Goal: Task Accomplishment & Management: Manage account settings

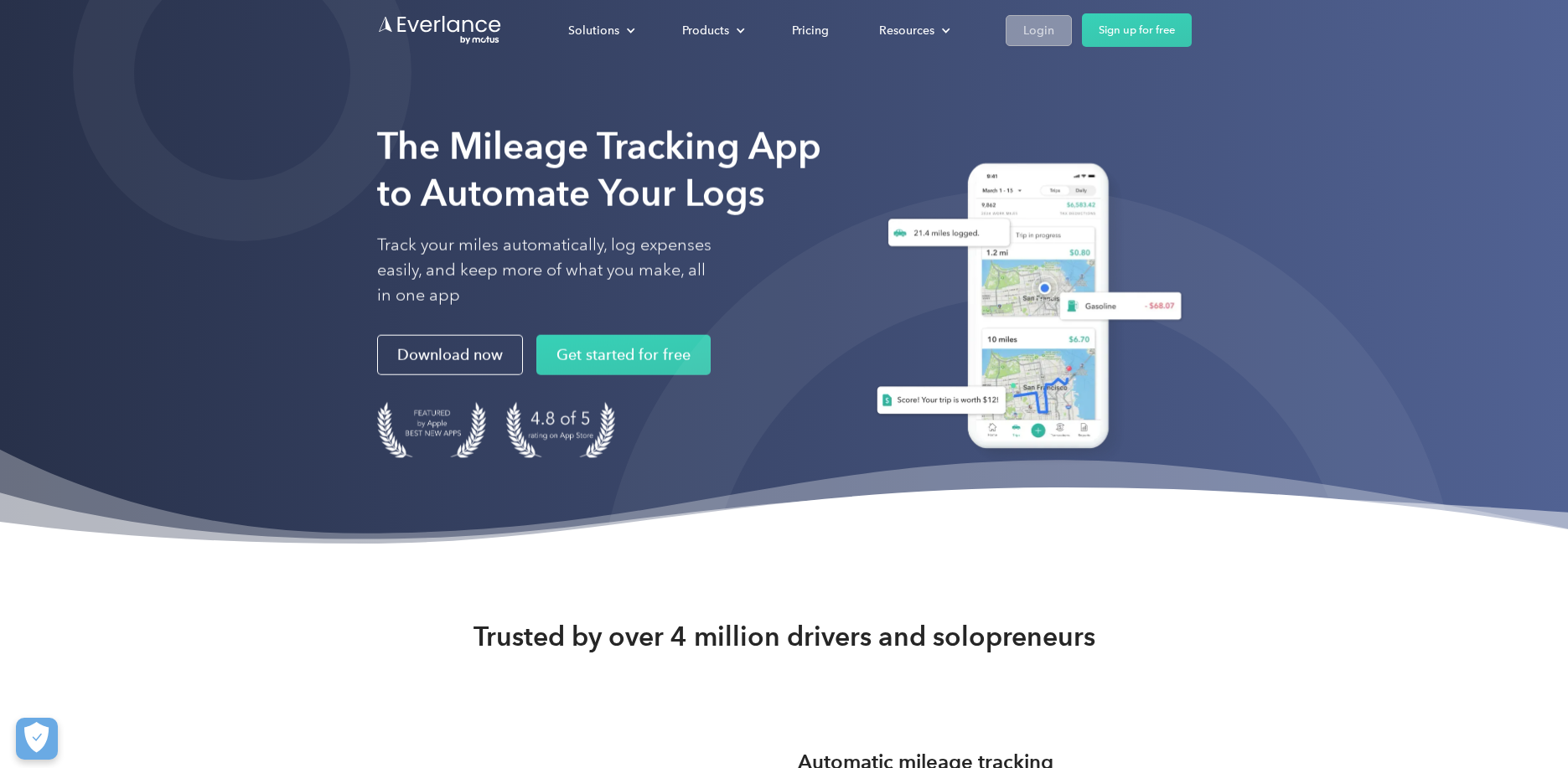
click at [1038, 22] on div "Login" at bounding box center [1038, 31] width 31 height 21
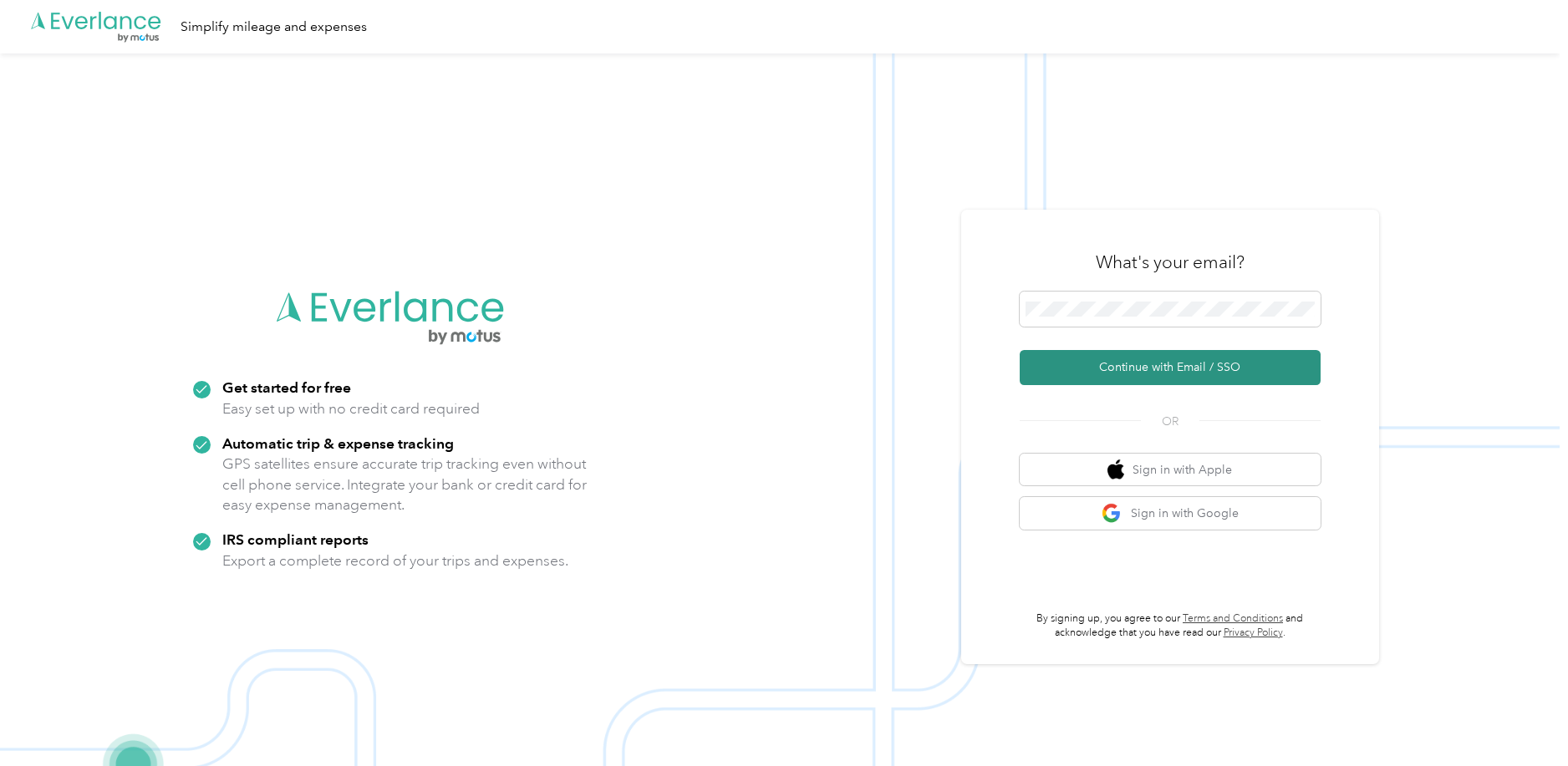
click at [1130, 374] on button "Continue with Email / SSO" at bounding box center [1170, 367] width 301 height 35
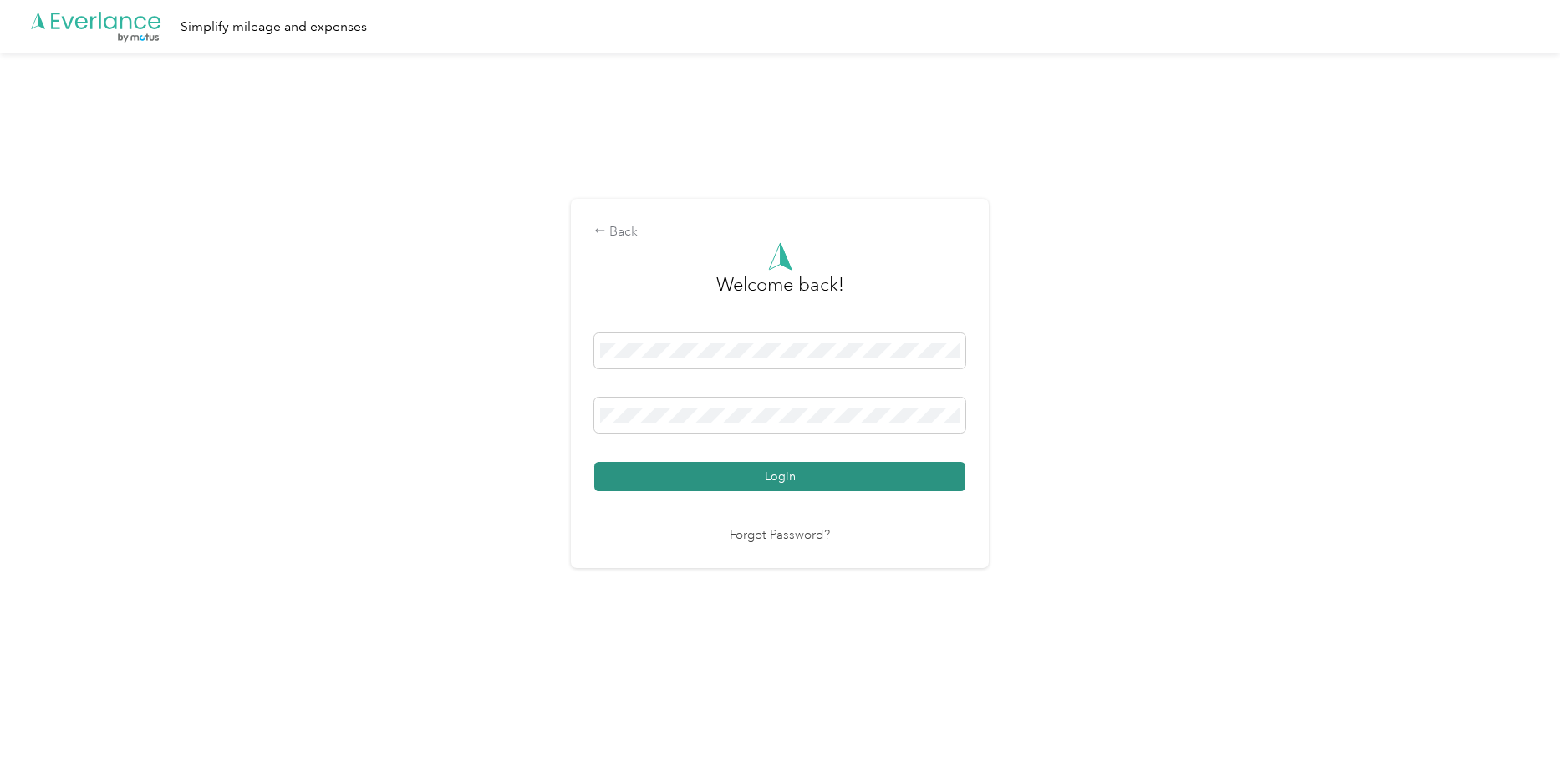
click at [774, 468] on button "Login" at bounding box center [780, 476] width 371 height 30
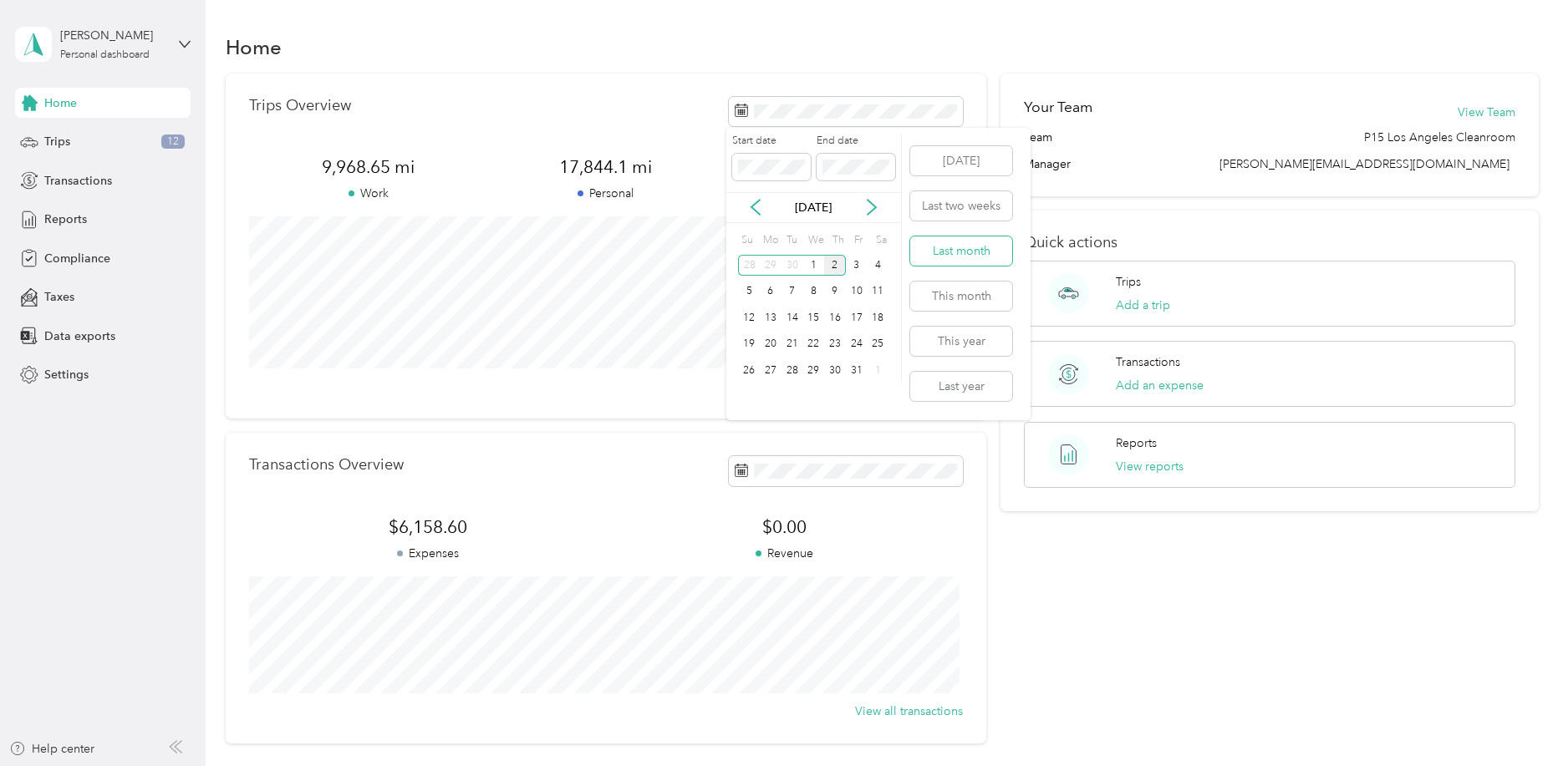
click at [973, 248] on button "Last month" at bounding box center [961, 251] width 102 height 30
click at [67, 141] on span "Trips" at bounding box center [56, 141] width 26 height 17
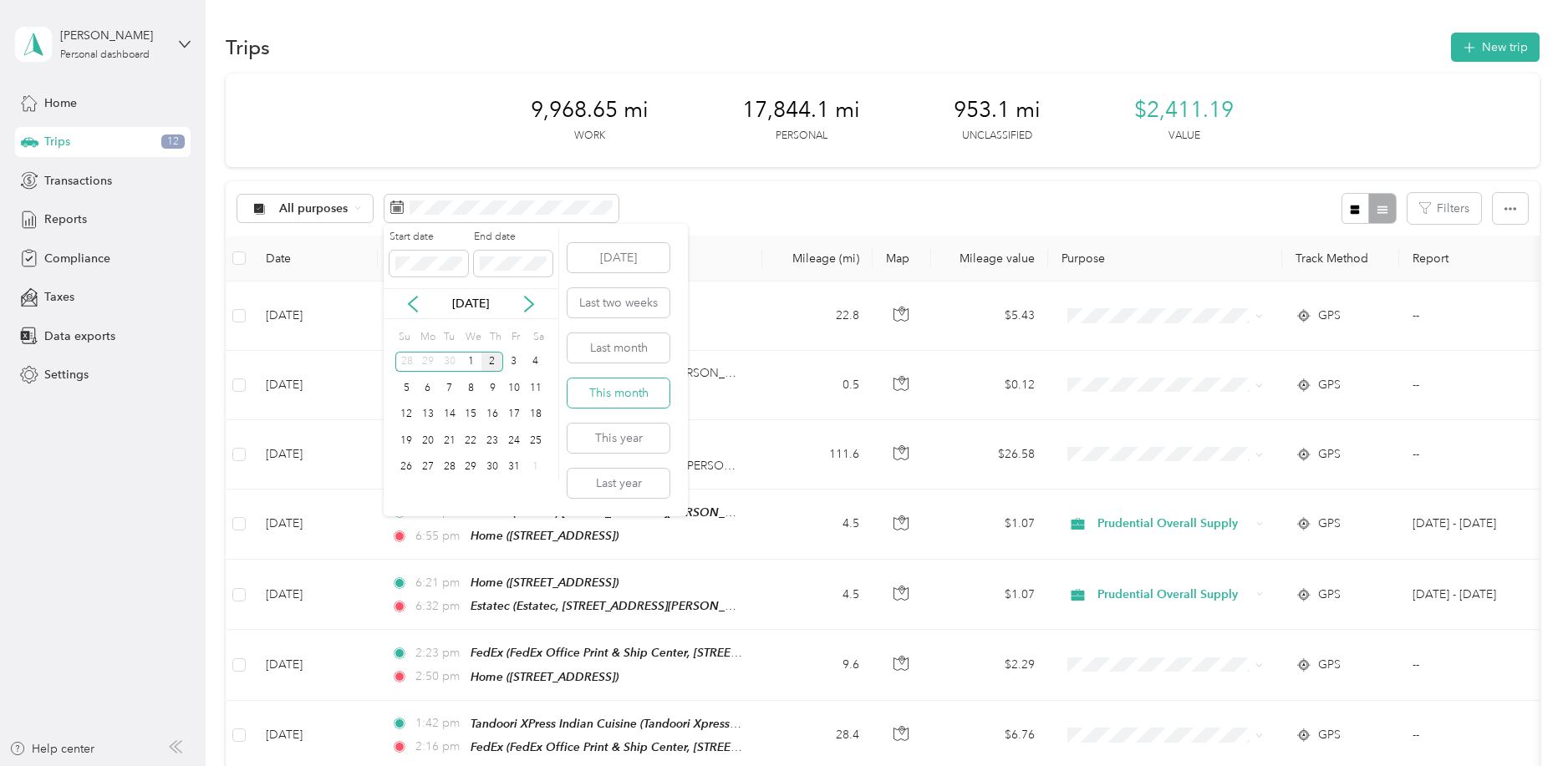
click at [611, 393] on button "This month" at bounding box center [618, 393] width 102 height 30
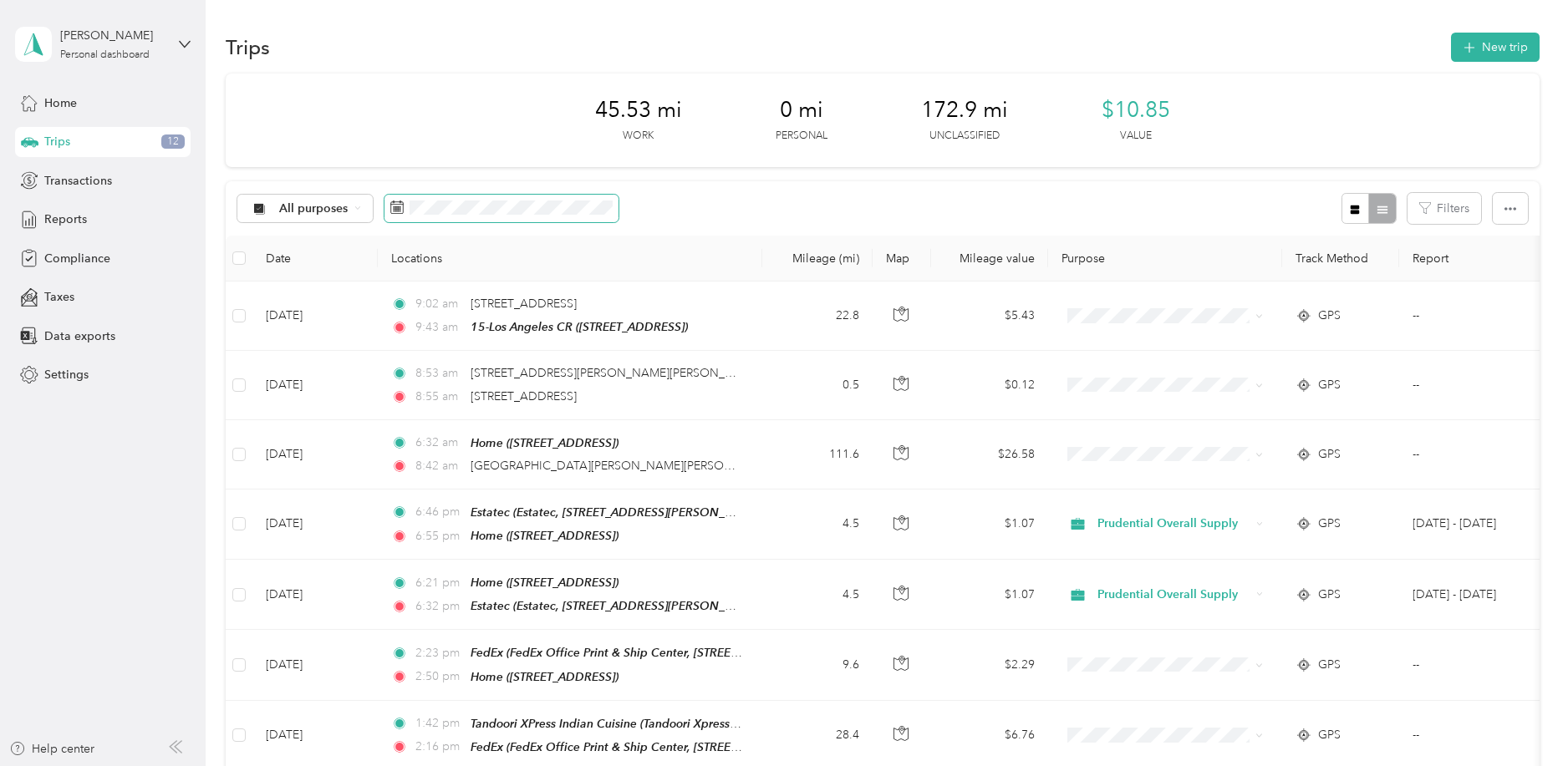
click at [492, 216] on span at bounding box center [501, 209] width 234 height 29
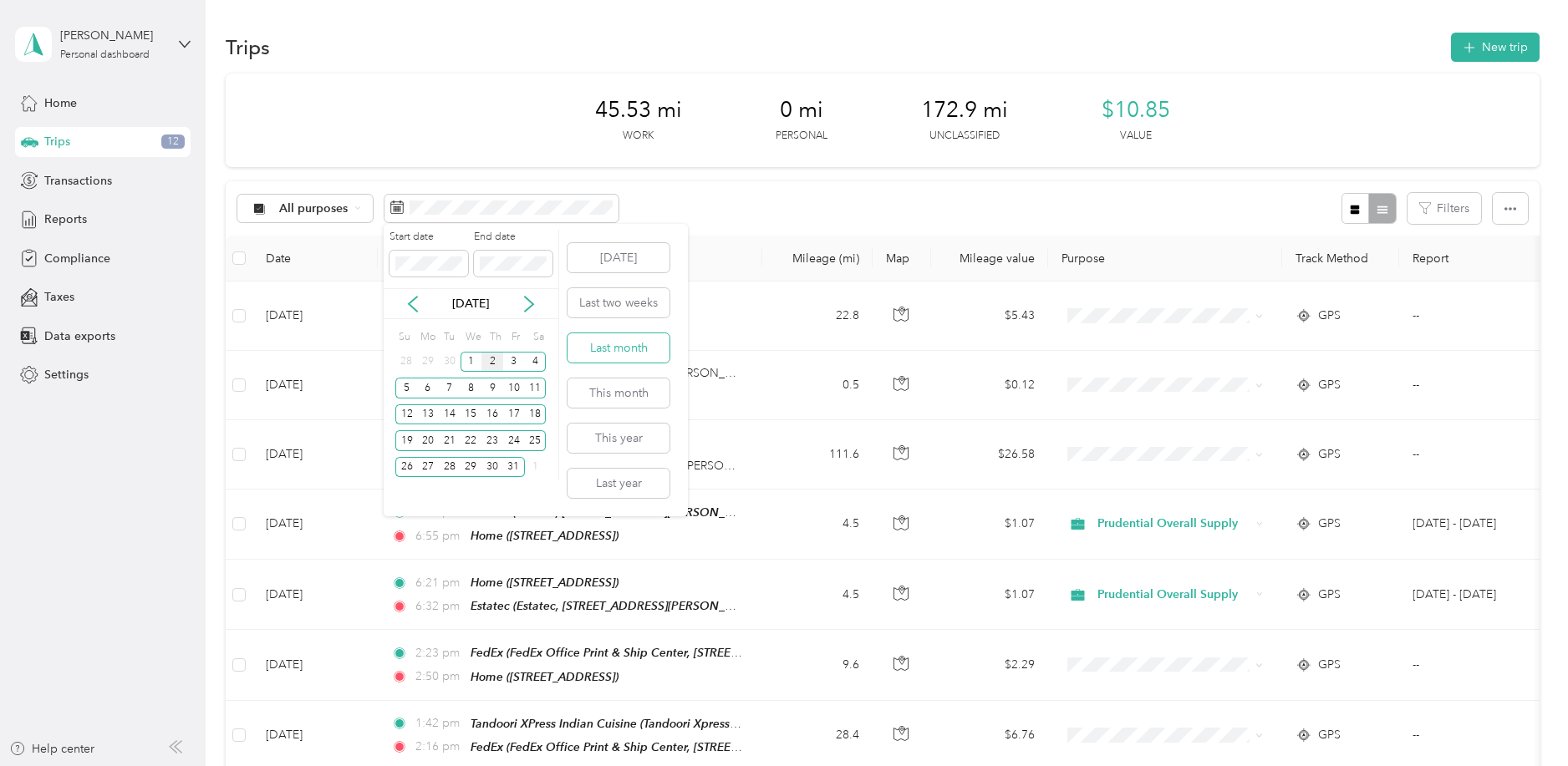
click at [635, 354] on button "Last month" at bounding box center [618, 347] width 102 height 30
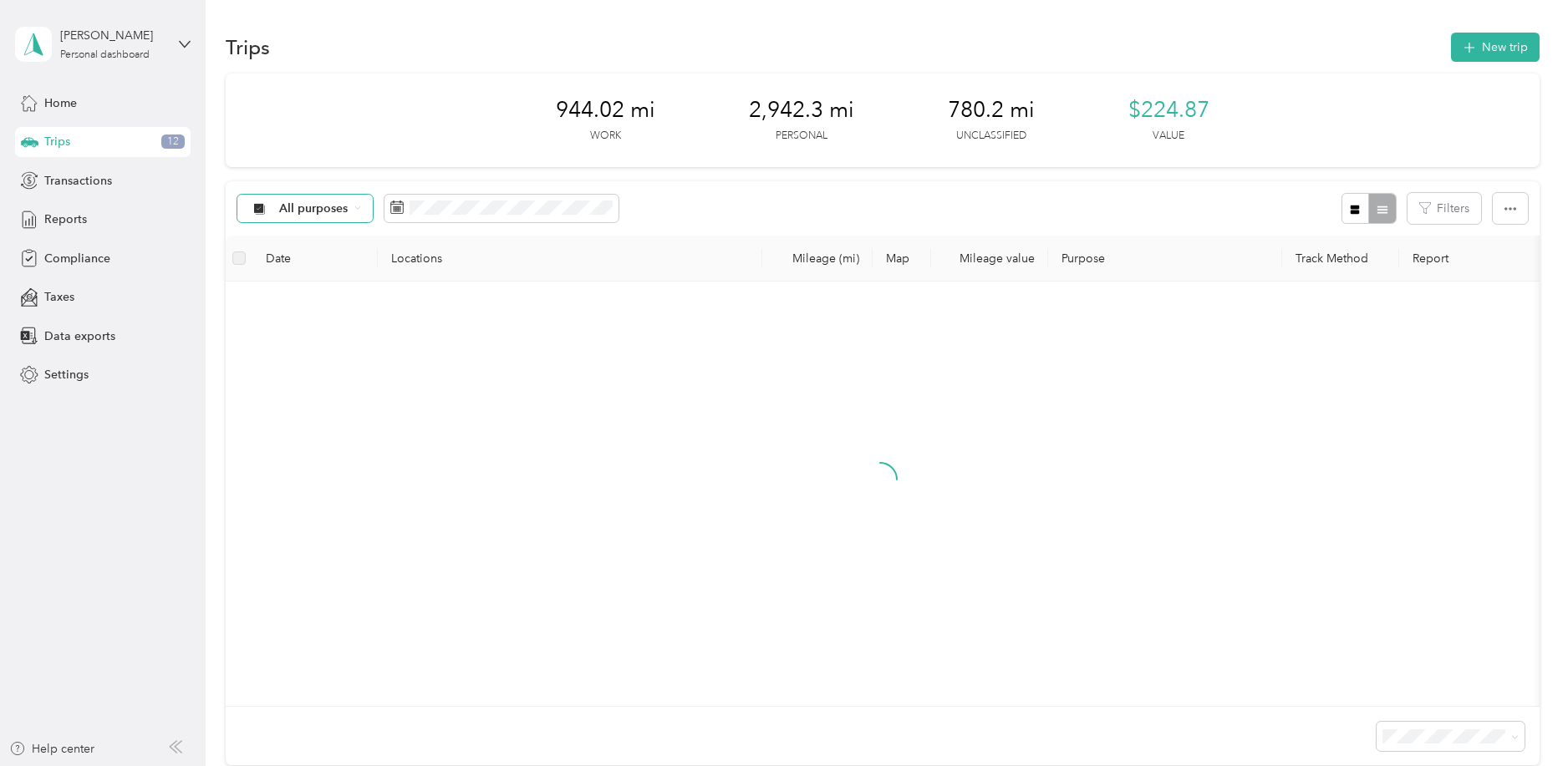
click at [313, 211] on span "All purposes" at bounding box center [314, 209] width 70 height 11
click at [334, 299] on span "Prudential Overall Supply" at bounding box center [349, 297] width 140 height 17
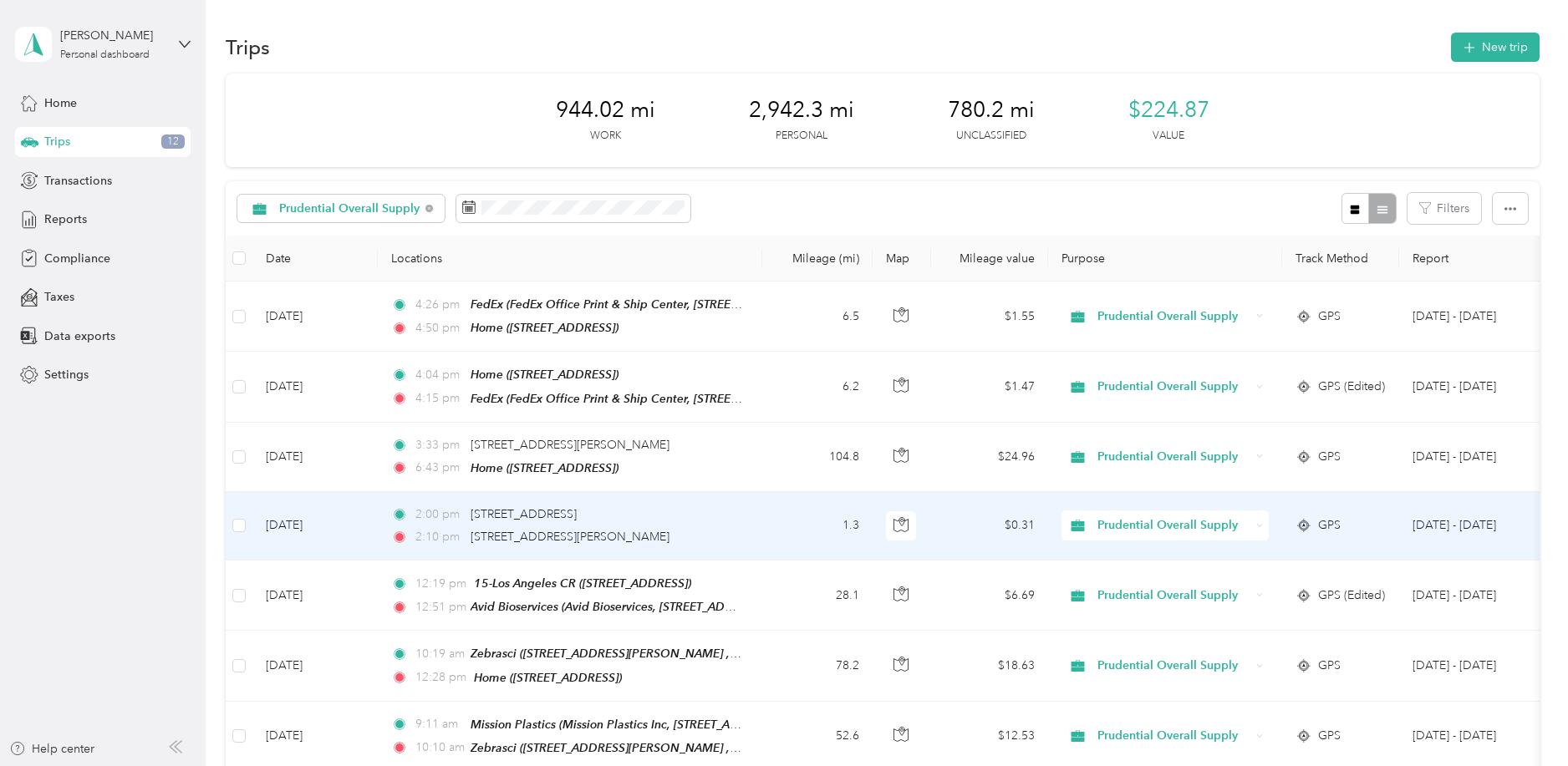
click at [760, 509] on td "2:00 pm [GEOGRAPHIC_DATA] 2:10 pm [STREET_ADDRESS][PERSON_NAME]" at bounding box center [570, 527] width 385 height 69
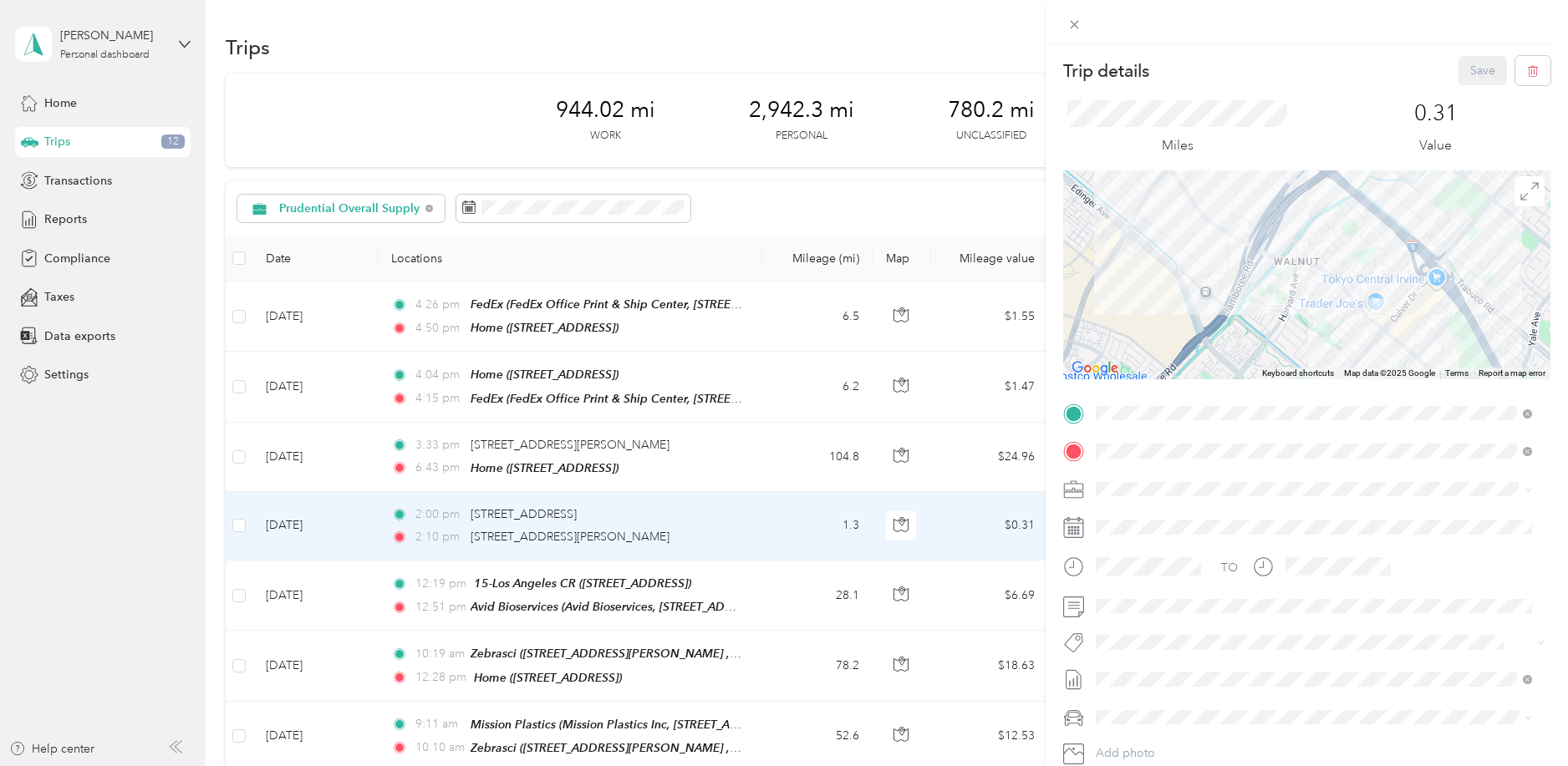
click at [1176, 532] on span "Avid Bioservices, [STREET_ADDRESS][PERSON_NAME] , 92780, [GEOGRAPHIC_DATA], [GE…" at bounding box center [1314, 544] width 374 height 31
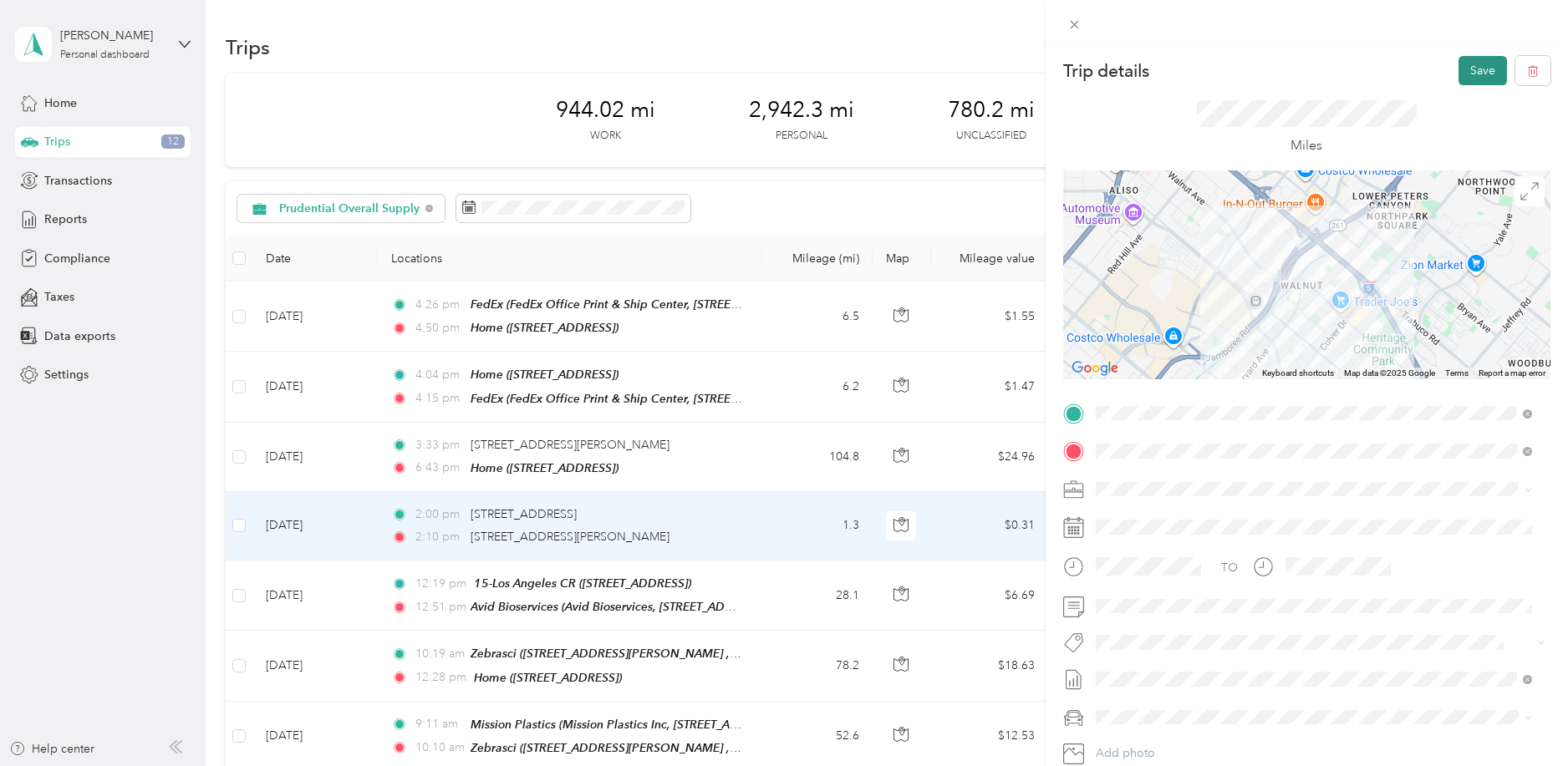
click at [1474, 56] on div "Trip details Save This trip cannot be edited because it is either under review,…" at bounding box center [1307, 426] width 522 height 766
click at [1474, 77] on button "Save" at bounding box center [1482, 71] width 49 height 30
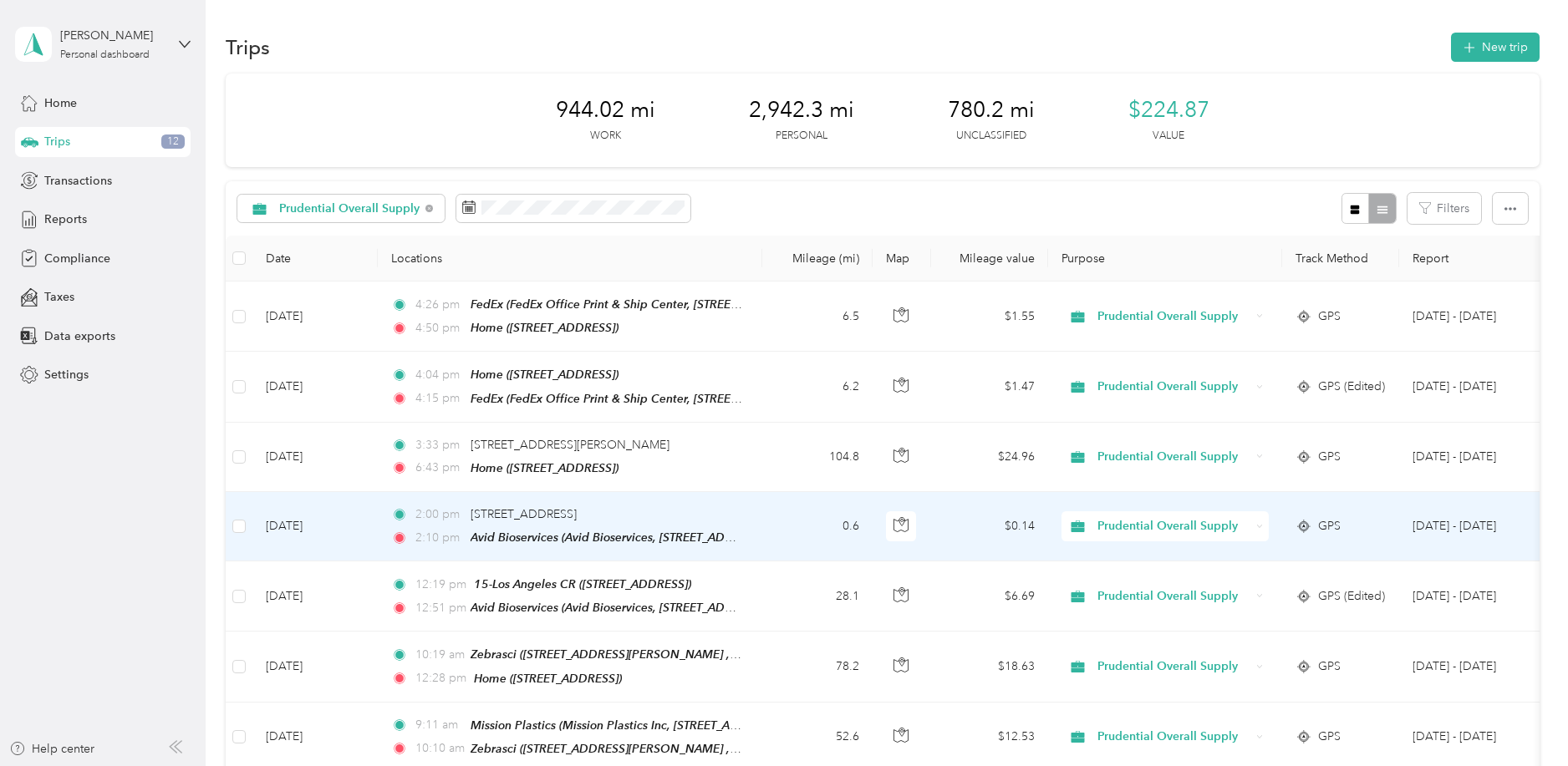
click at [778, 512] on td "0.6" at bounding box center [818, 527] width 111 height 70
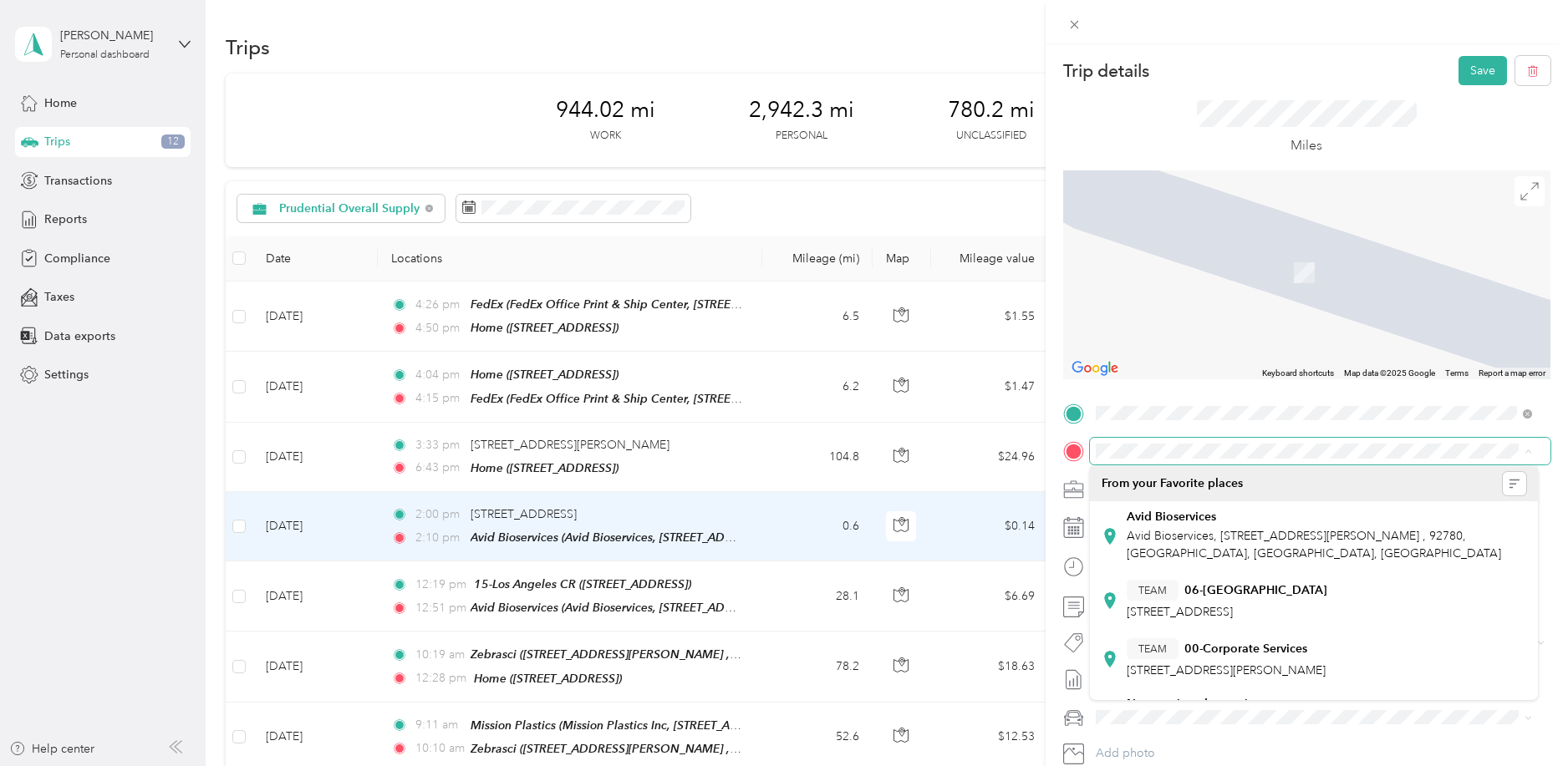
click at [1282, 71] on div "Trip details Save" at bounding box center [1307, 71] width 488 height 30
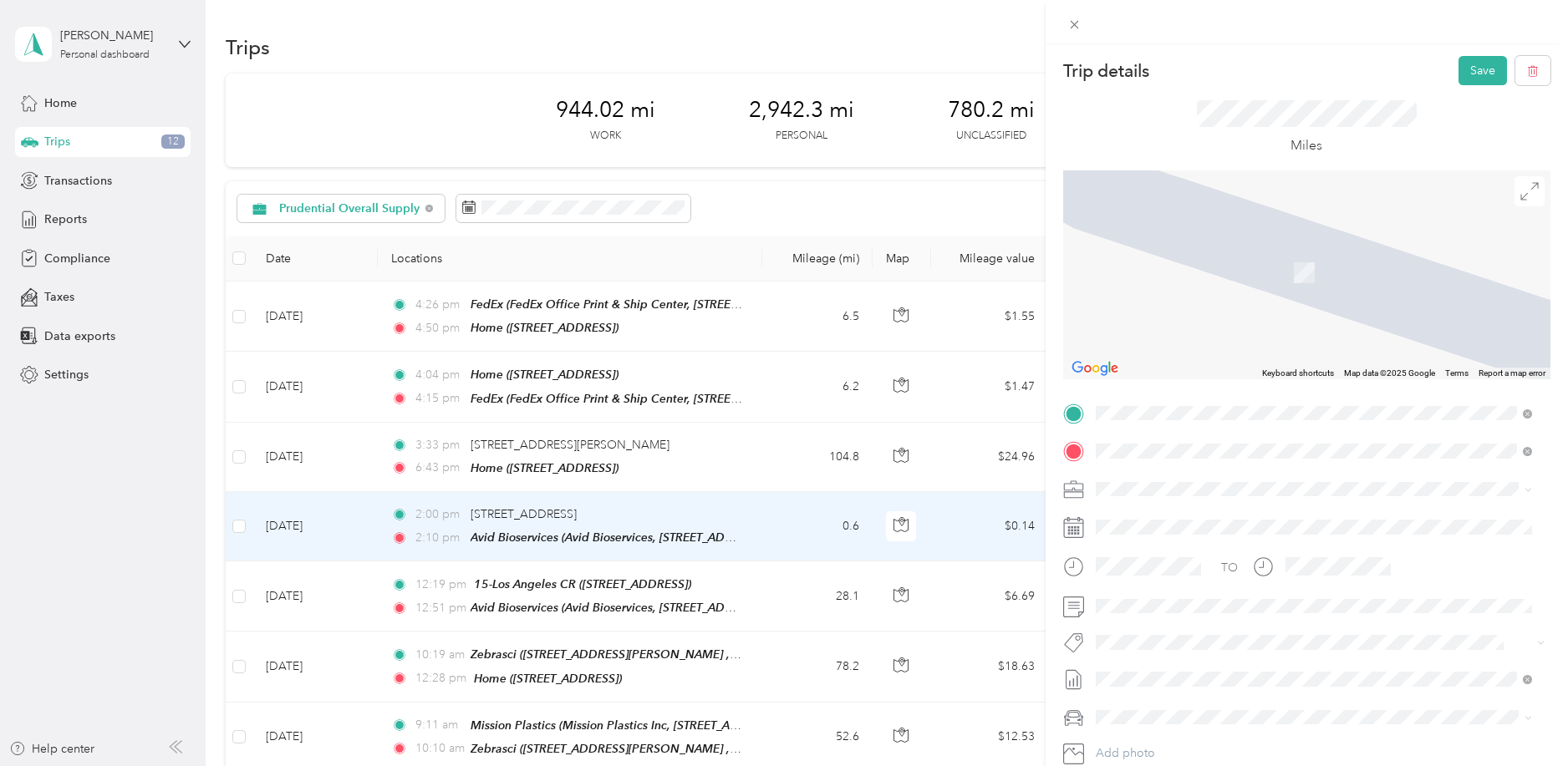
click at [1162, 519] on span "[STREET_ADDRESS][PERSON_NAME][US_STATE]" at bounding box center [1257, 511] width 260 height 15
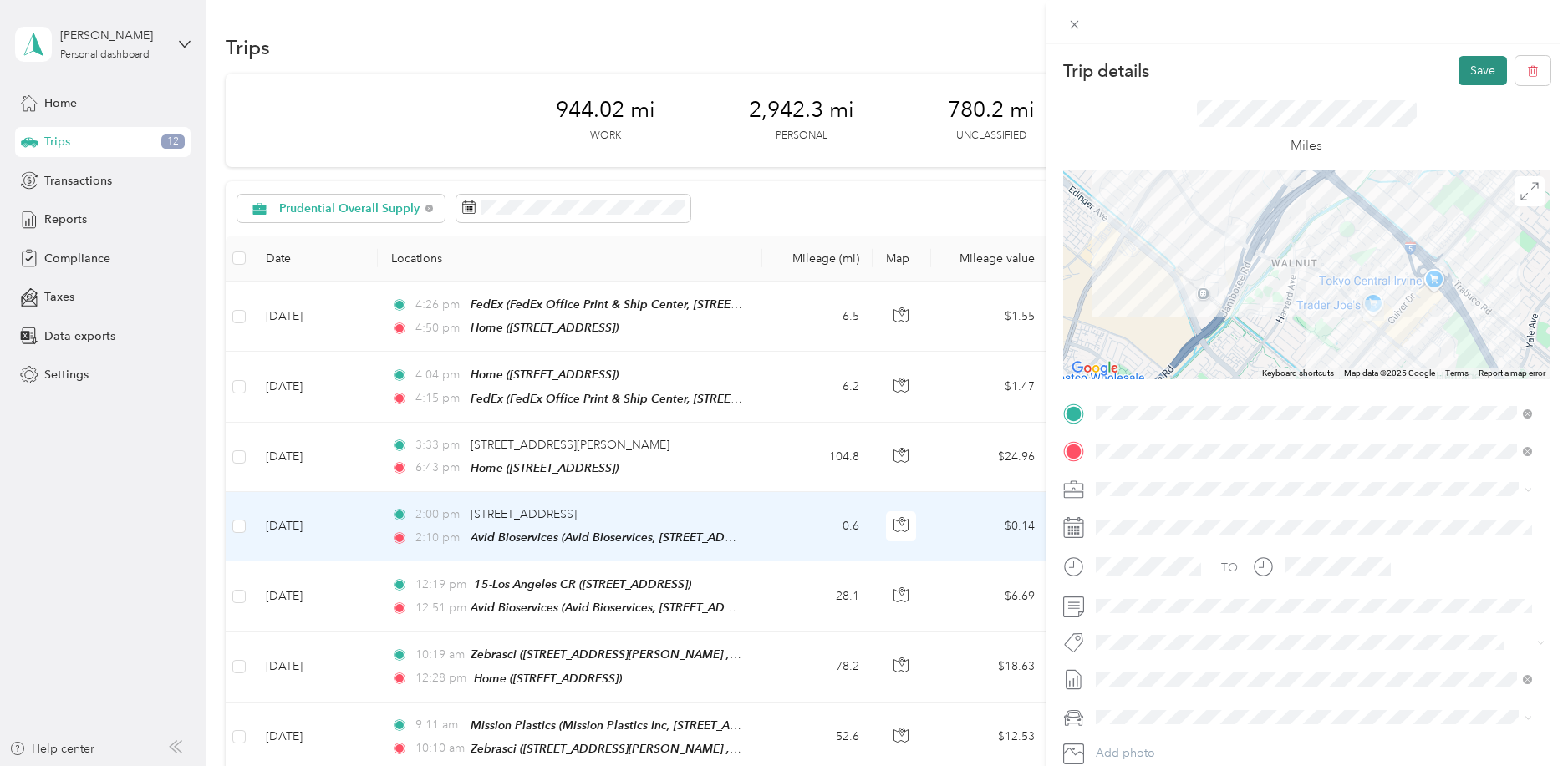
click at [1463, 66] on button "Save" at bounding box center [1482, 71] width 49 height 30
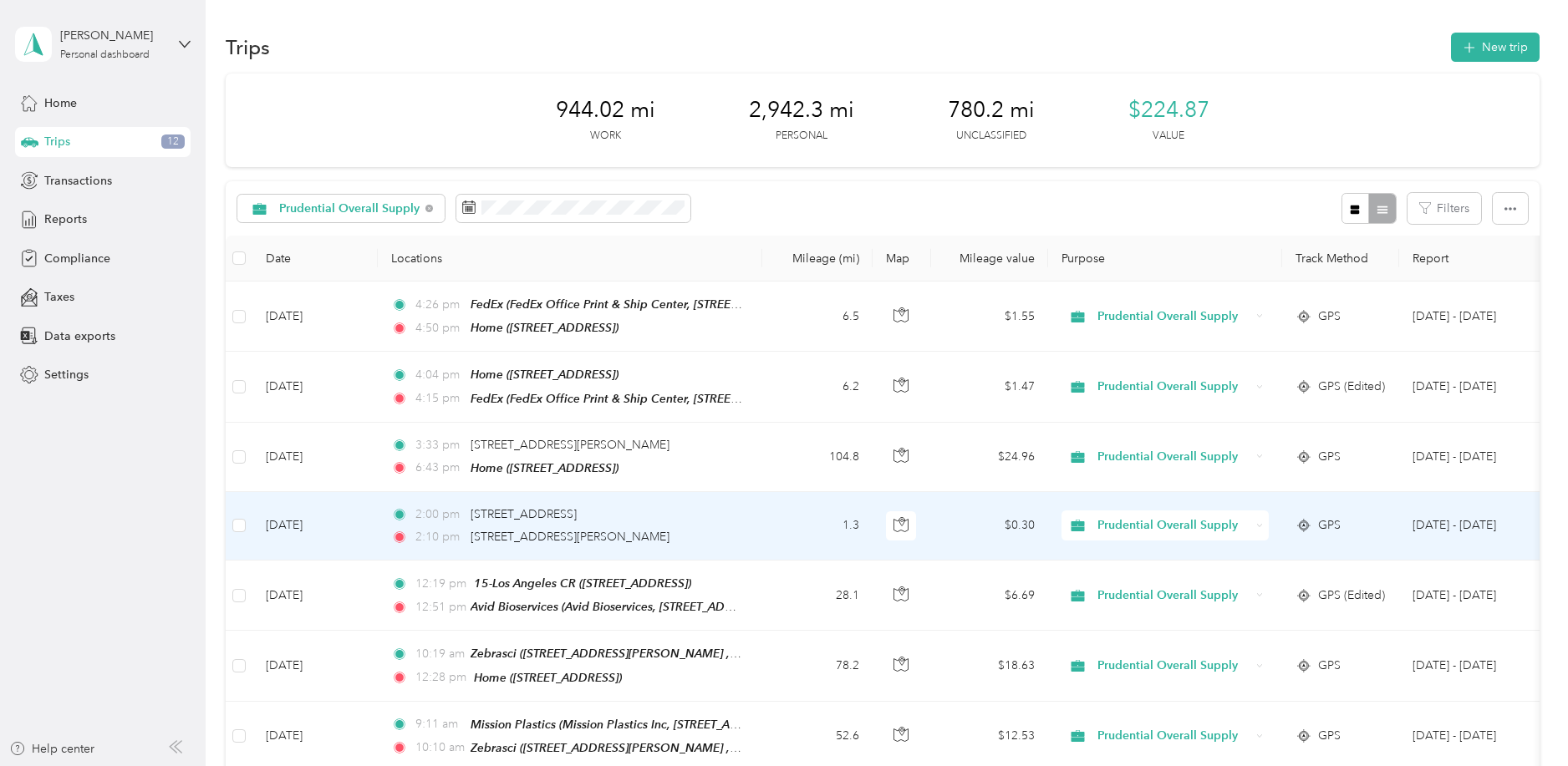
scroll to position [223, 0]
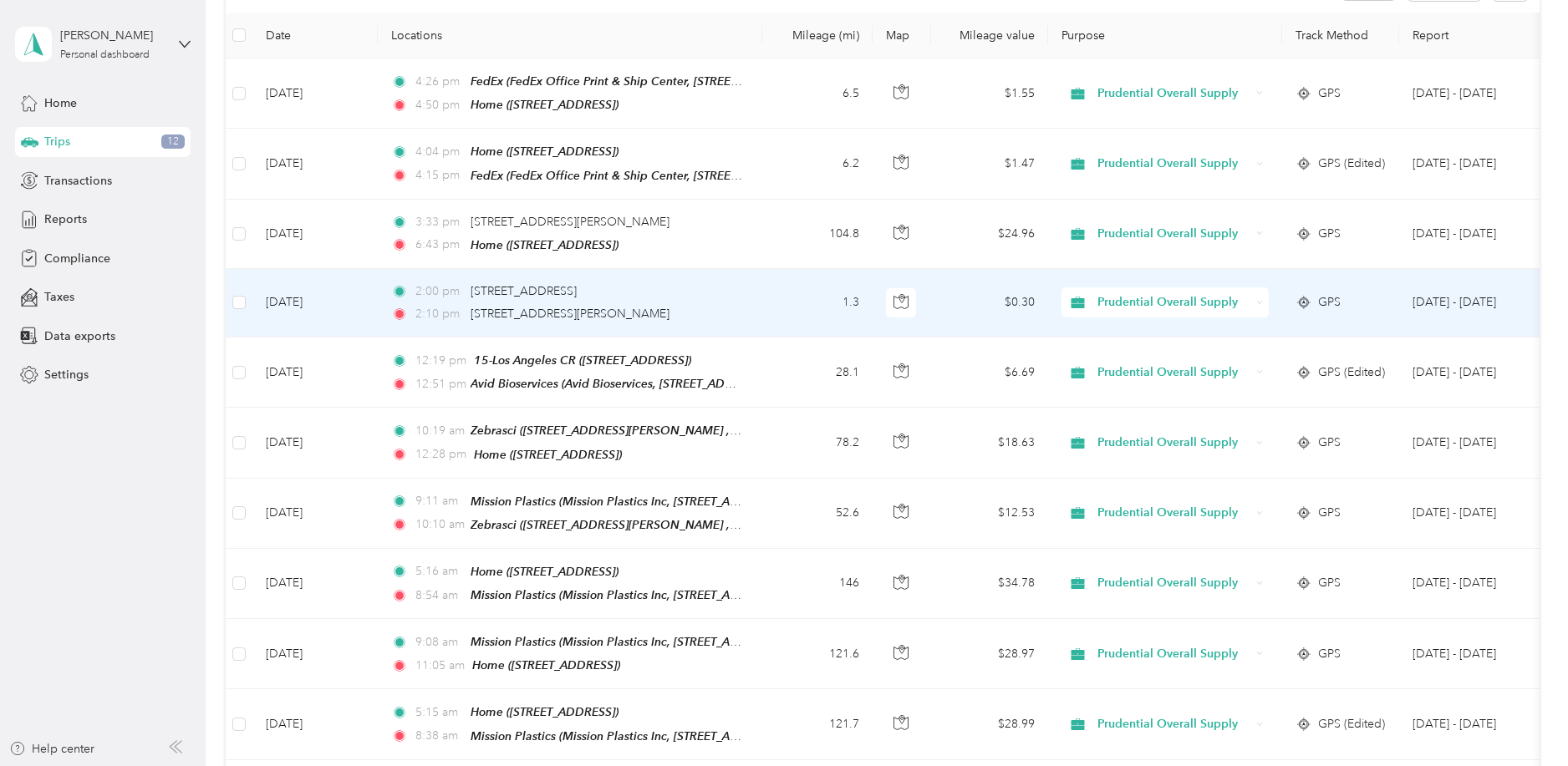
click at [697, 287] on div "2:00 pm [GEOGRAPHIC_DATA], [GEOGRAPHIC_DATA]" at bounding box center [567, 291] width 351 height 18
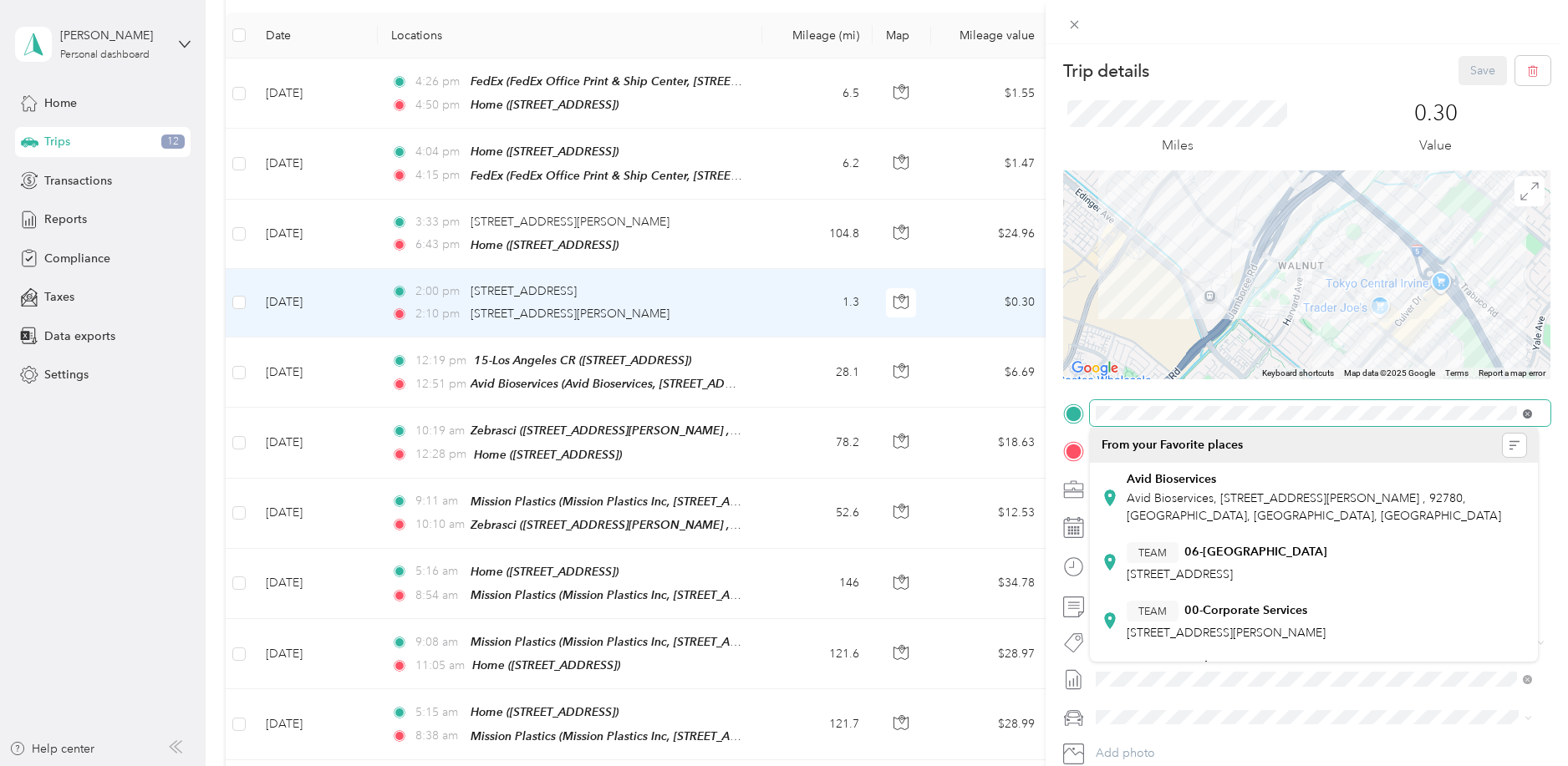
click at [1526, 414] on icon at bounding box center [1528, 414] width 10 height 10
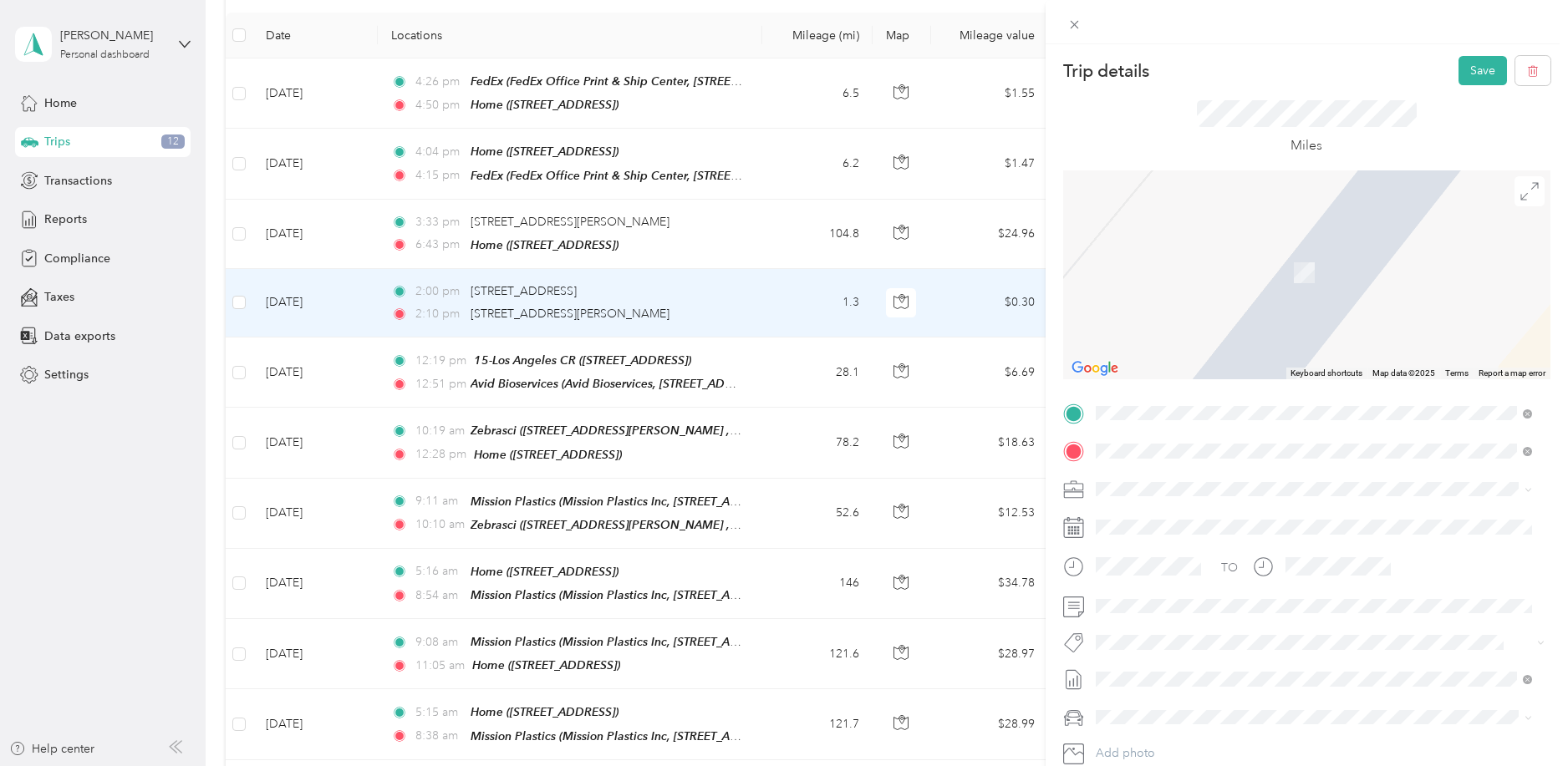
click at [1248, 487] on div "Avid Bioservices Avid Bioservices, [STREET_ADDRESS] , 92780, [GEOGRAPHIC_DATA],…" at bounding box center [1327, 498] width 400 height 52
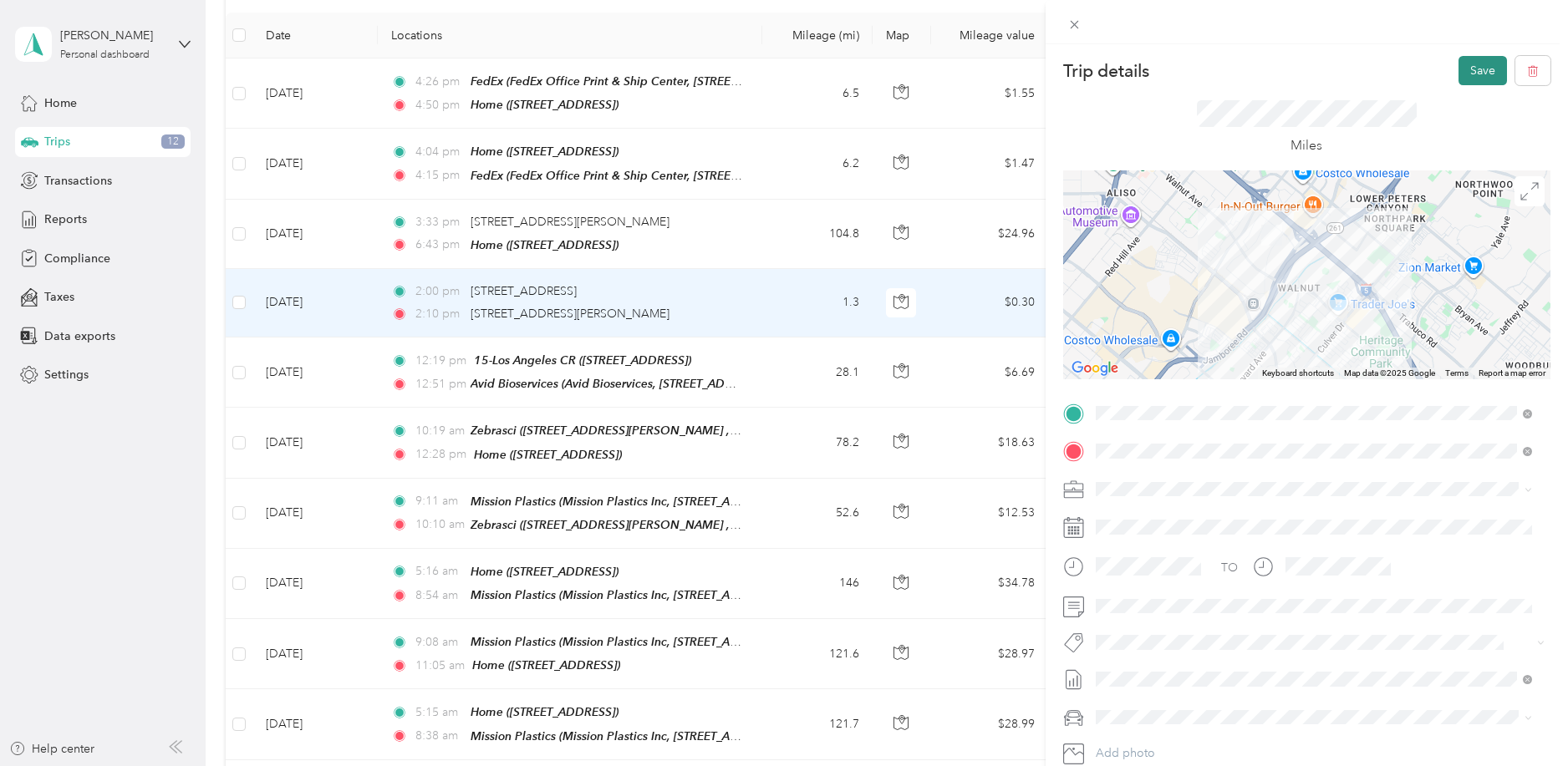
click at [1475, 71] on button "Save" at bounding box center [1482, 71] width 49 height 30
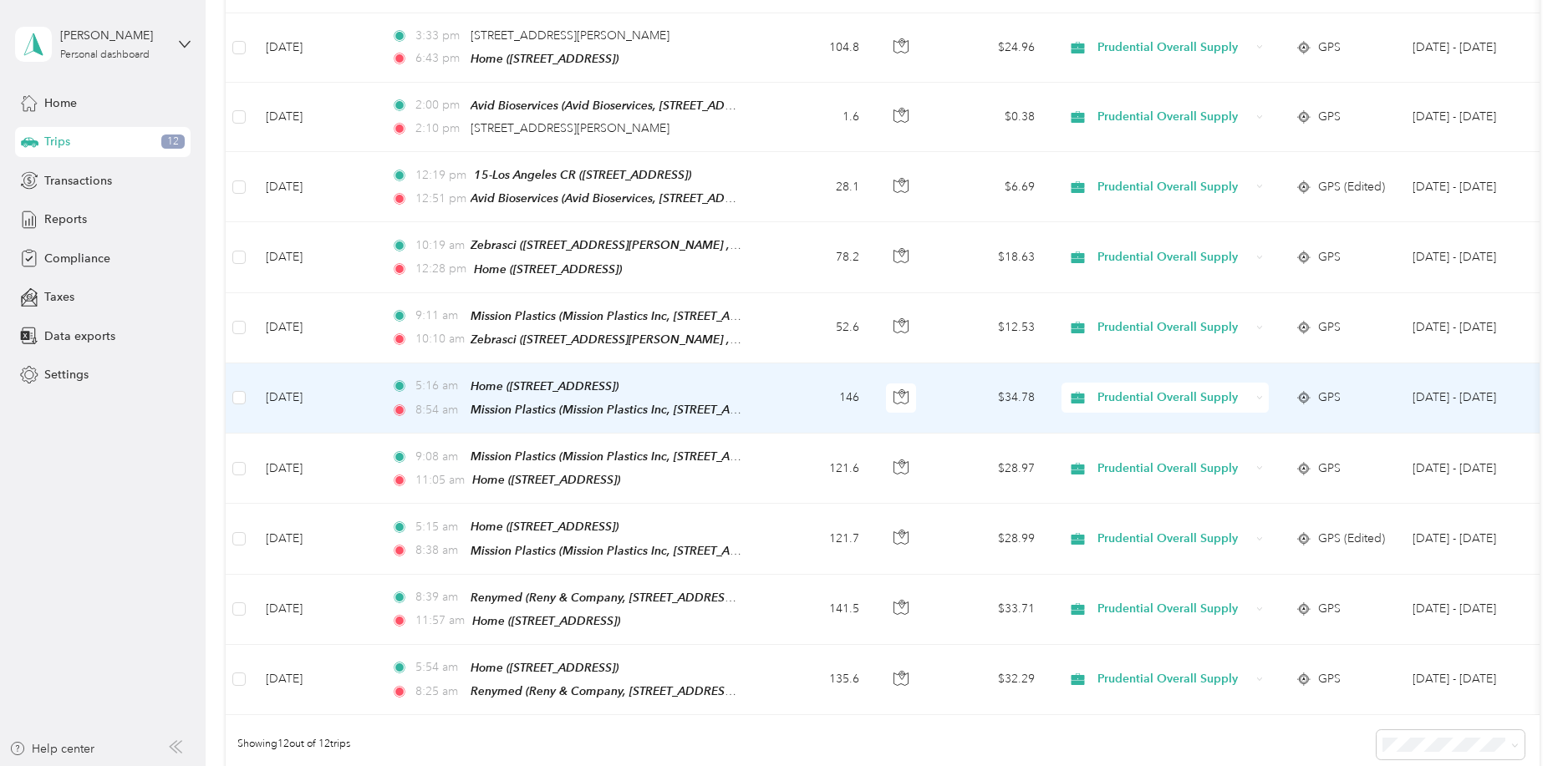
scroll to position [445, 0]
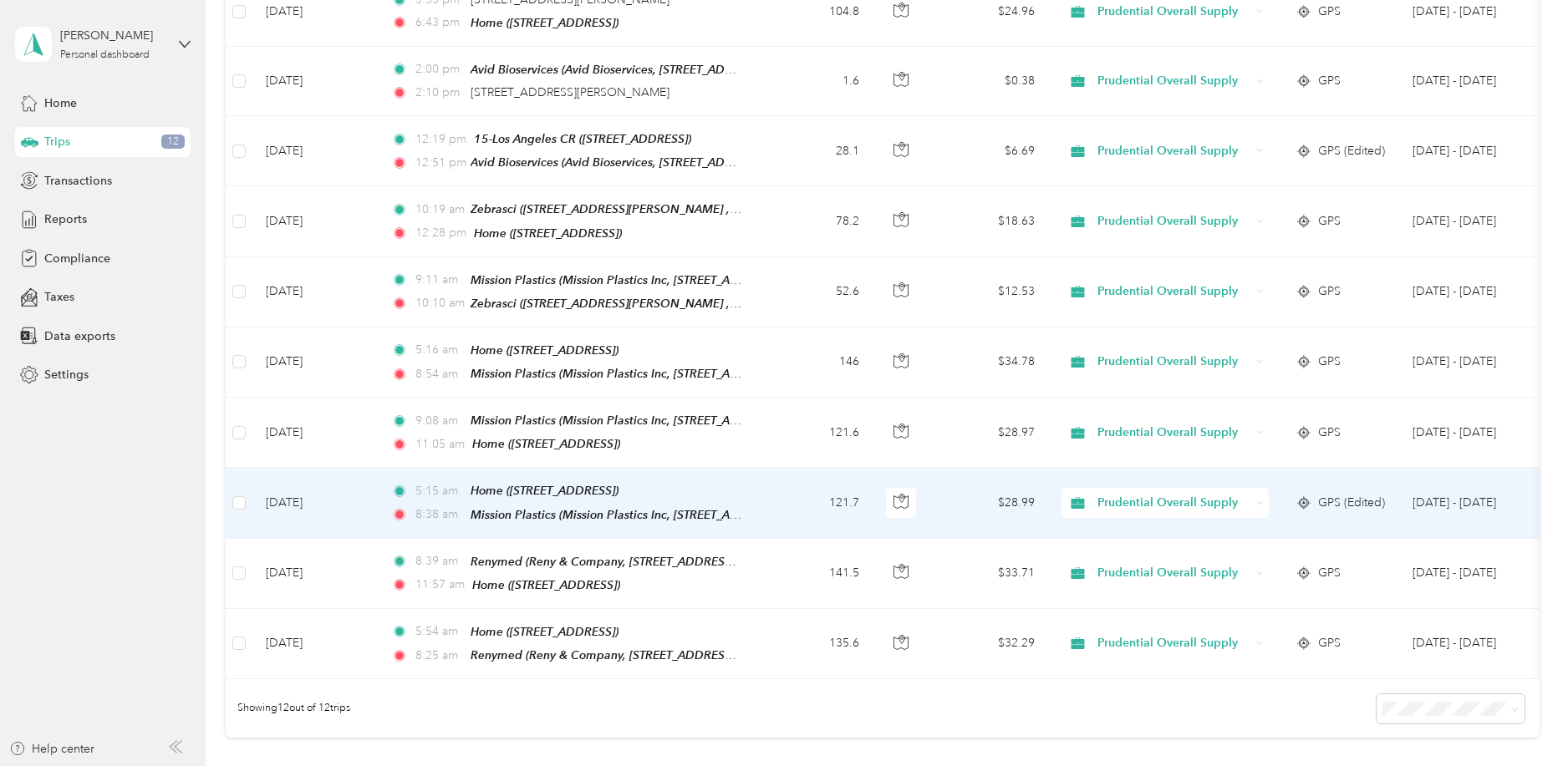
click at [789, 483] on td "121.7" at bounding box center [818, 504] width 111 height 71
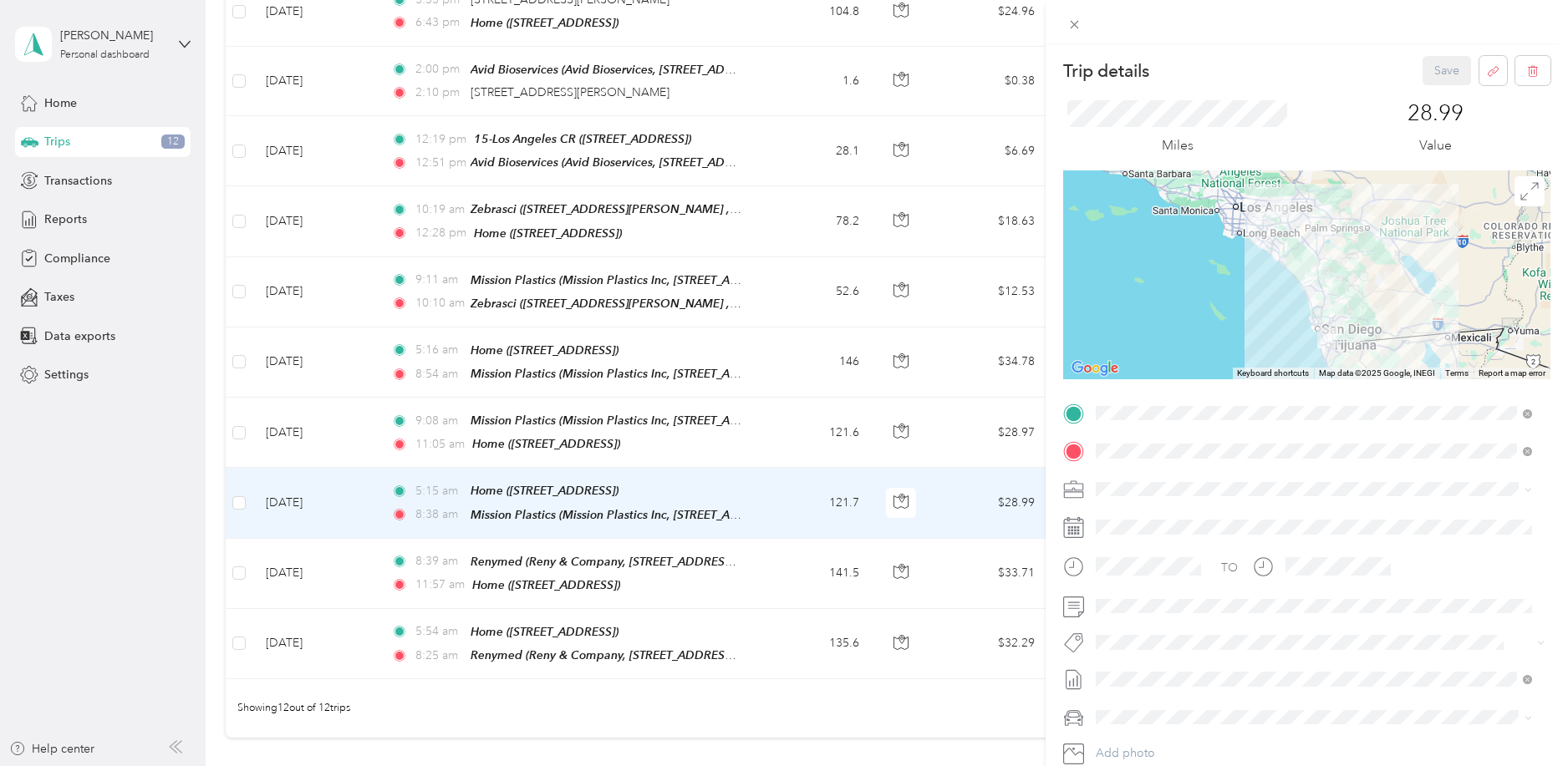
click at [781, 353] on div "Trip details Save This trip cannot be edited because it is either under review,…" at bounding box center [784, 383] width 1568 height 766
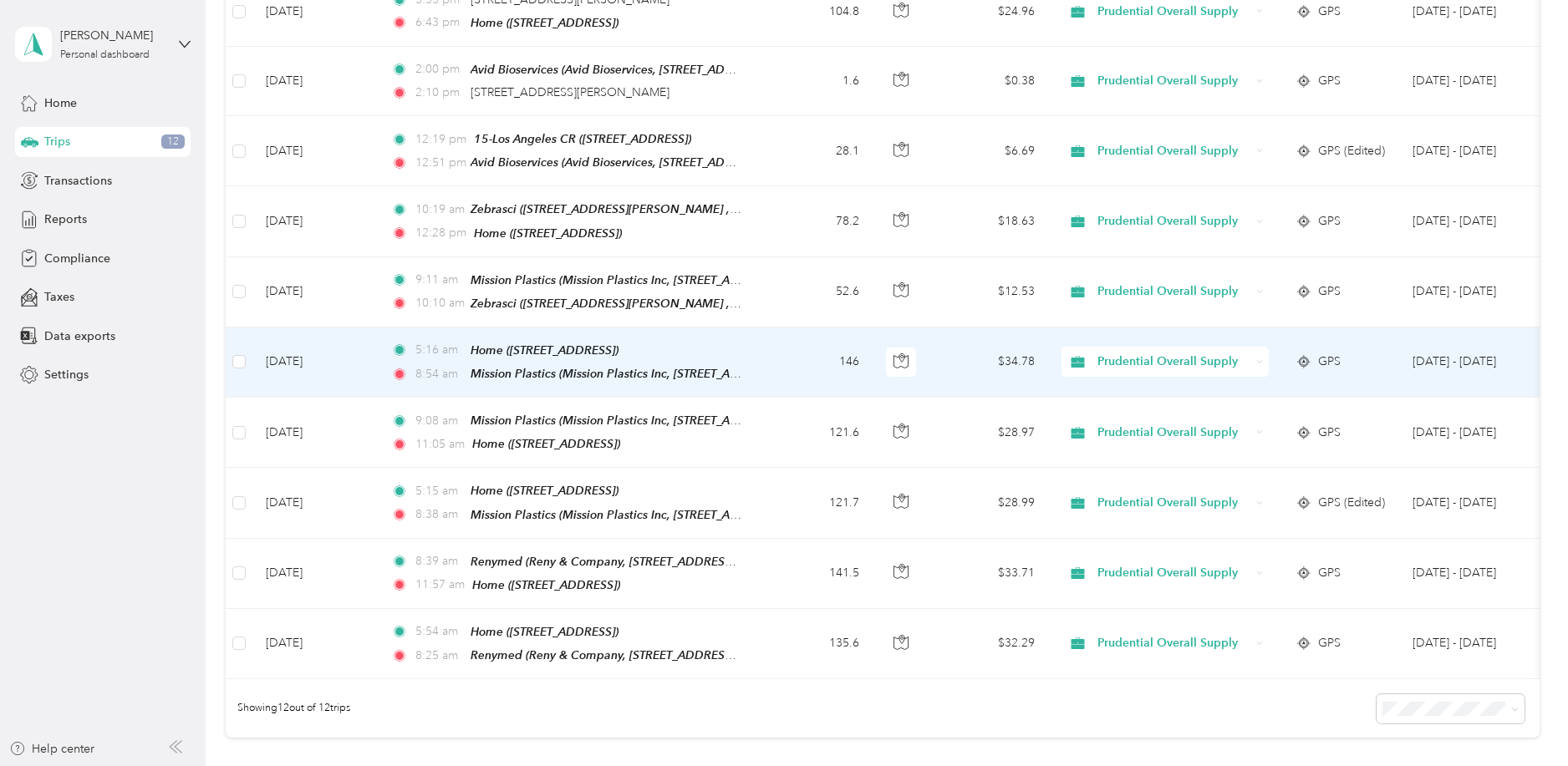
click at [795, 350] on td "146" at bounding box center [818, 362] width 111 height 71
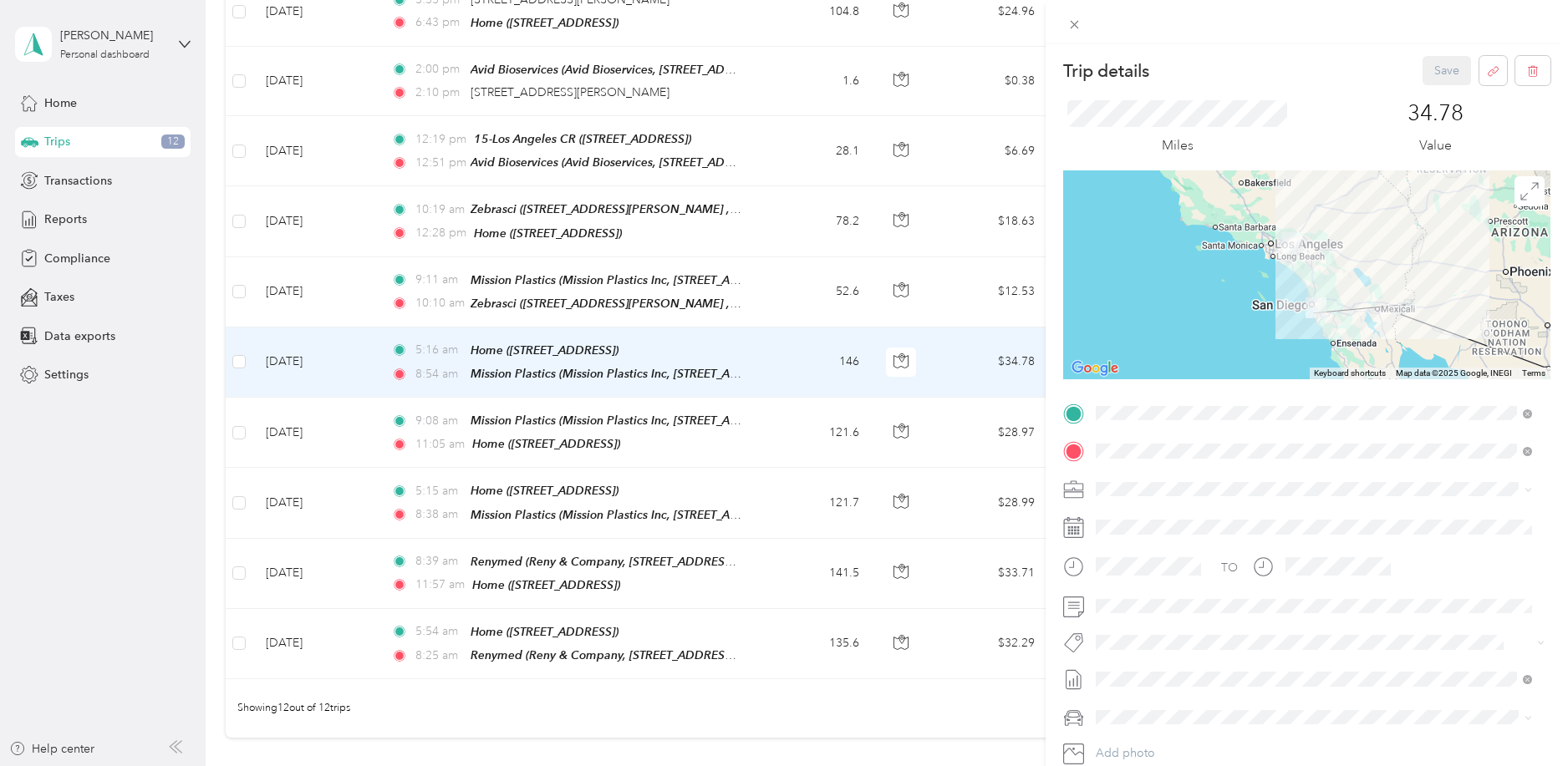
click at [809, 295] on div "Trip details Save This trip cannot be edited because it is either under review,…" at bounding box center [784, 383] width 1568 height 766
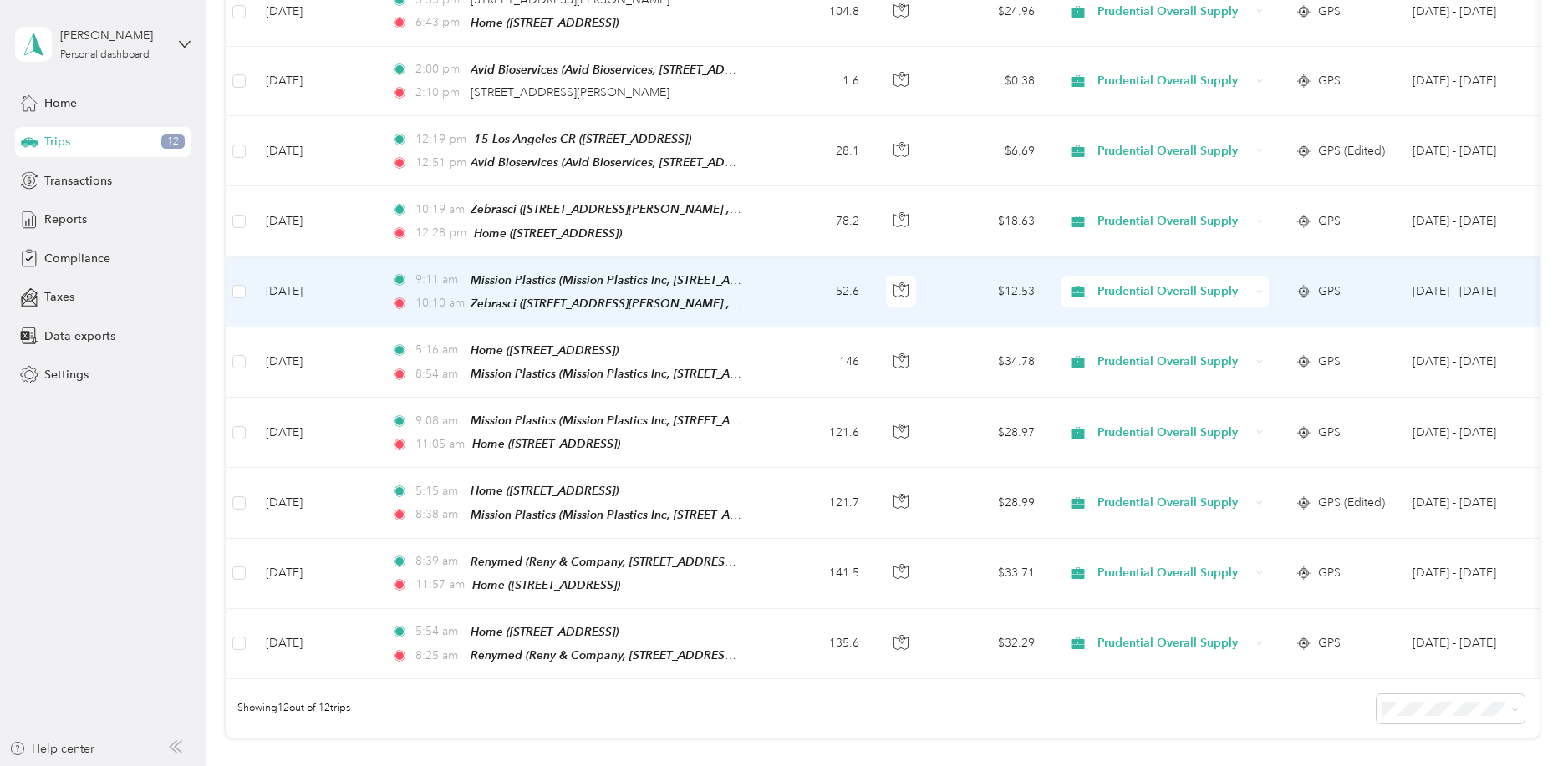
click at [809, 295] on td "52.6" at bounding box center [818, 293] width 111 height 71
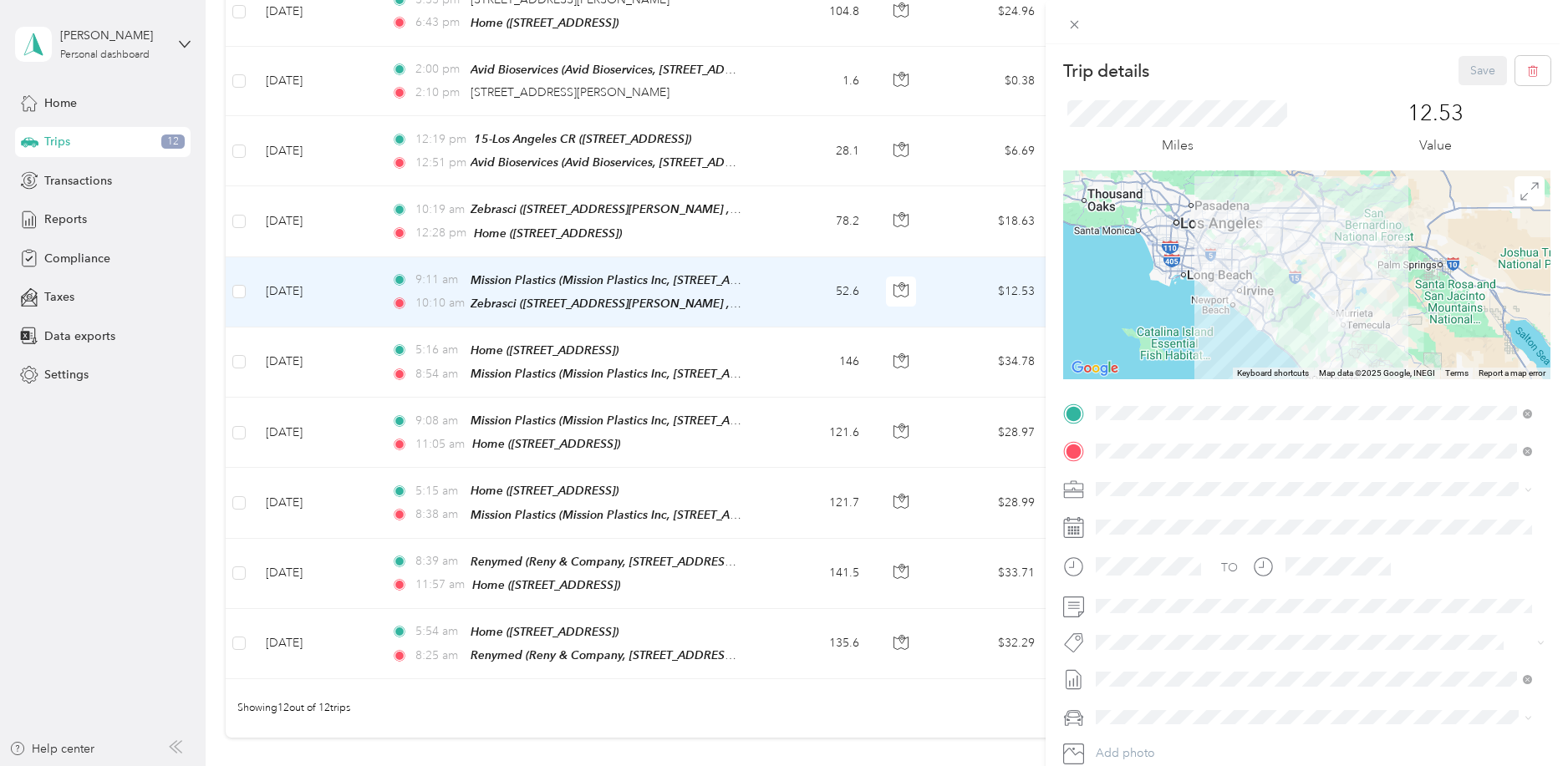
click at [805, 217] on div "Trip details Save This trip cannot be edited because it is either under review,…" at bounding box center [784, 383] width 1568 height 766
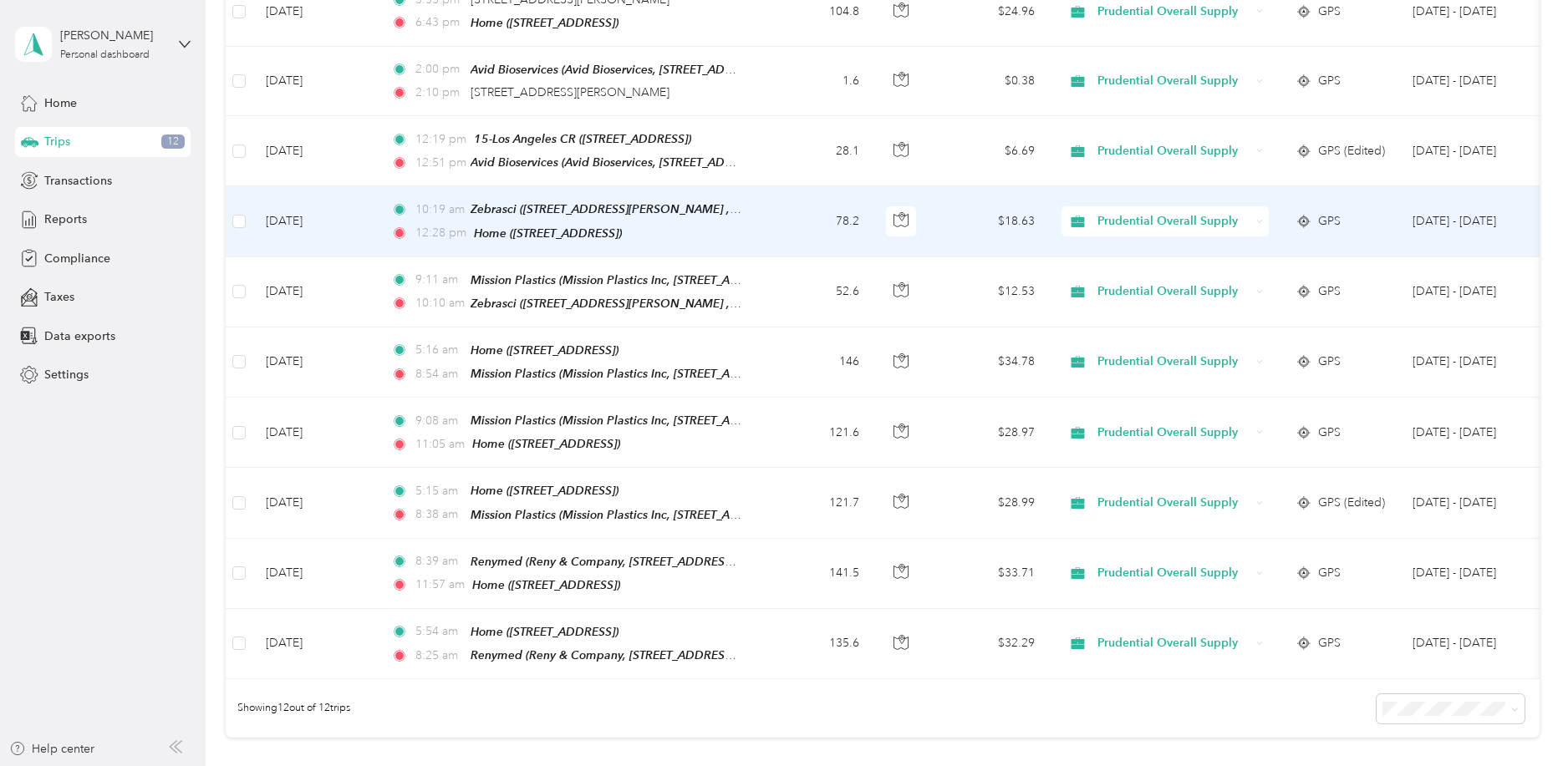
click at [805, 217] on td "78.2" at bounding box center [818, 221] width 111 height 71
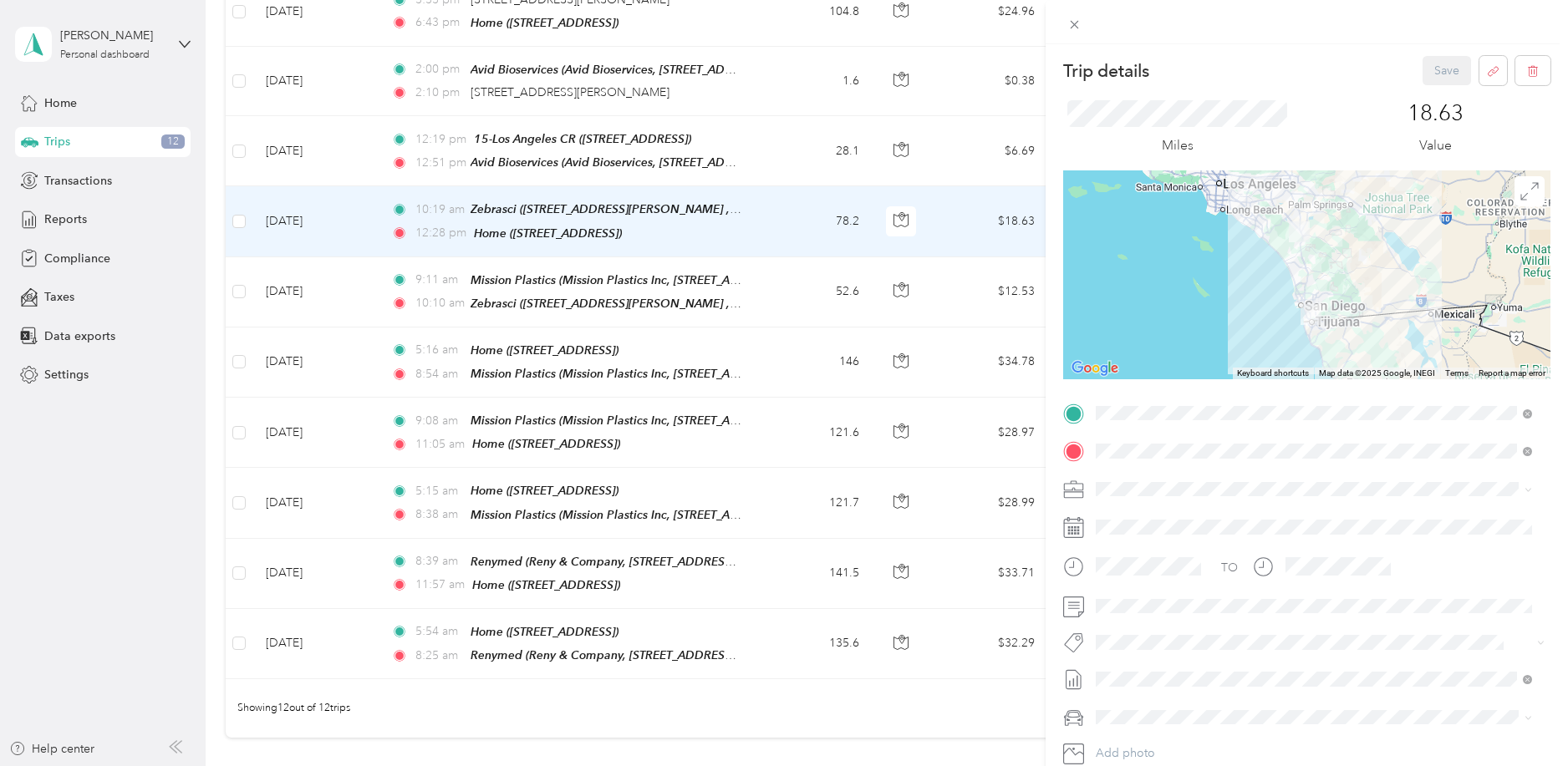
click at [162, 426] on div "Trip details Save This trip cannot be edited because it is either under review,…" at bounding box center [784, 383] width 1568 height 766
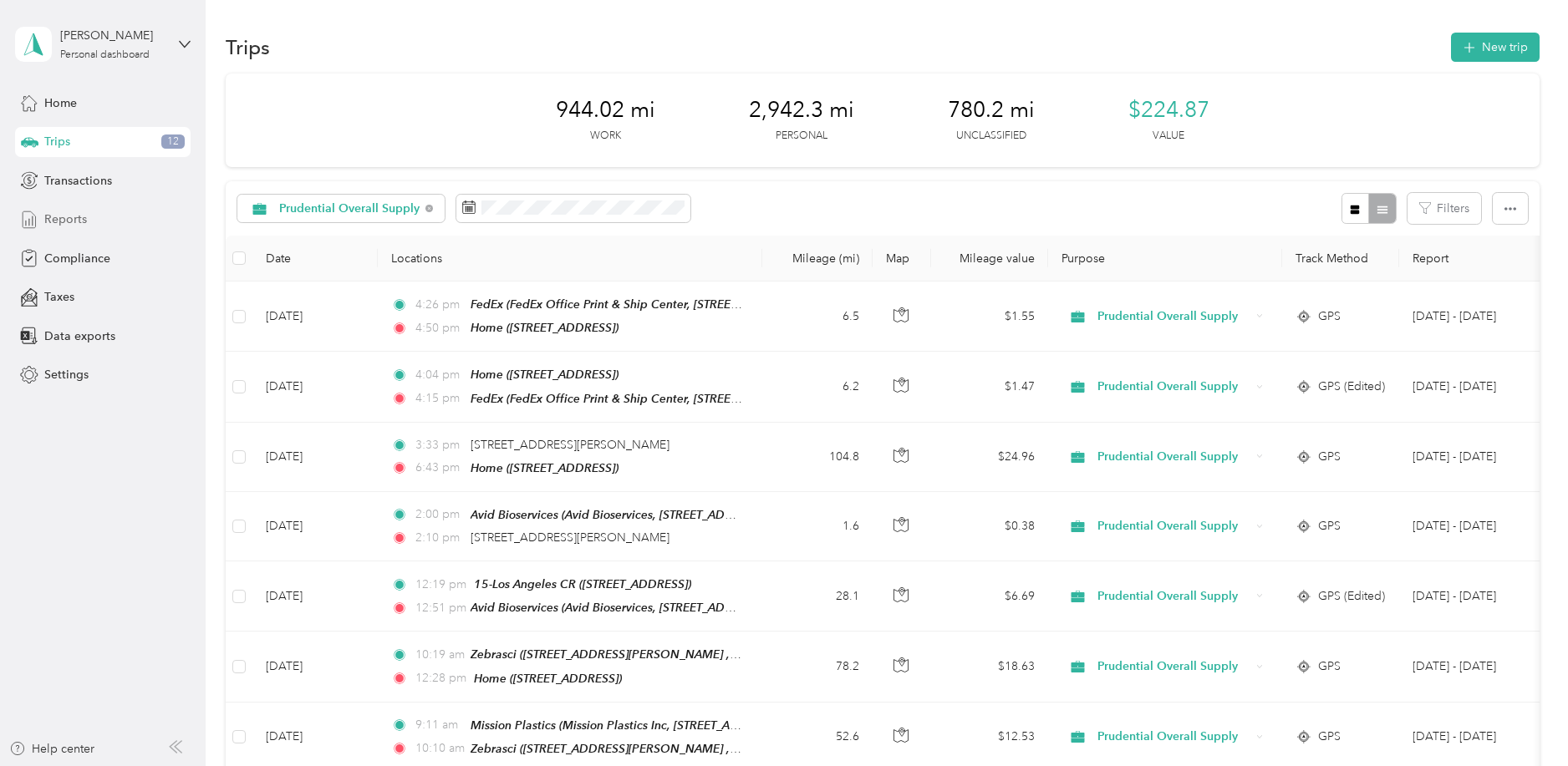
click at [54, 225] on span "Reports" at bounding box center [65, 219] width 43 height 17
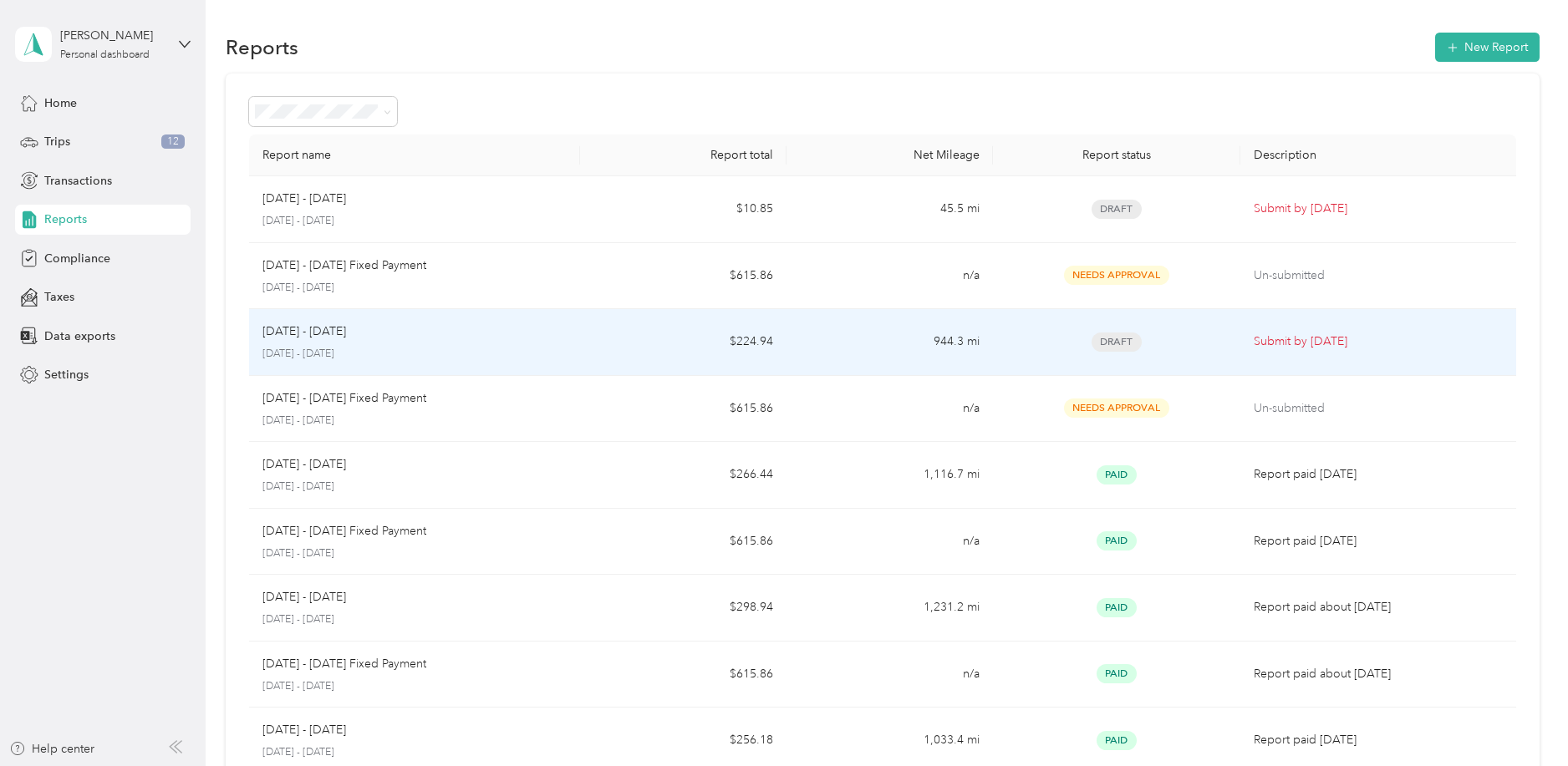
click at [444, 334] on div "[DATE] - [DATE]" at bounding box center [414, 331] width 303 height 18
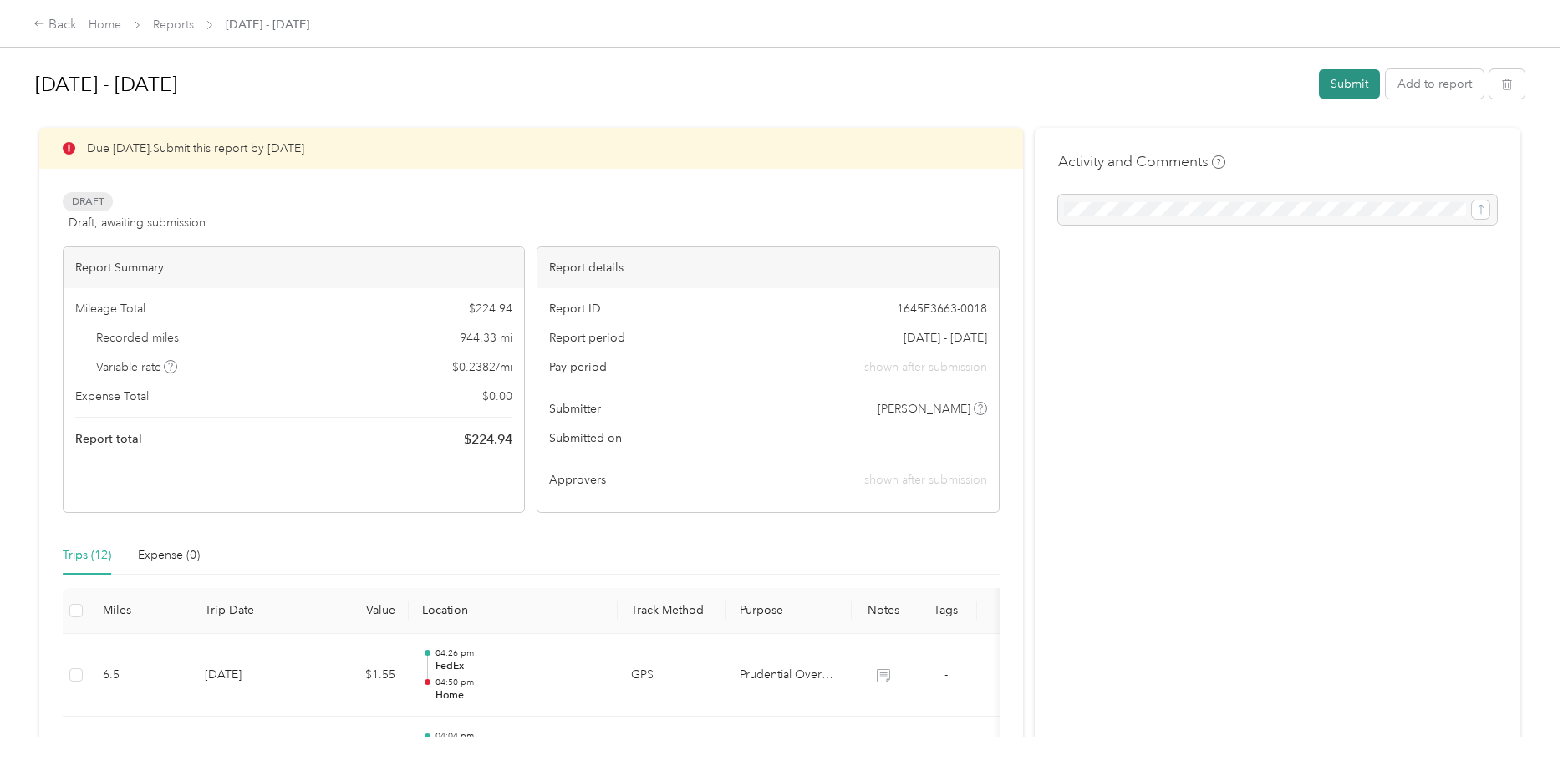
click at [1352, 81] on button "Submit" at bounding box center [1349, 84] width 61 height 30
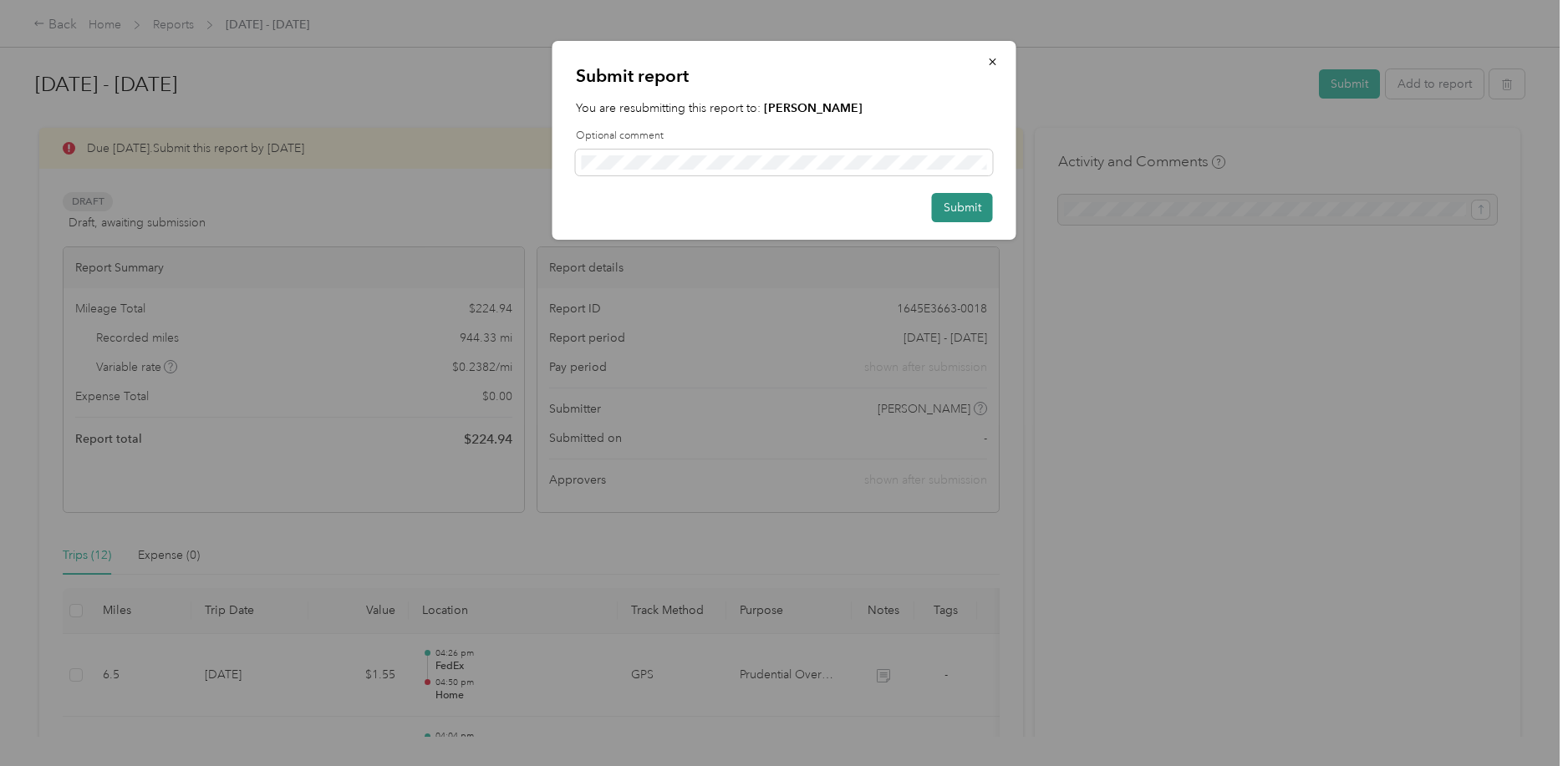
click at [976, 201] on button "Submit" at bounding box center [963, 207] width 61 height 30
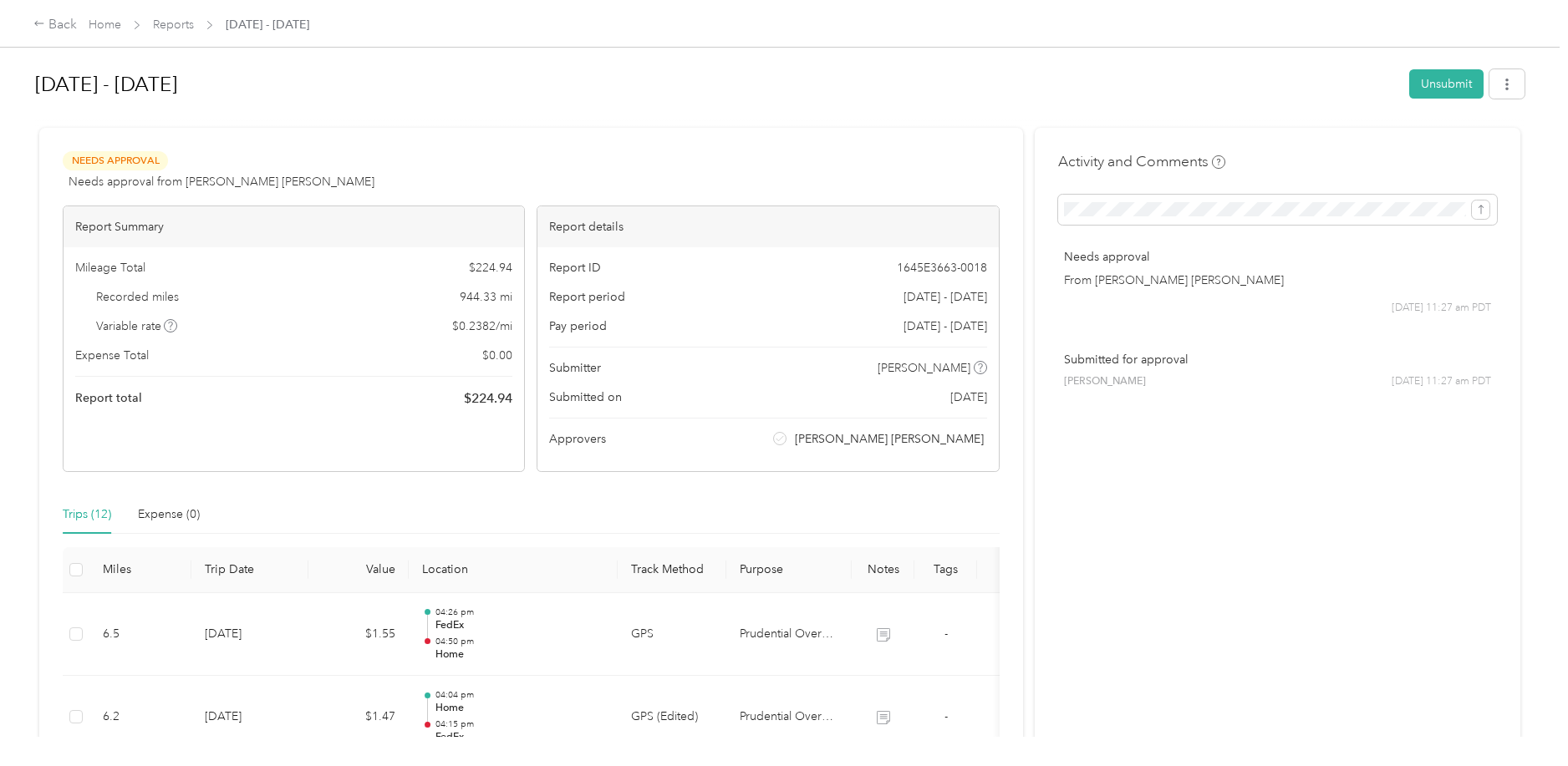
click at [97, 17] on span "Home" at bounding box center [105, 25] width 32 height 17
click at [94, 27] on link "Home" at bounding box center [105, 24] width 32 height 14
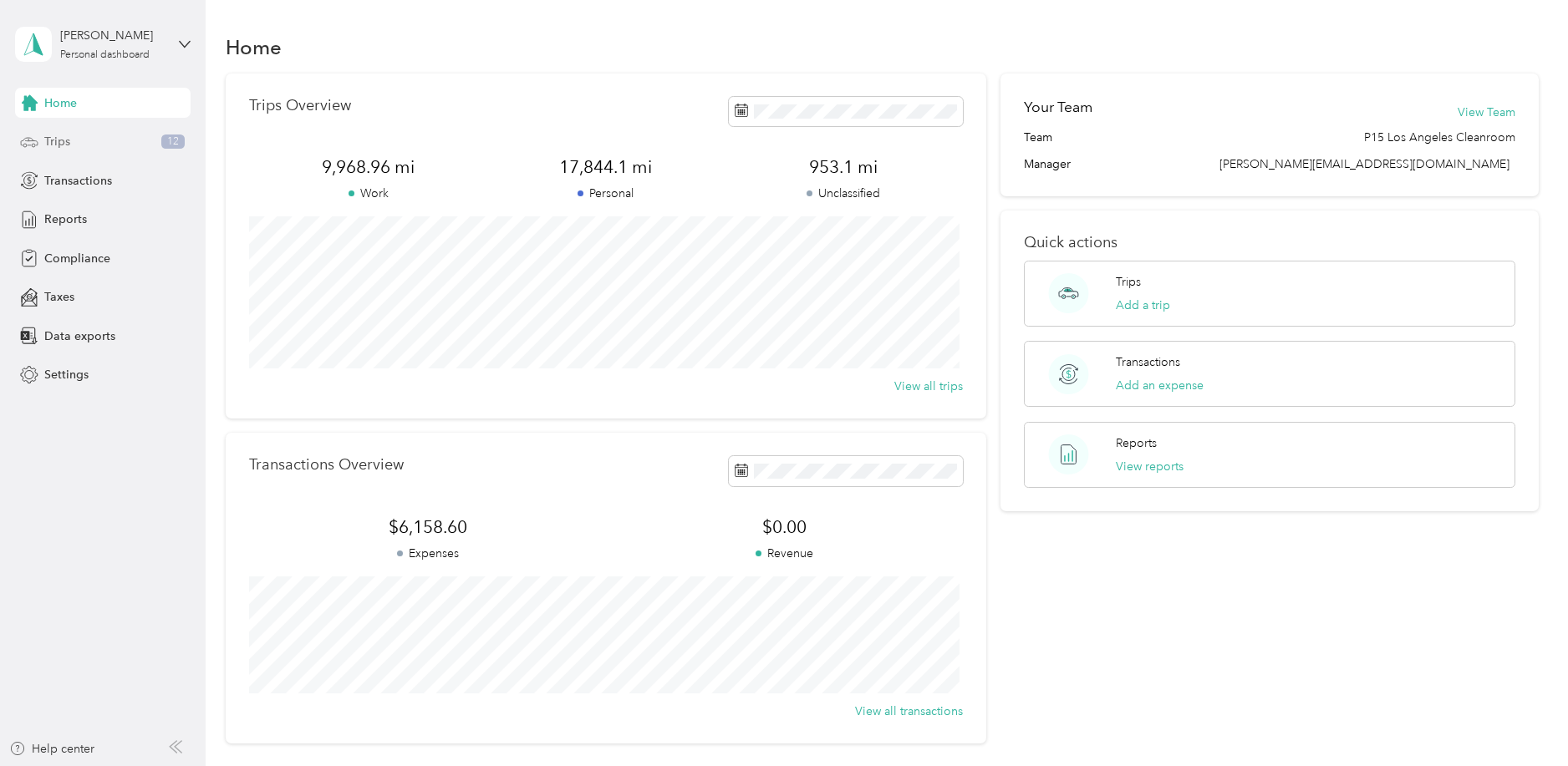
click at [52, 139] on span "Trips" at bounding box center [56, 141] width 26 height 17
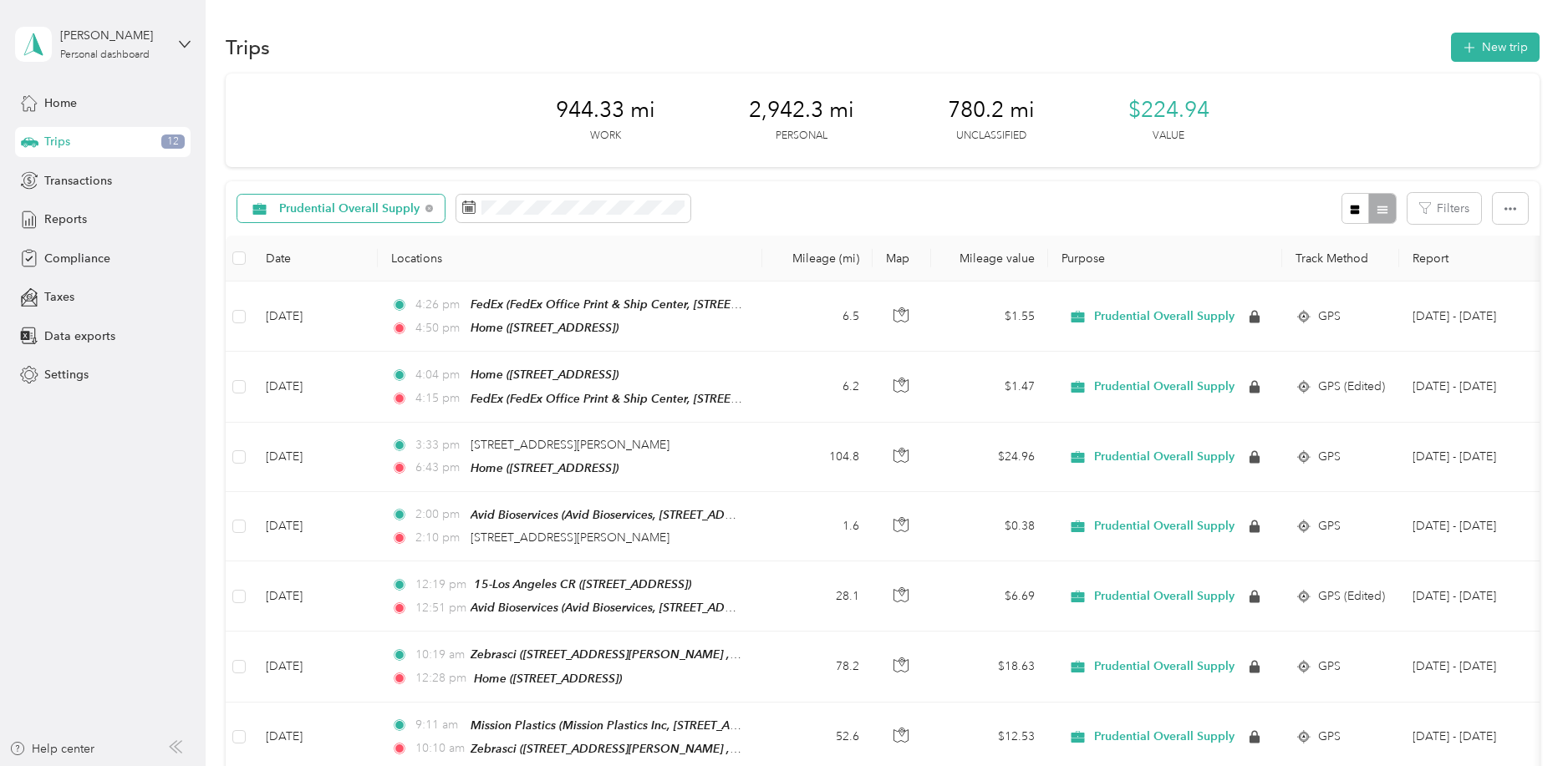
click at [382, 208] on span "Prudential Overall Supply" at bounding box center [350, 209] width 141 height 11
click at [320, 233] on span "All purposes" at bounding box center [360, 238] width 161 height 17
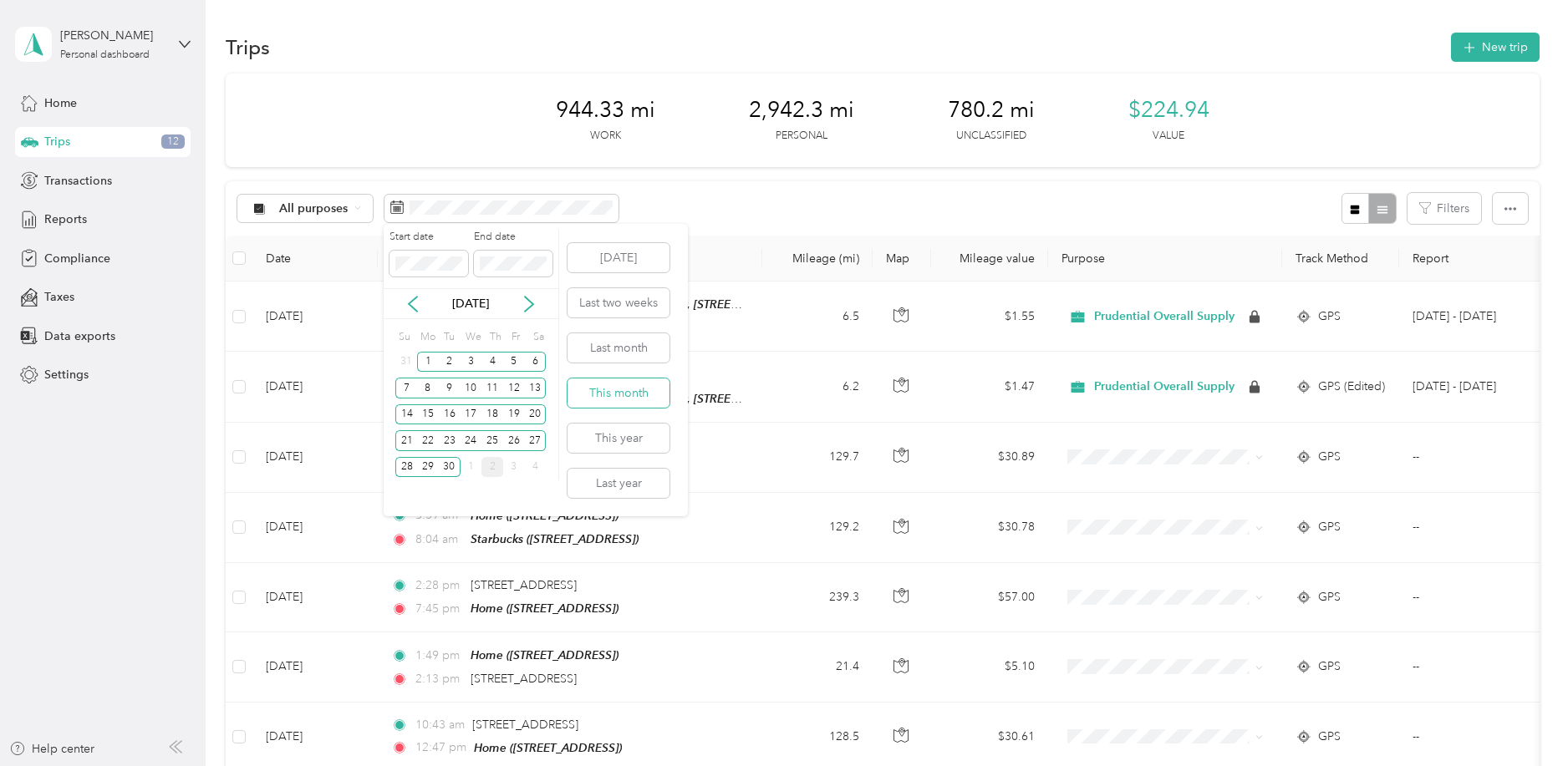
click at [621, 387] on button "This month" at bounding box center [618, 393] width 102 height 30
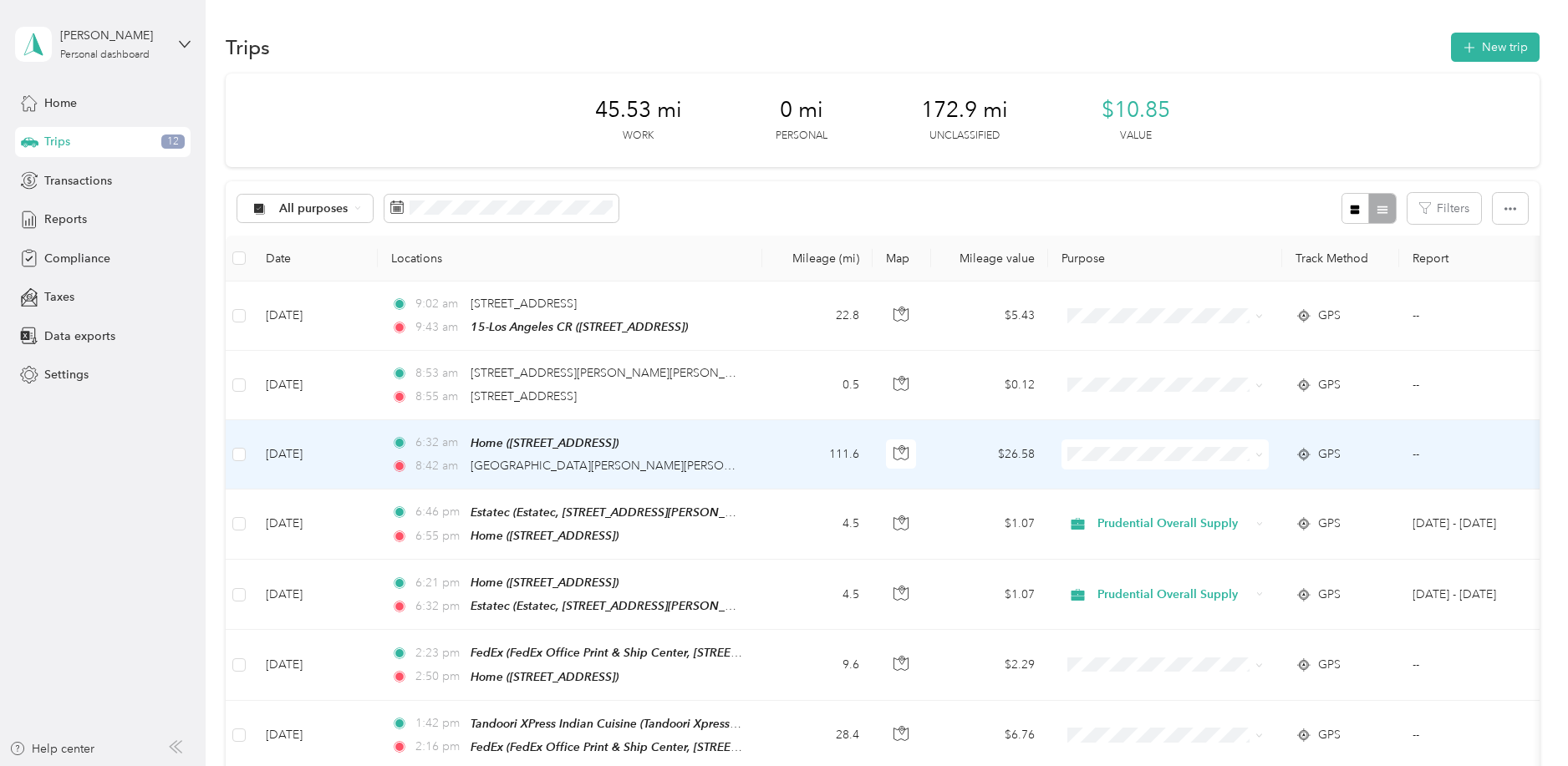
click at [725, 461] on div "8:42 am [STREET_ADDRESS][PERSON_NAME][PERSON_NAME]" at bounding box center [567, 466] width 351 height 18
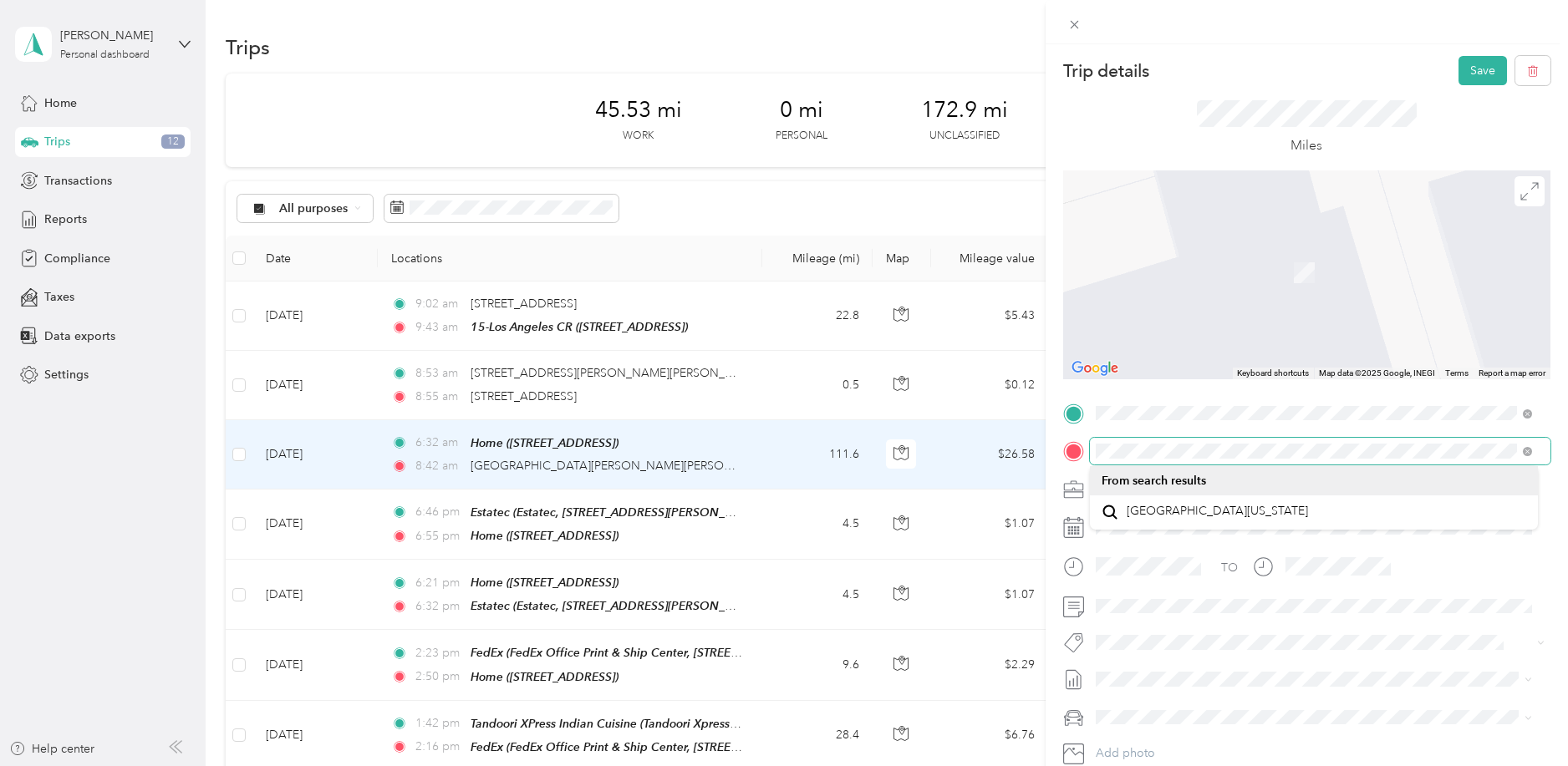
click at [1000, 450] on div "Trip details Save This trip cannot be edited because it is either under review,…" at bounding box center [784, 383] width 1568 height 766
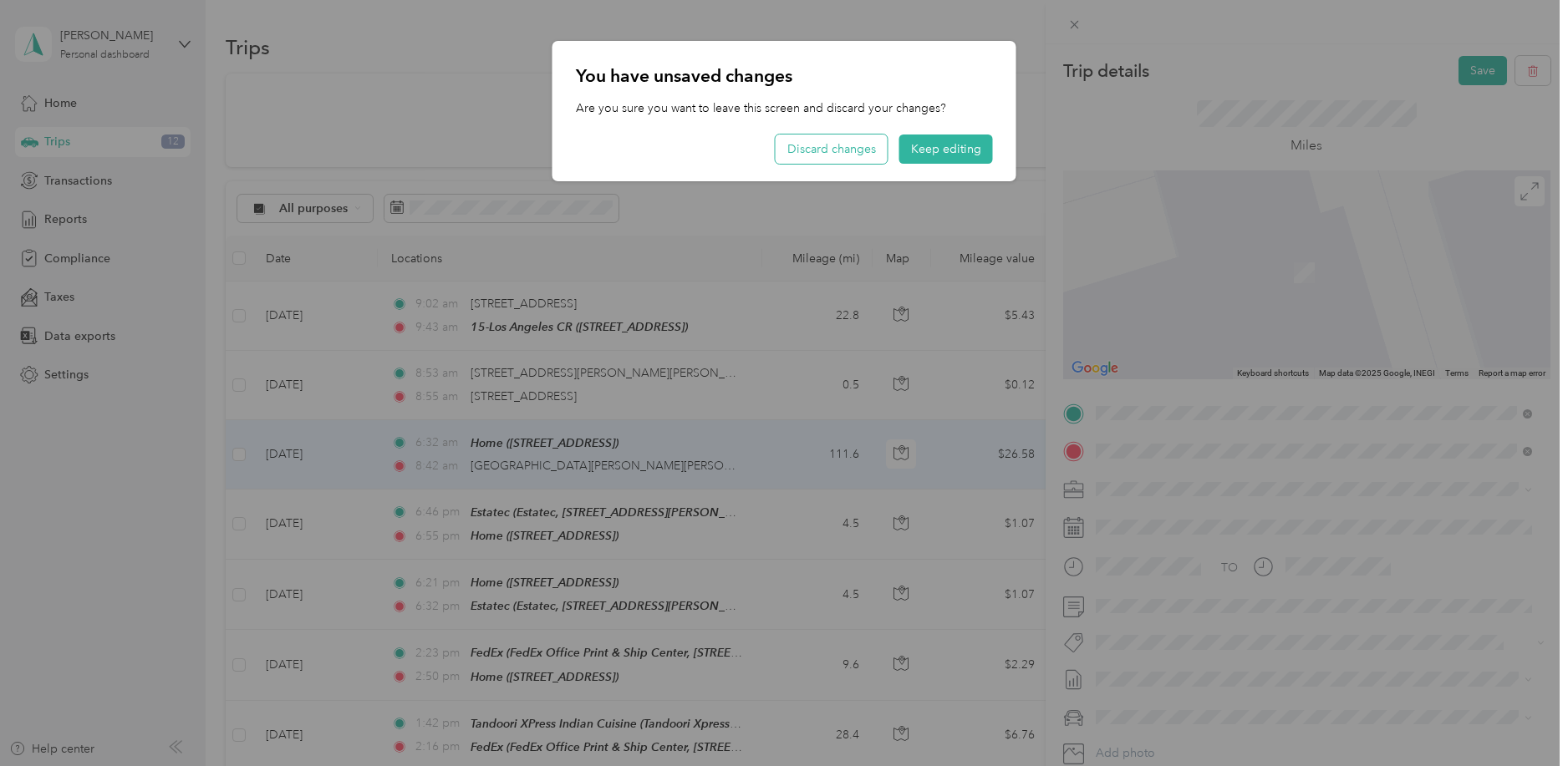
click at [822, 145] on button "Discard changes" at bounding box center [831, 149] width 112 height 30
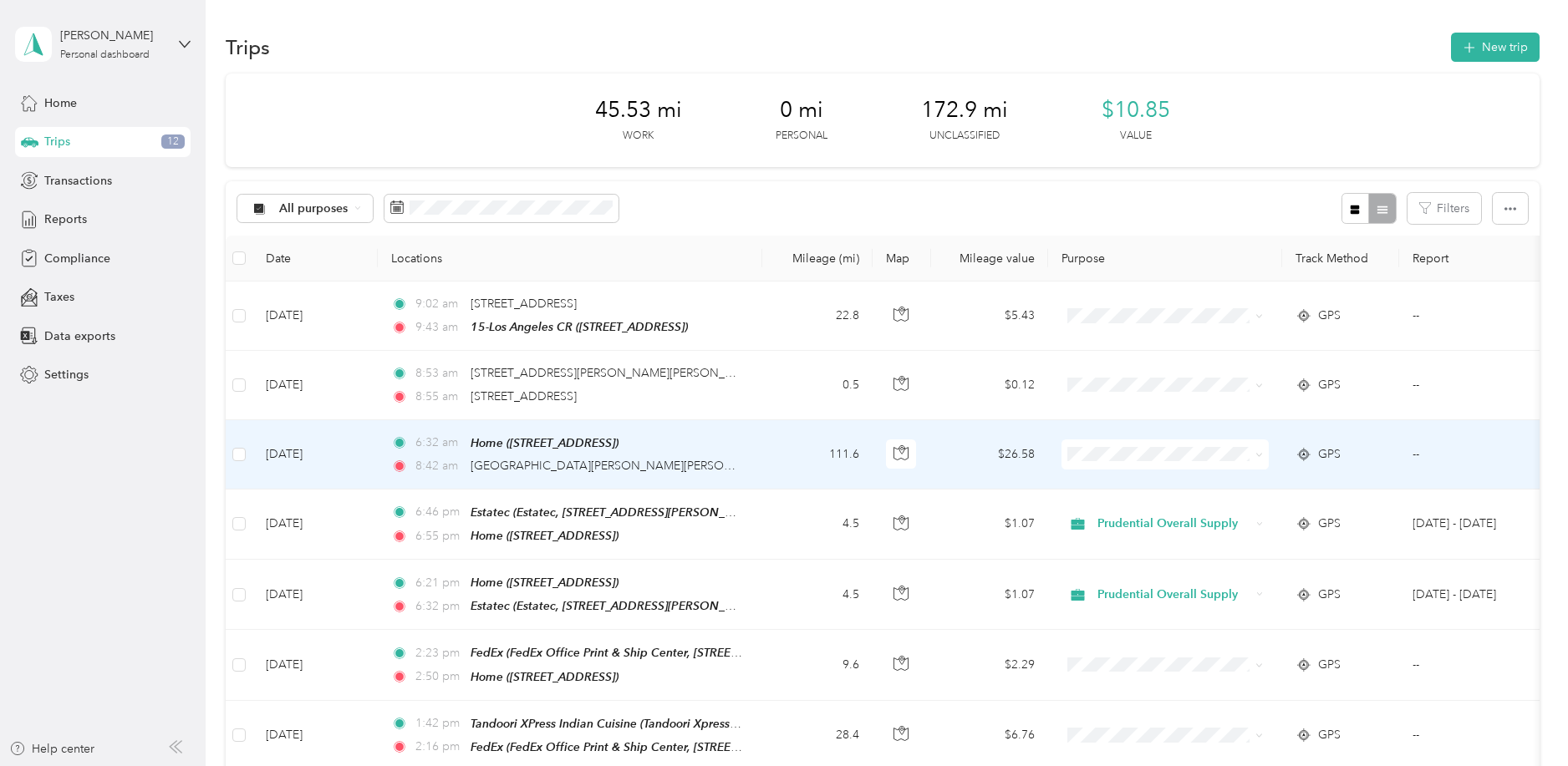
click at [752, 456] on td "6:32 am Home ([STREET_ADDRESS]) 8:42 am [STREET_ADDRESS][PERSON_NAME][PERSON_NA…" at bounding box center [570, 455] width 385 height 70
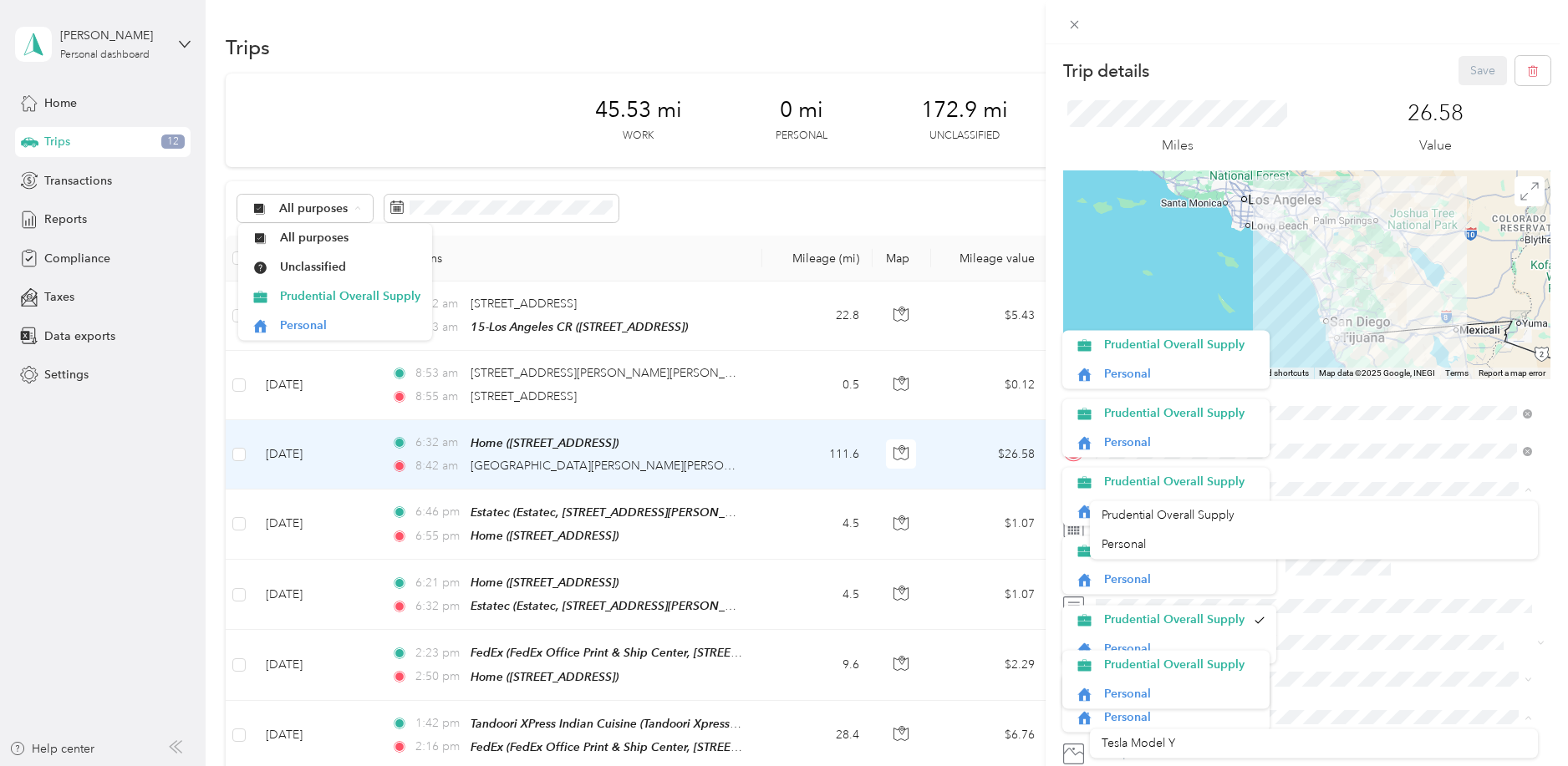
scroll to position [271, 0]
drag, startPoint x: 1536, startPoint y: 521, endPoint x: 1537, endPoint y: 584, distance: 63.0
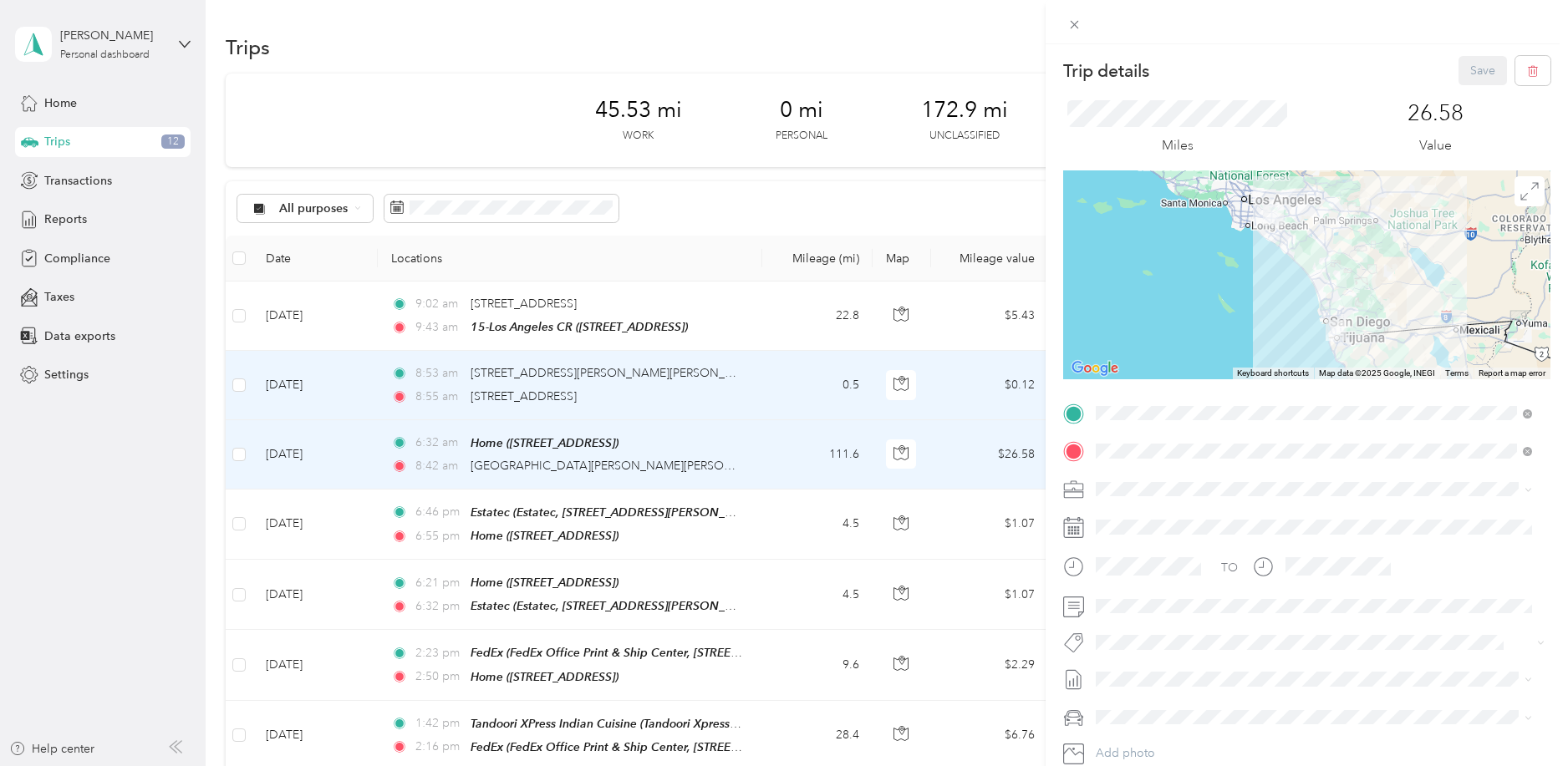
click at [1224, 422] on li "Prudential Overall Supply" at bounding box center [1165, 415] width 207 height 30
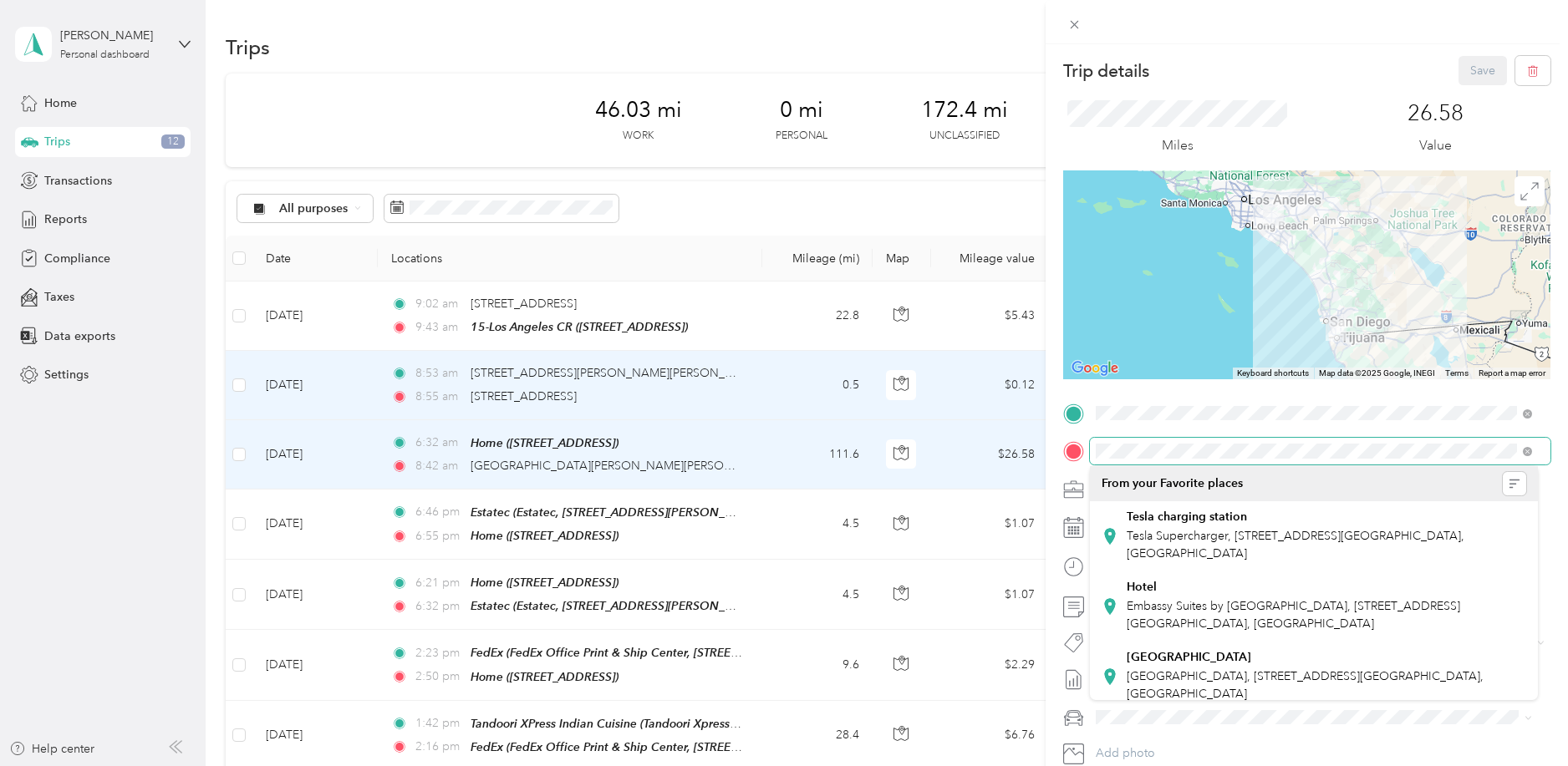
click at [784, 415] on div "Trip details Save This trip cannot be edited because it is either under review,…" at bounding box center [784, 383] width 1568 height 766
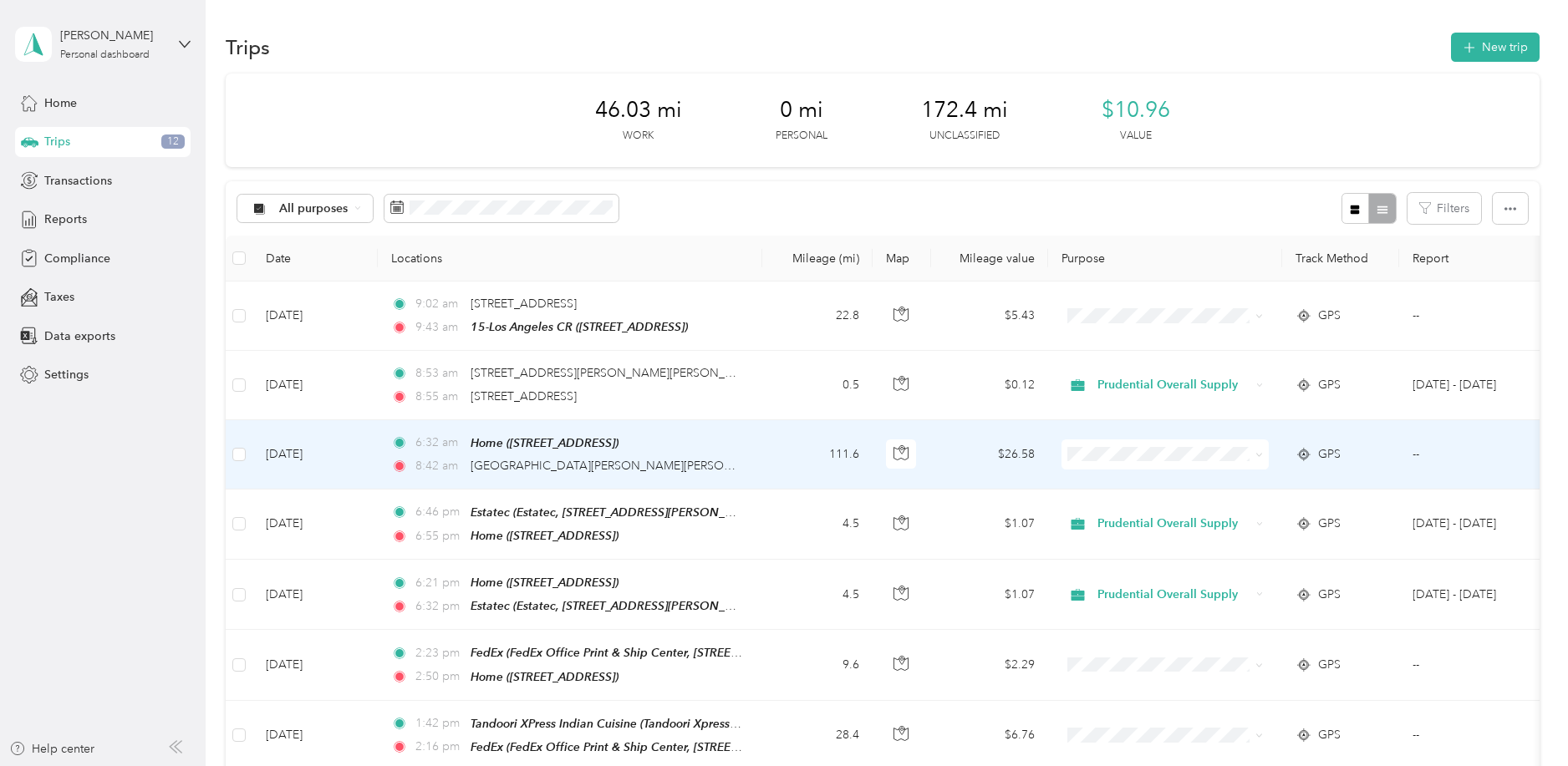
click at [781, 454] on td "111.6" at bounding box center [818, 455] width 111 height 70
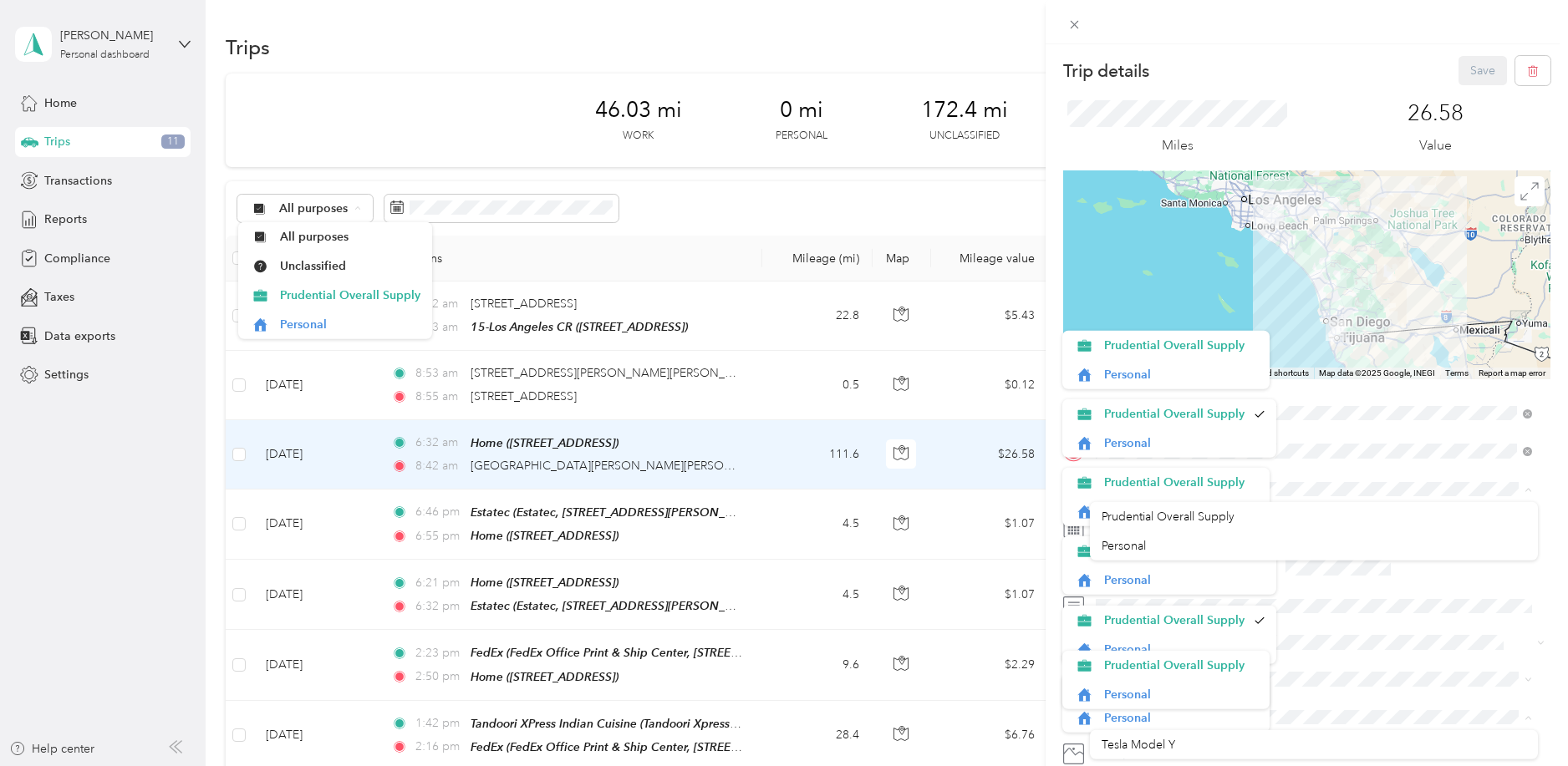
scroll to position [148, 0]
drag, startPoint x: 1535, startPoint y: 522, endPoint x: 1535, endPoint y: 575, distance: 53.0
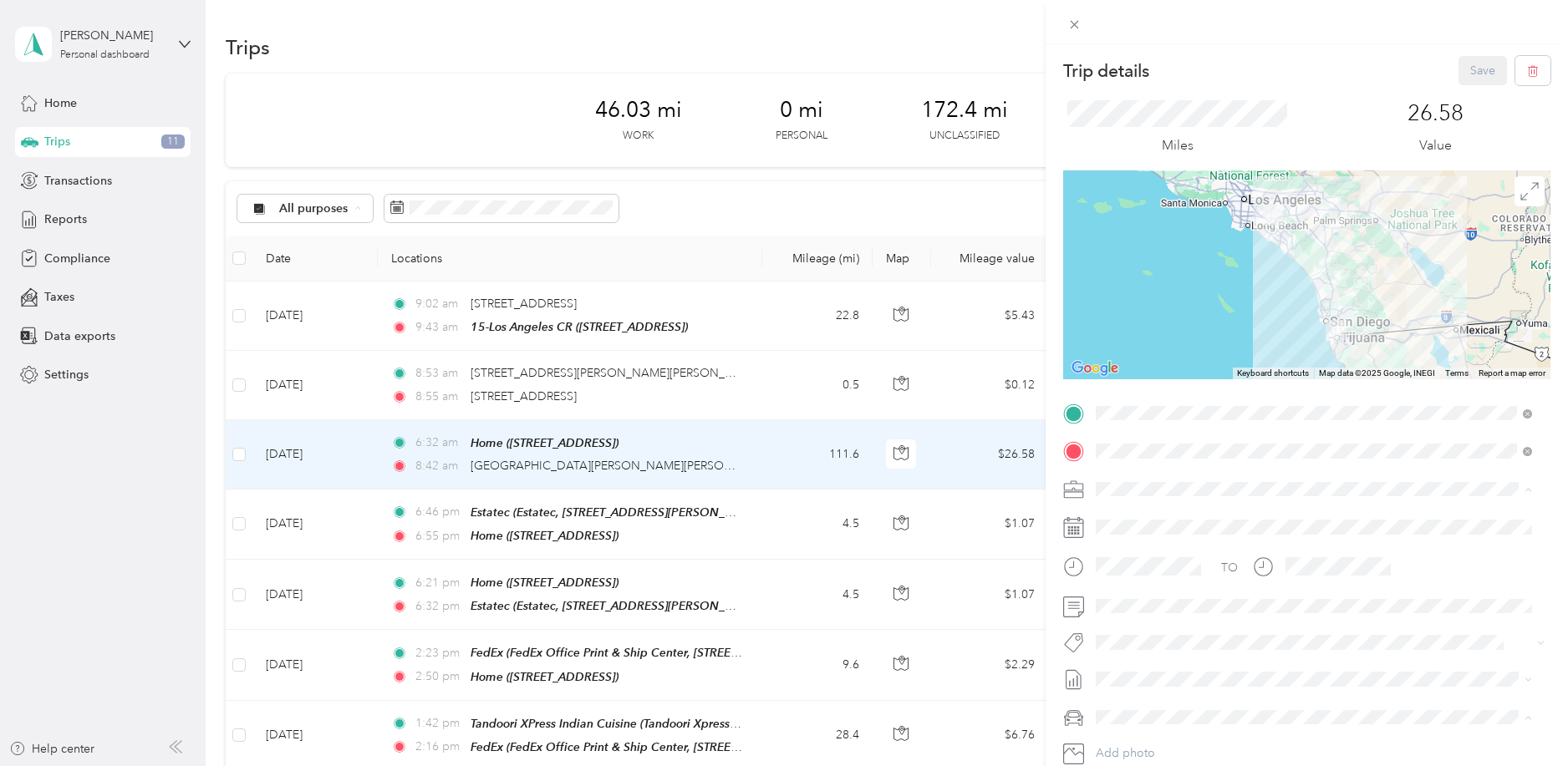
click at [473, 92] on div "Trip details Save This trip cannot be edited because it is either under review,…" at bounding box center [784, 383] width 1568 height 766
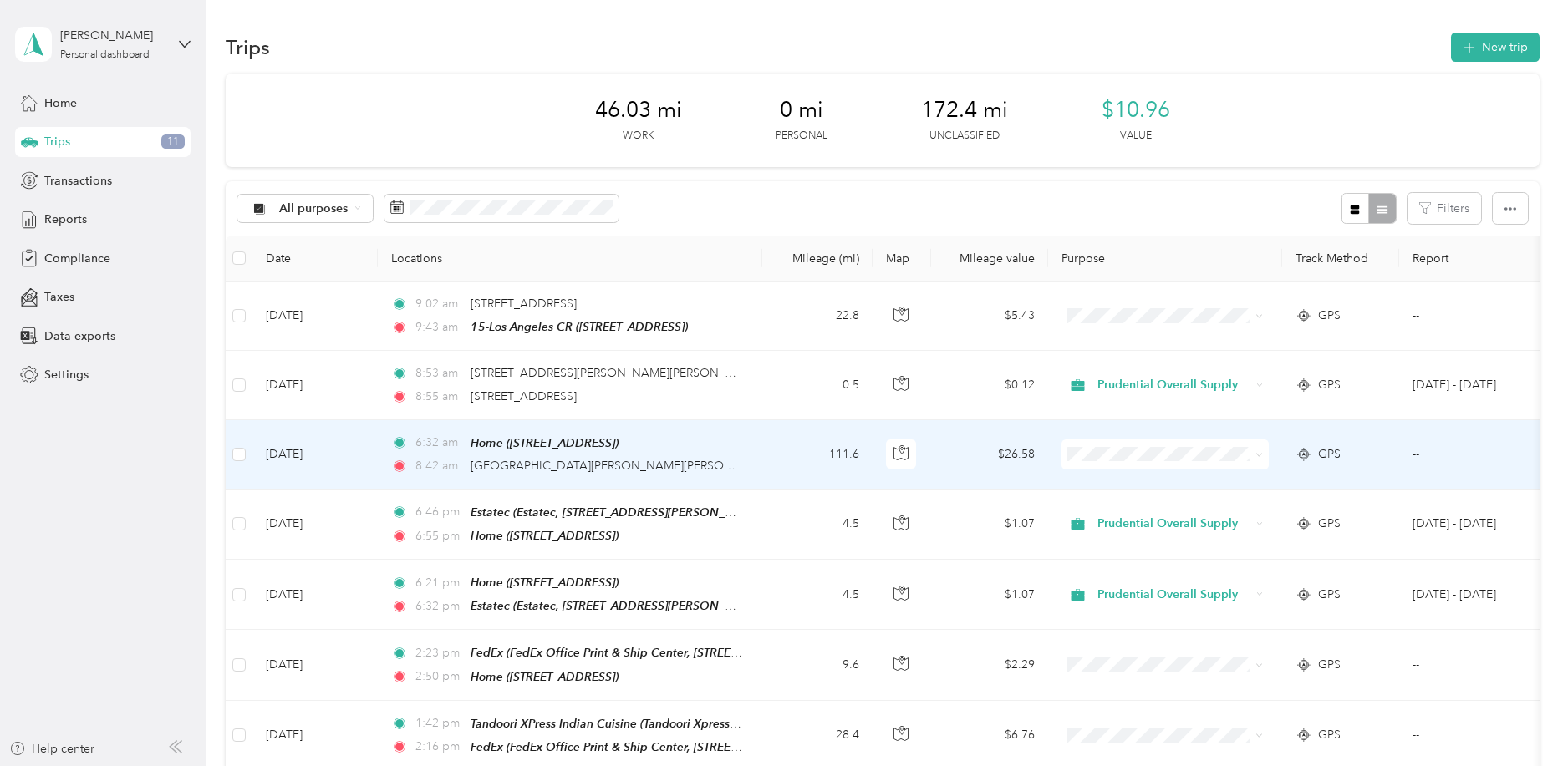
click at [728, 449] on div "6:32 am Home ([STREET_ADDRESS])" at bounding box center [567, 444] width 351 height 19
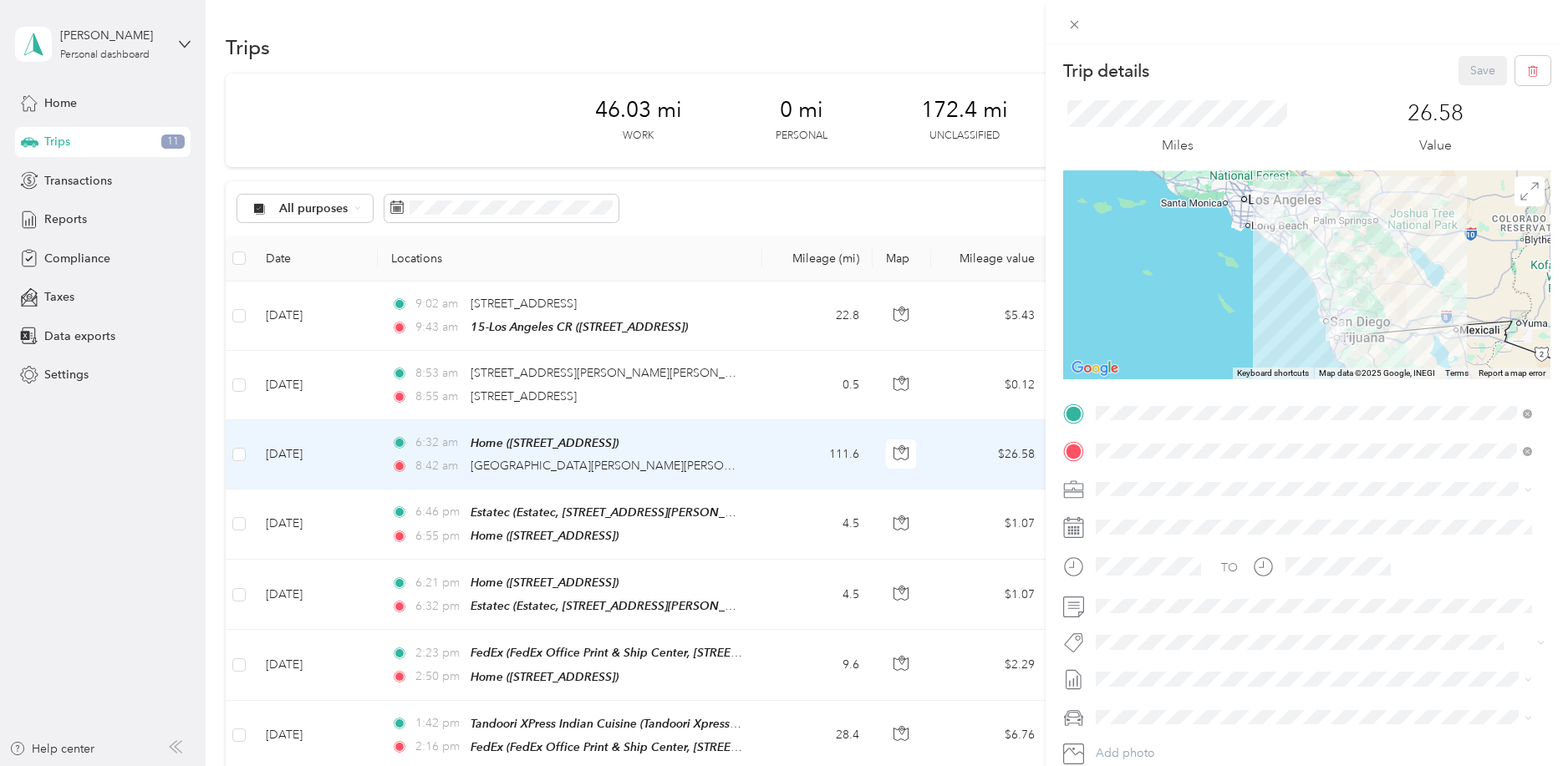
click at [675, 466] on div "Trip details Save This trip cannot be edited because it is either under review,…" at bounding box center [784, 383] width 1568 height 766
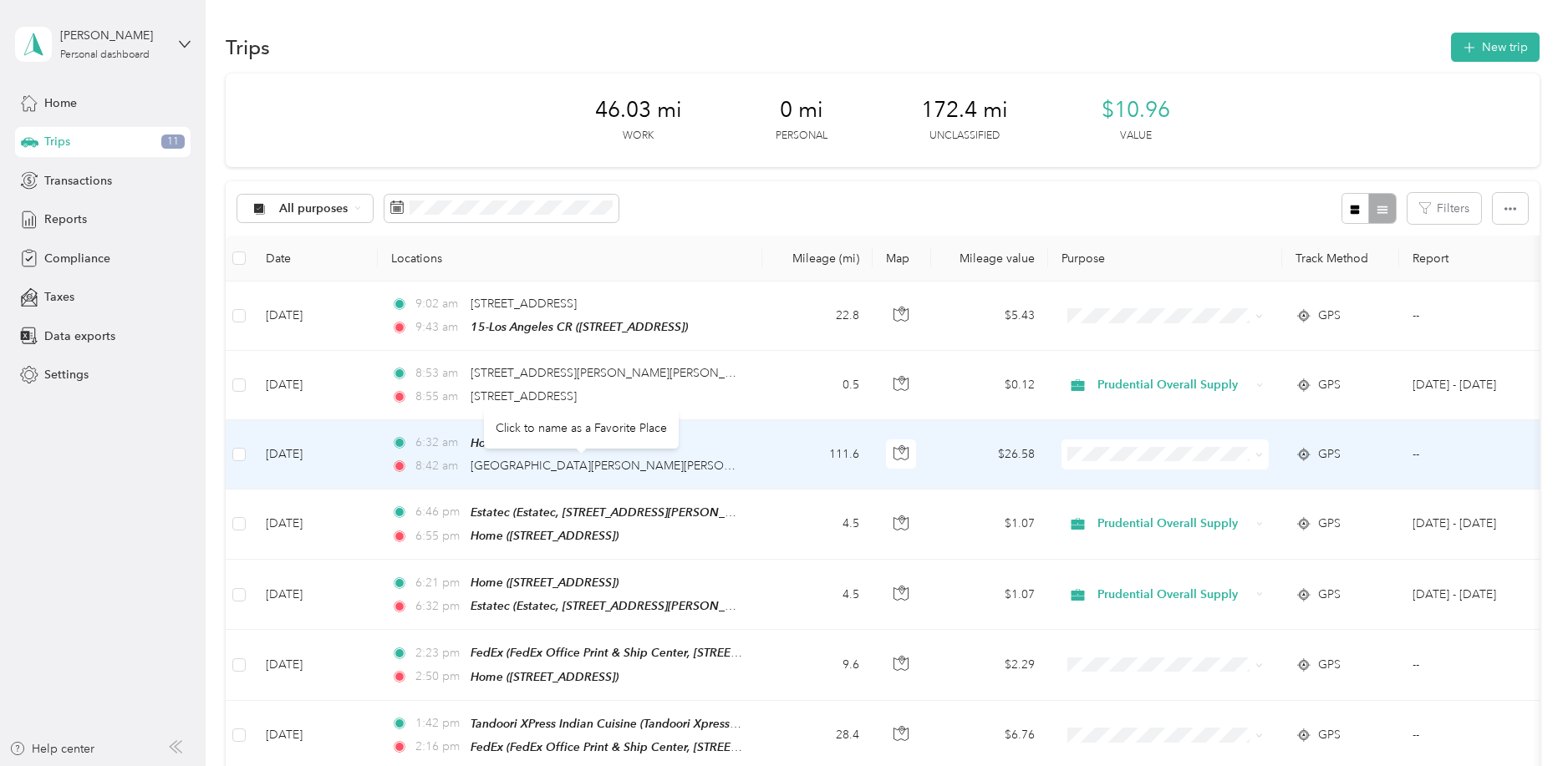
click at [663, 466] on span "[GEOGRAPHIC_DATA][PERSON_NAME][PERSON_NAME], [GEOGRAPHIC_DATA]" at bounding box center [687, 466] width 433 height 14
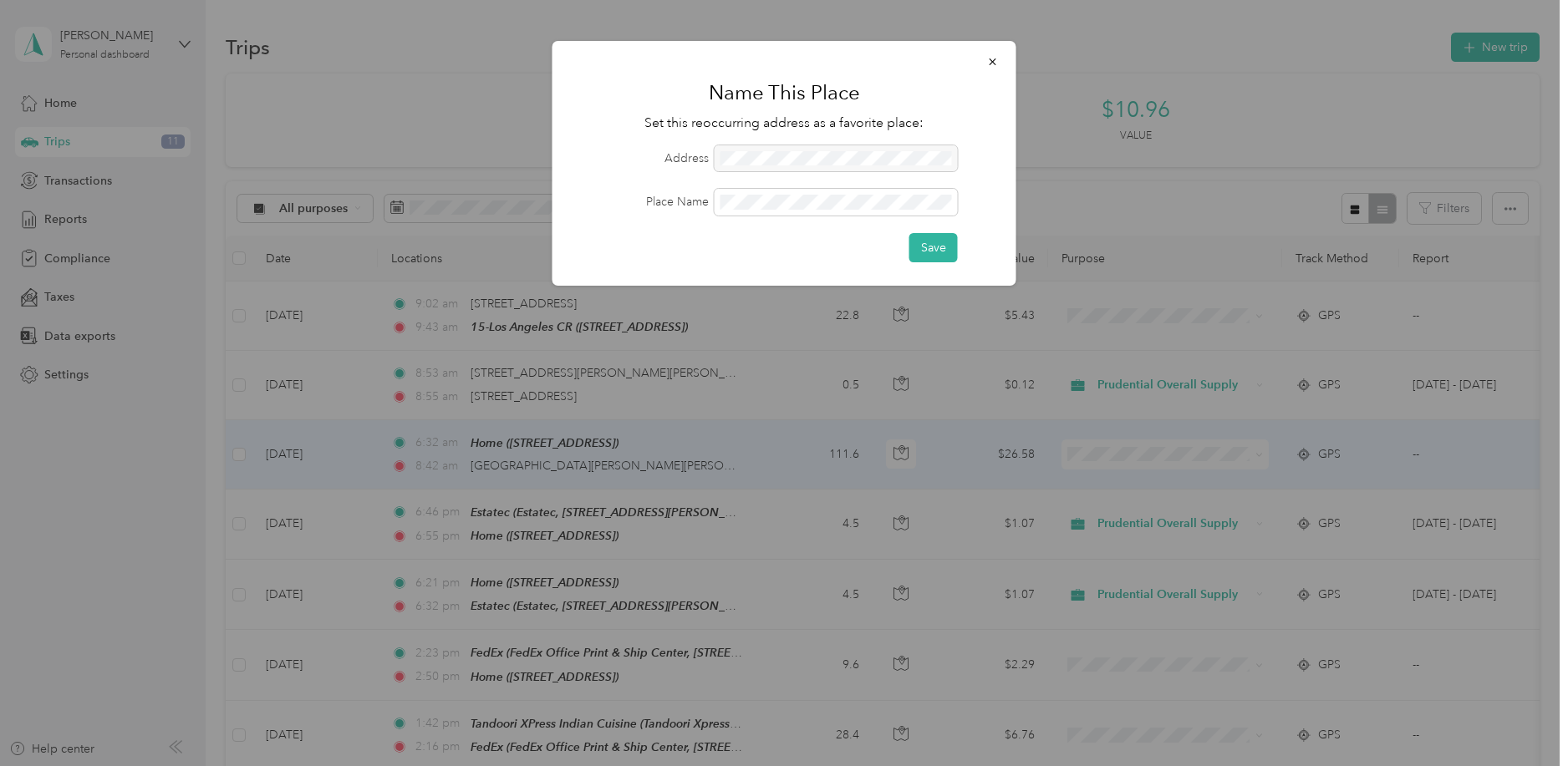
click at [823, 157] on div at bounding box center [836, 158] width 243 height 27
click at [946, 238] on button "Save" at bounding box center [933, 247] width 49 height 30
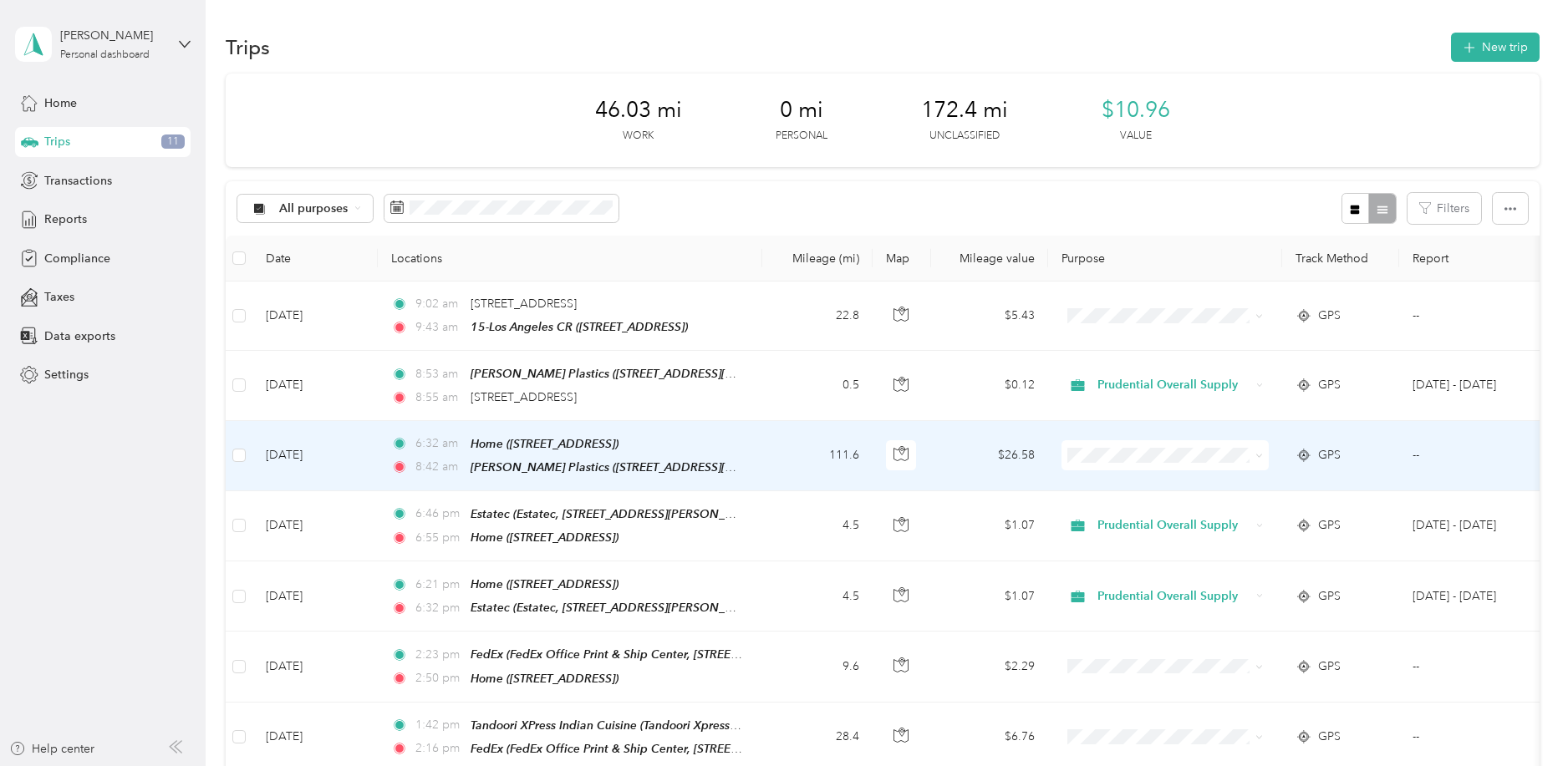
click at [1141, 445] on span at bounding box center [1164, 456] width 207 height 31
click at [1128, 489] on li "Prudential Overall Supply" at bounding box center [1165, 484] width 207 height 30
click at [805, 458] on td "111.6" at bounding box center [818, 456] width 111 height 71
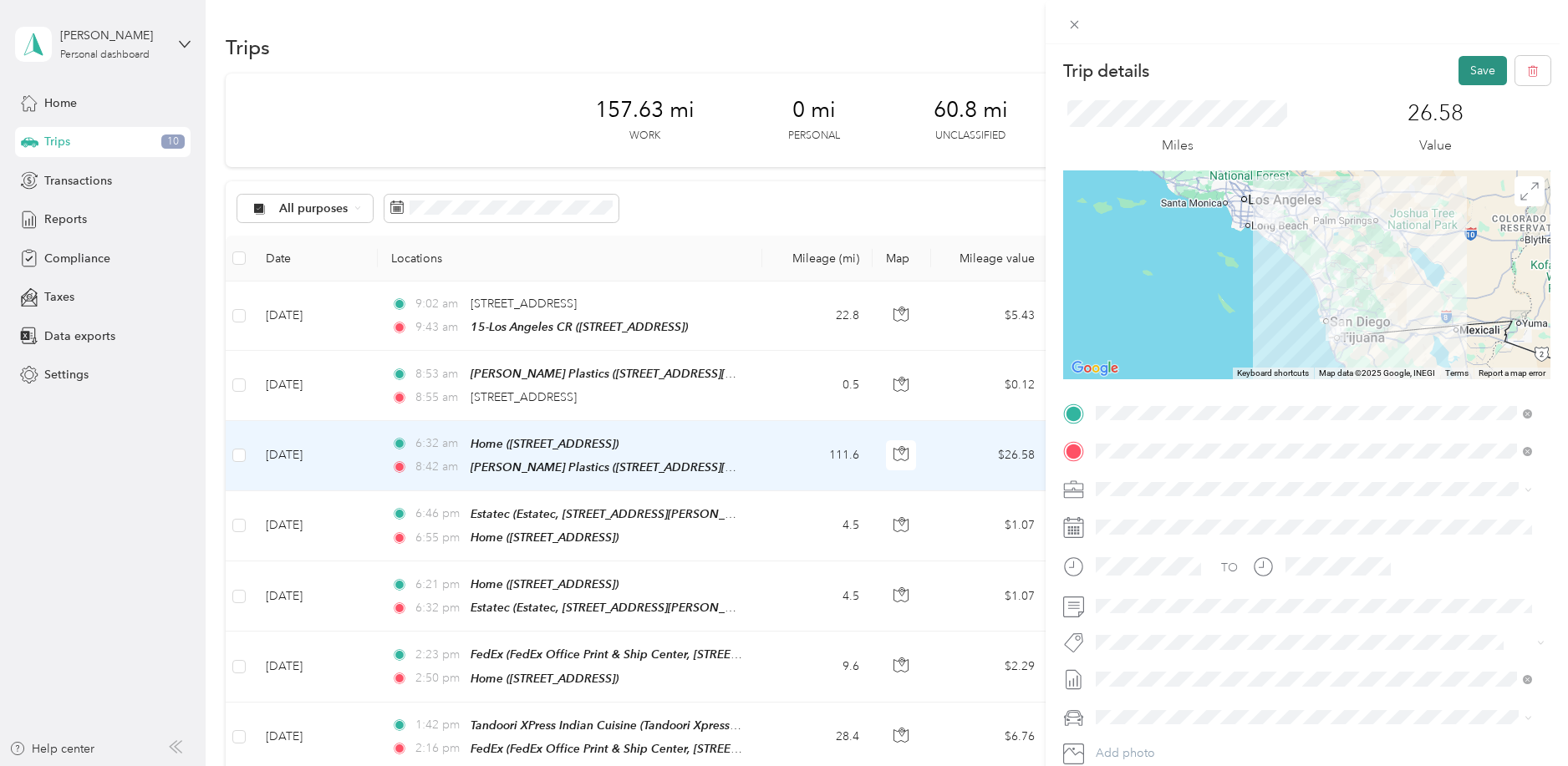
click at [1474, 67] on button "Save" at bounding box center [1482, 71] width 49 height 30
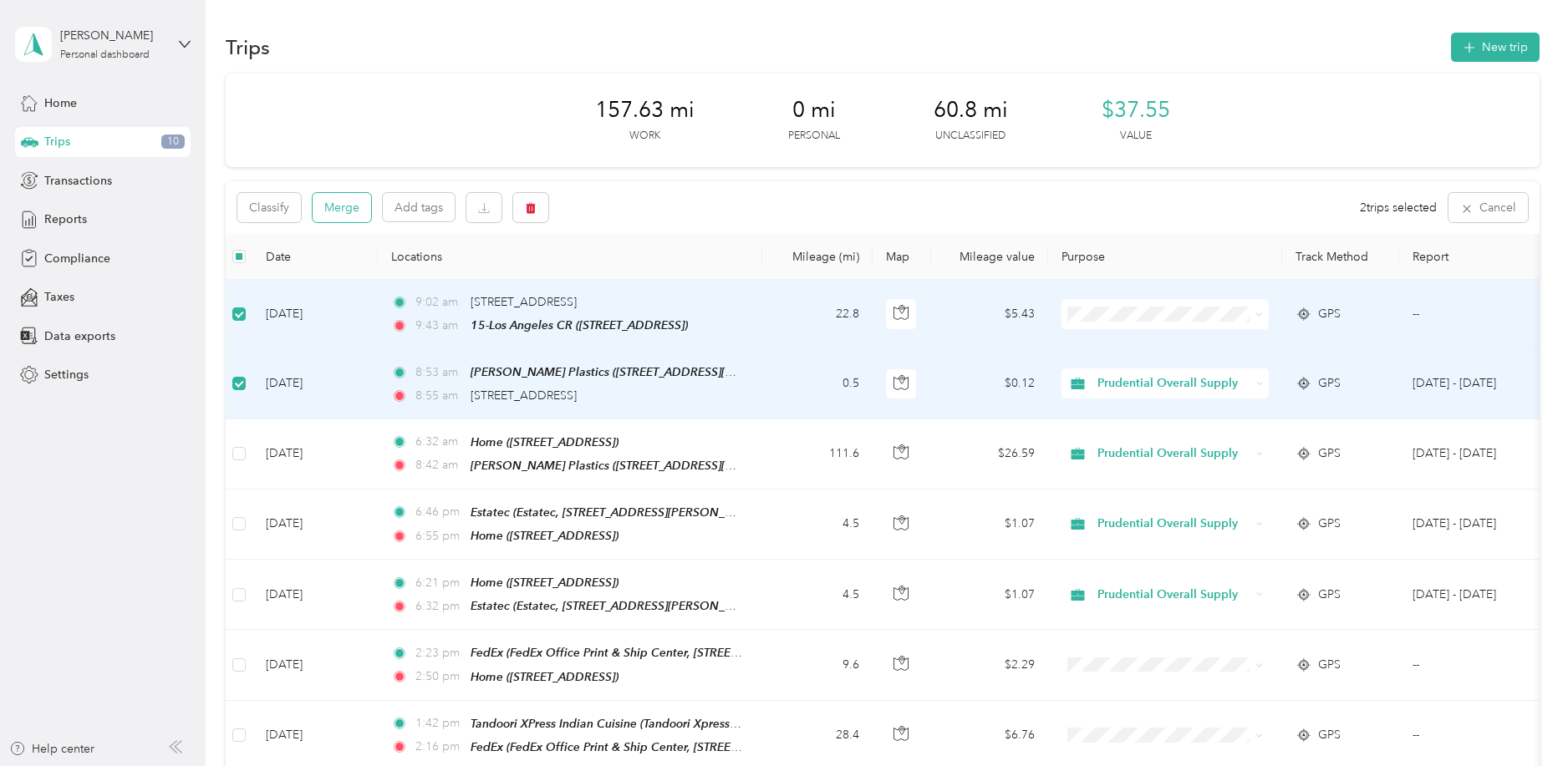
click at [351, 210] on button "Merge" at bounding box center [342, 207] width 58 height 30
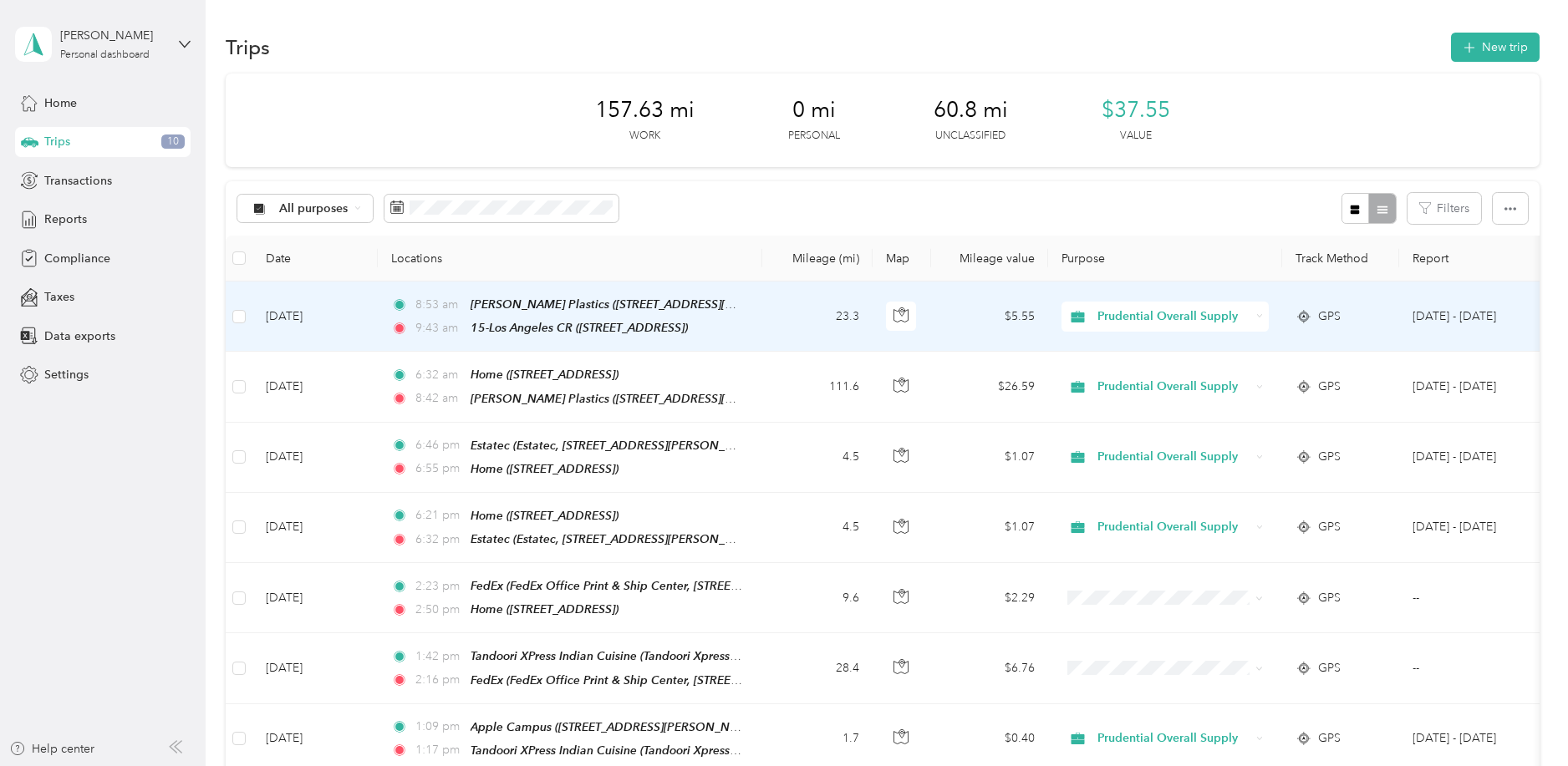
click at [809, 316] on td "23.3" at bounding box center [818, 317] width 111 height 71
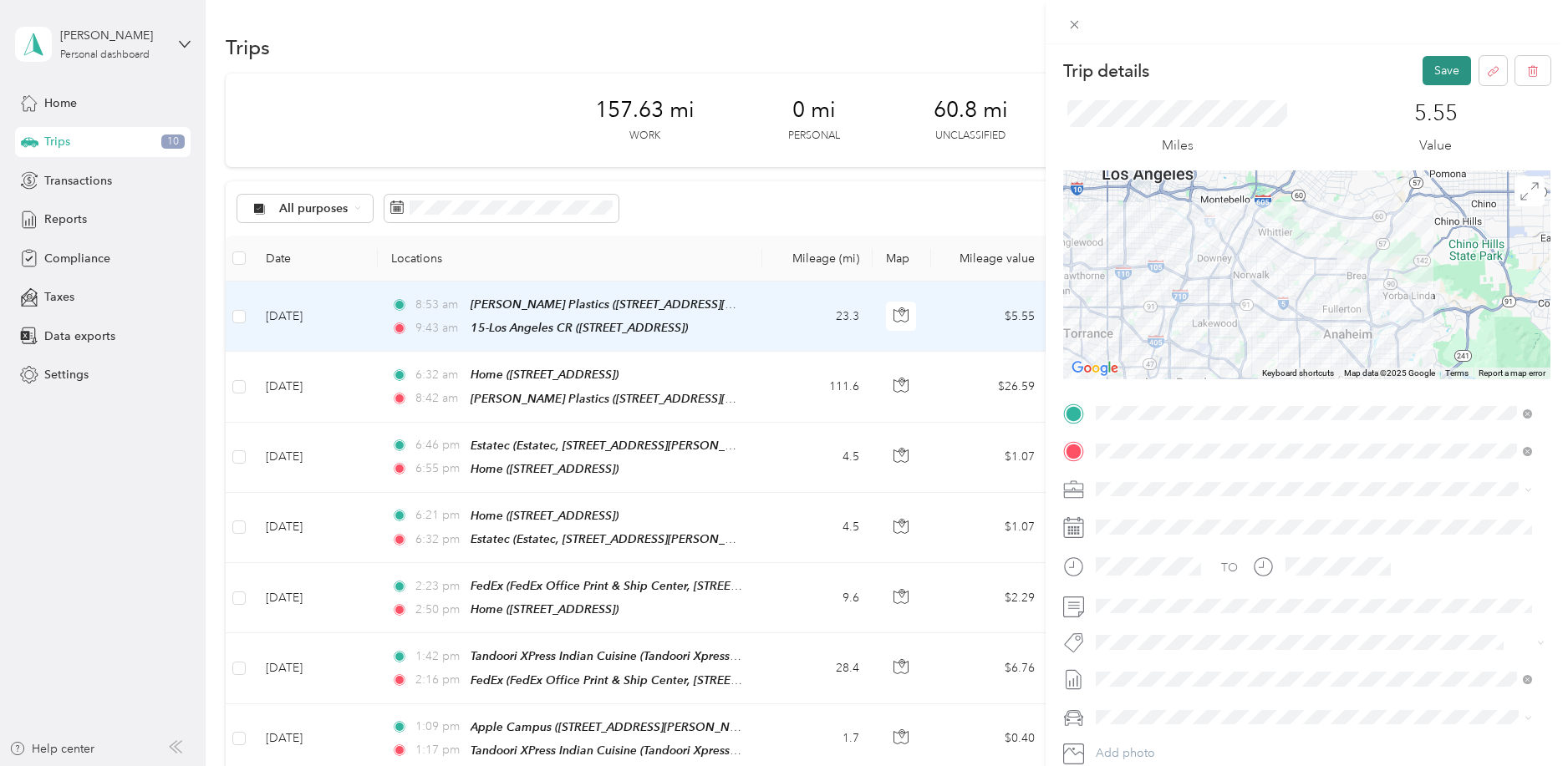
click at [1438, 71] on button "Save" at bounding box center [1447, 71] width 49 height 30
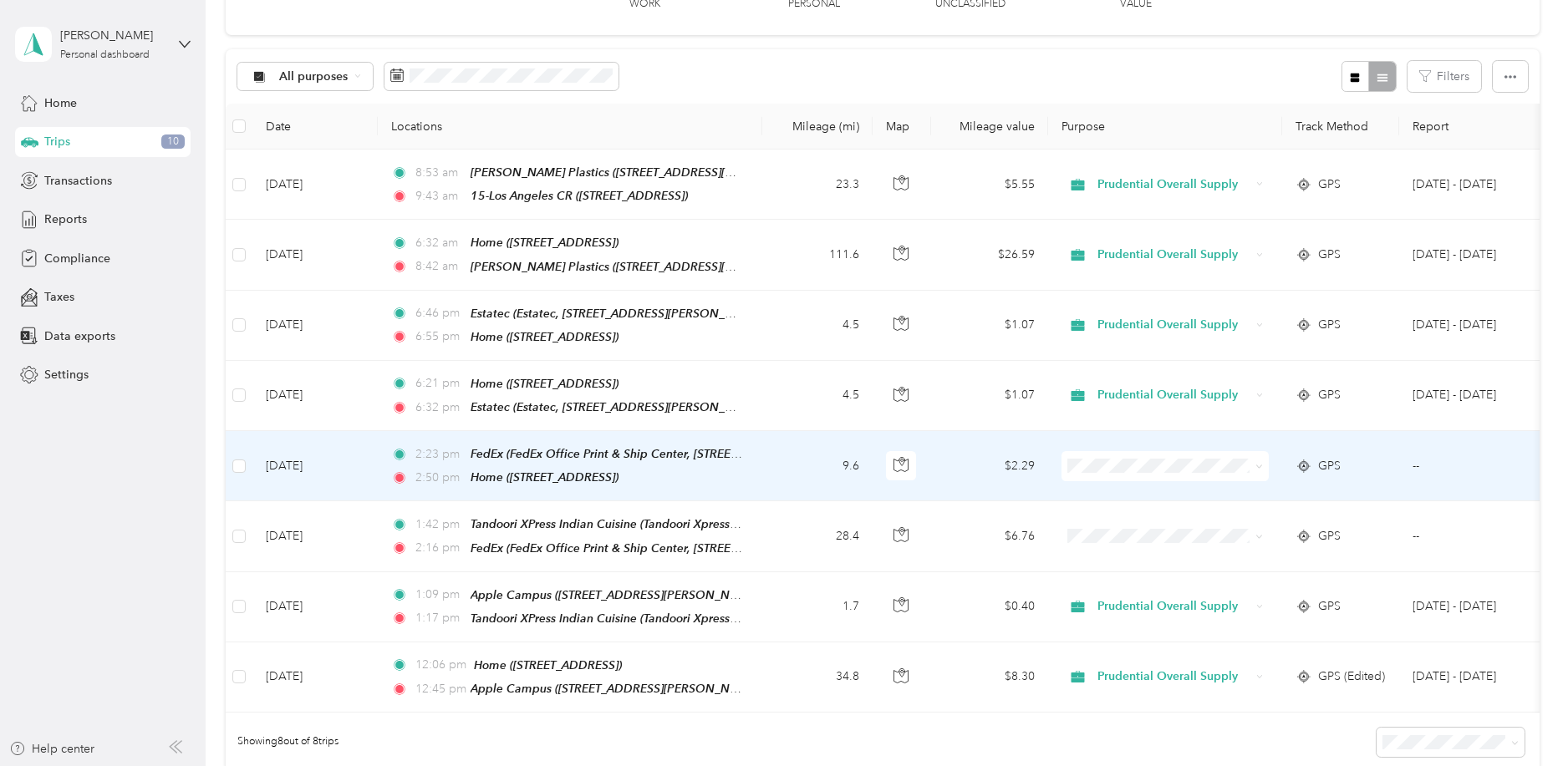
scroll to position [223, 0]
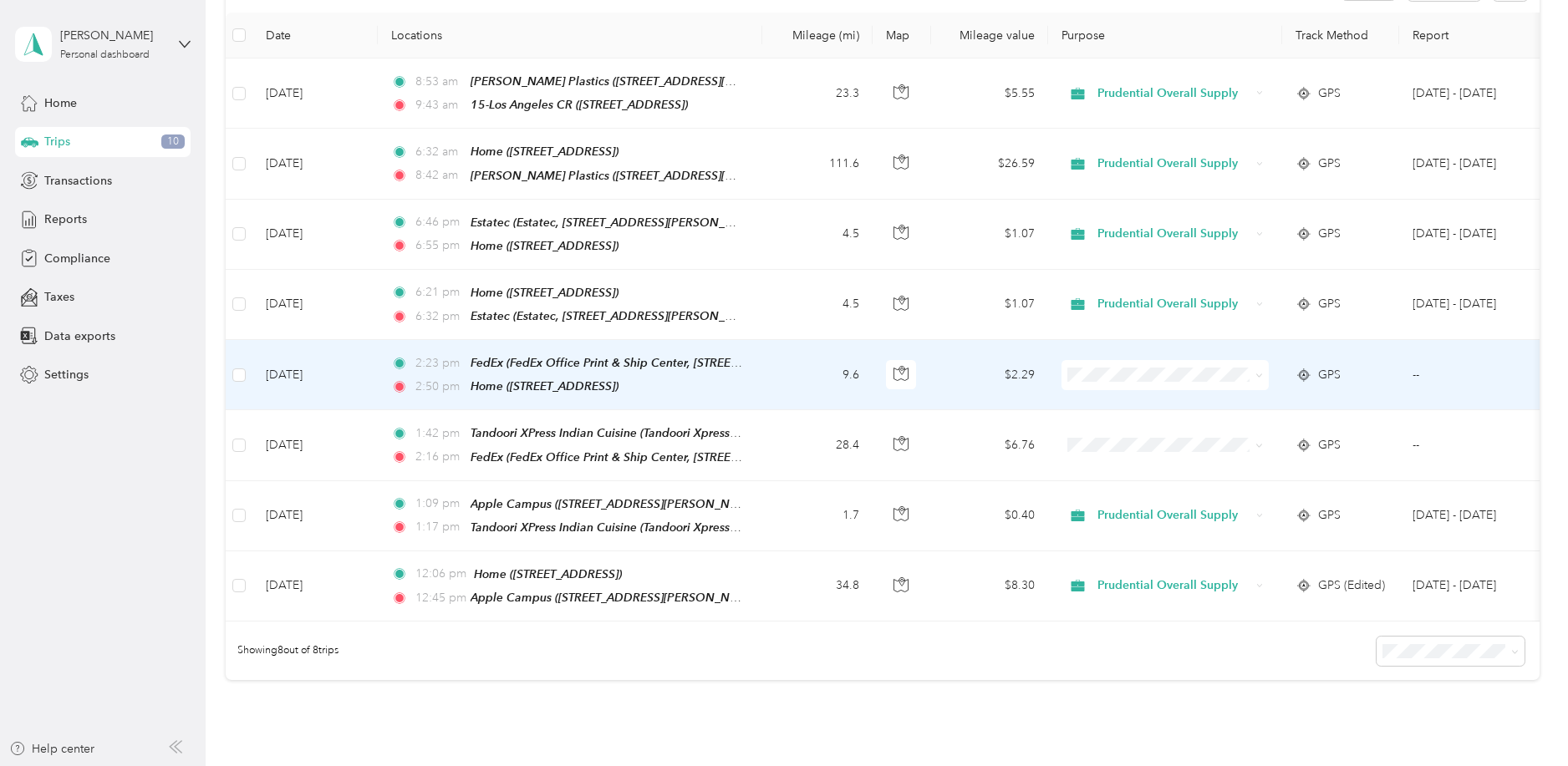
click at [766, 370] on td "9.6" at bounding box center [818, 375] width 111 height 71
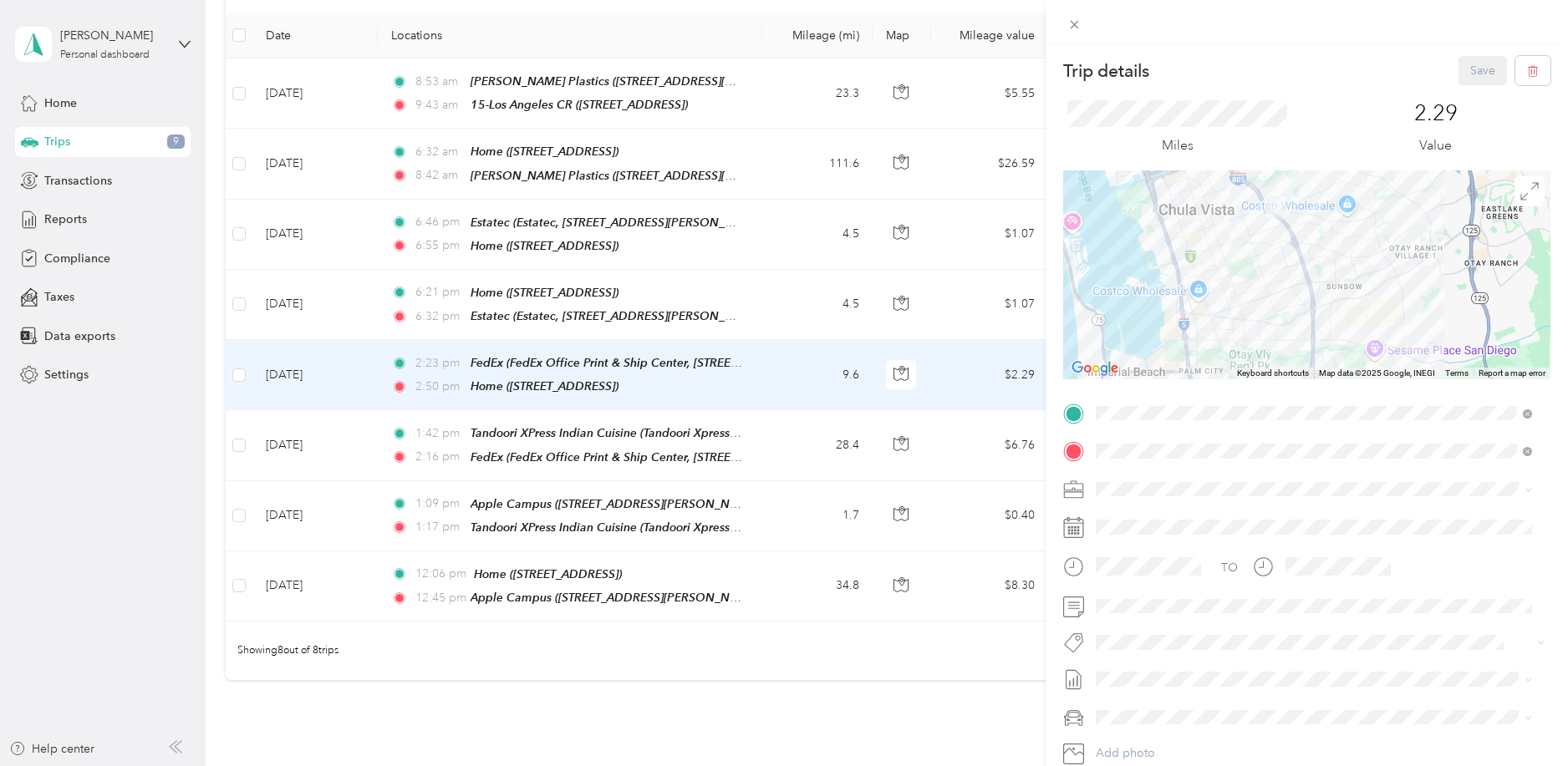
click at [775, 294] on div "Trip details Save This trip cannot be edited because it is either under review,…" at bounding box center [784, 383] width 1568 height 766
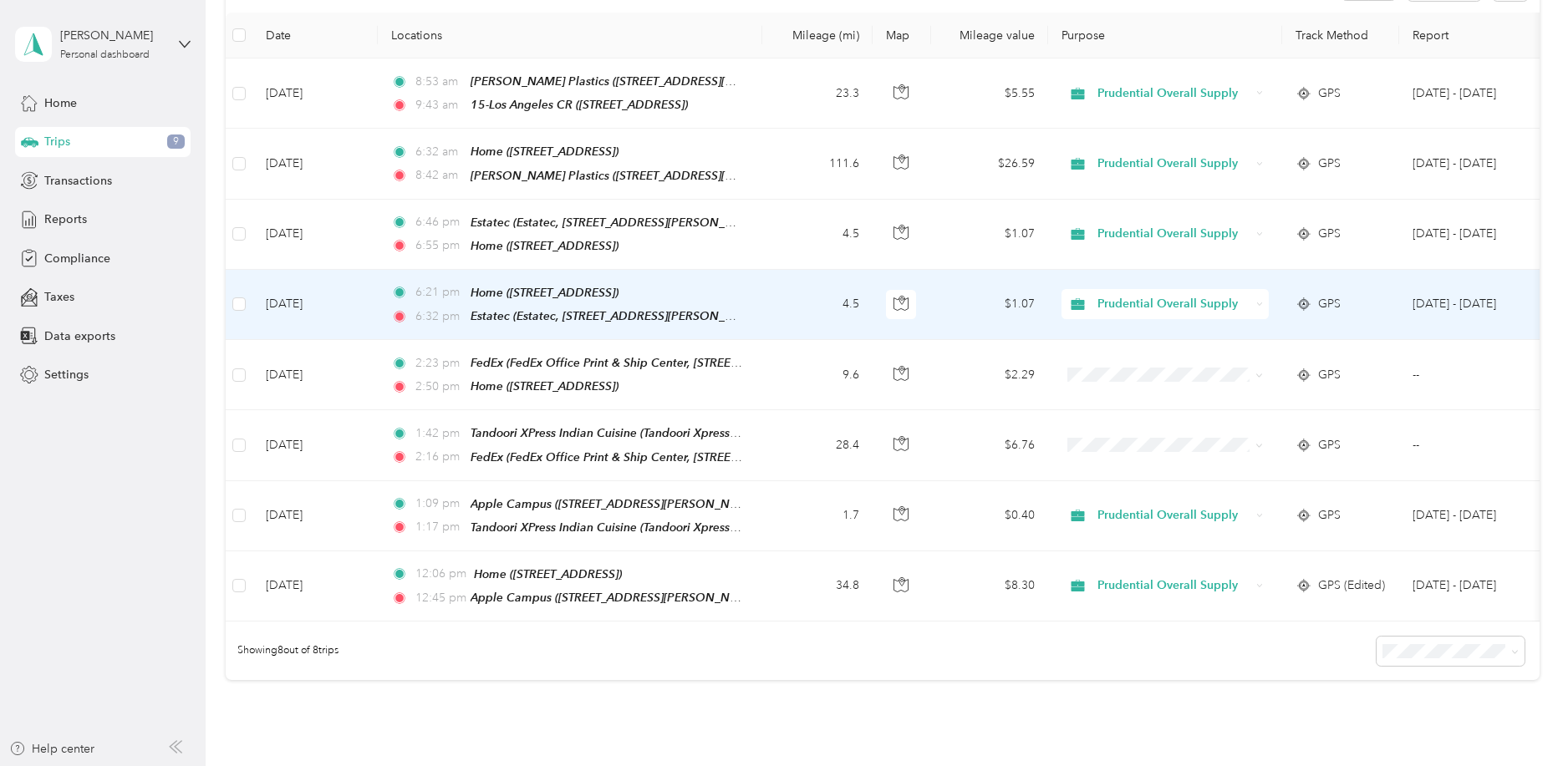
click at [775, 294] on td "4.5" at bounding box center [818, 305] width 111 height 71
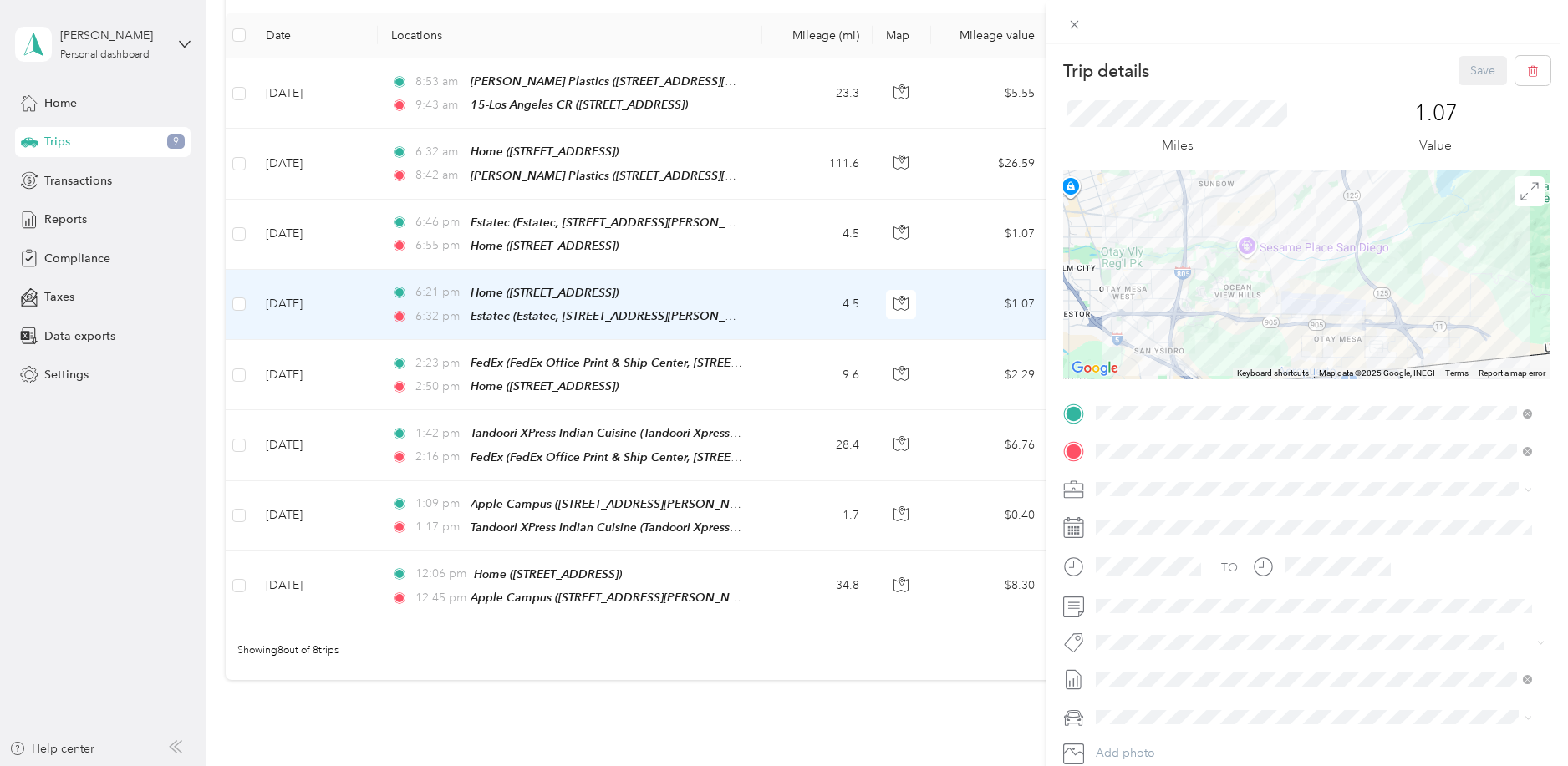
click at [766, 580] on div "Trip details Save This trip cannot be edited because it is either under review,…" at bounding box center [784, 383] width 1568 height 766
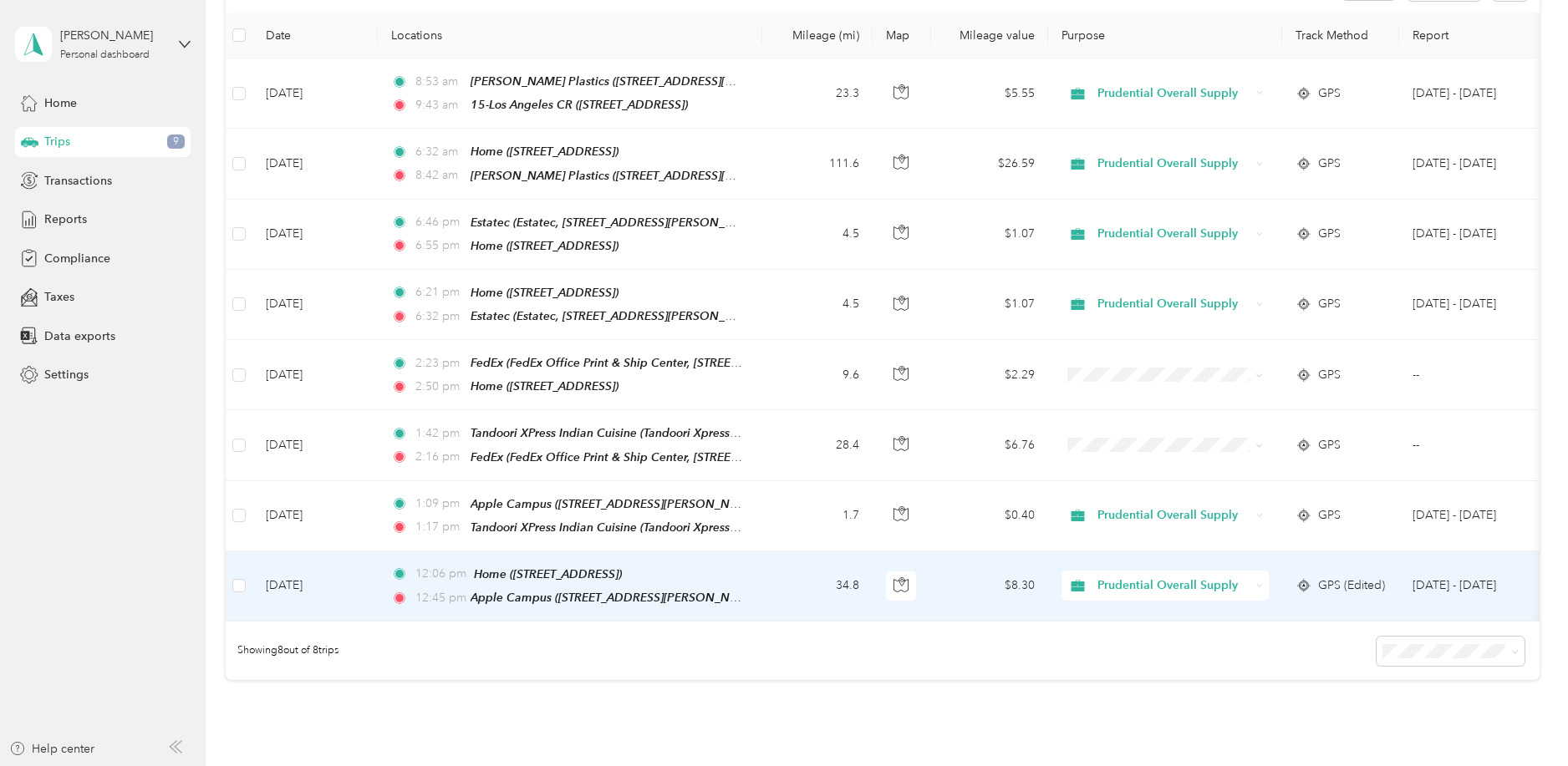
click at [767, 579] on td "34.8" at bounding box center [818, 587] width 111 height 71
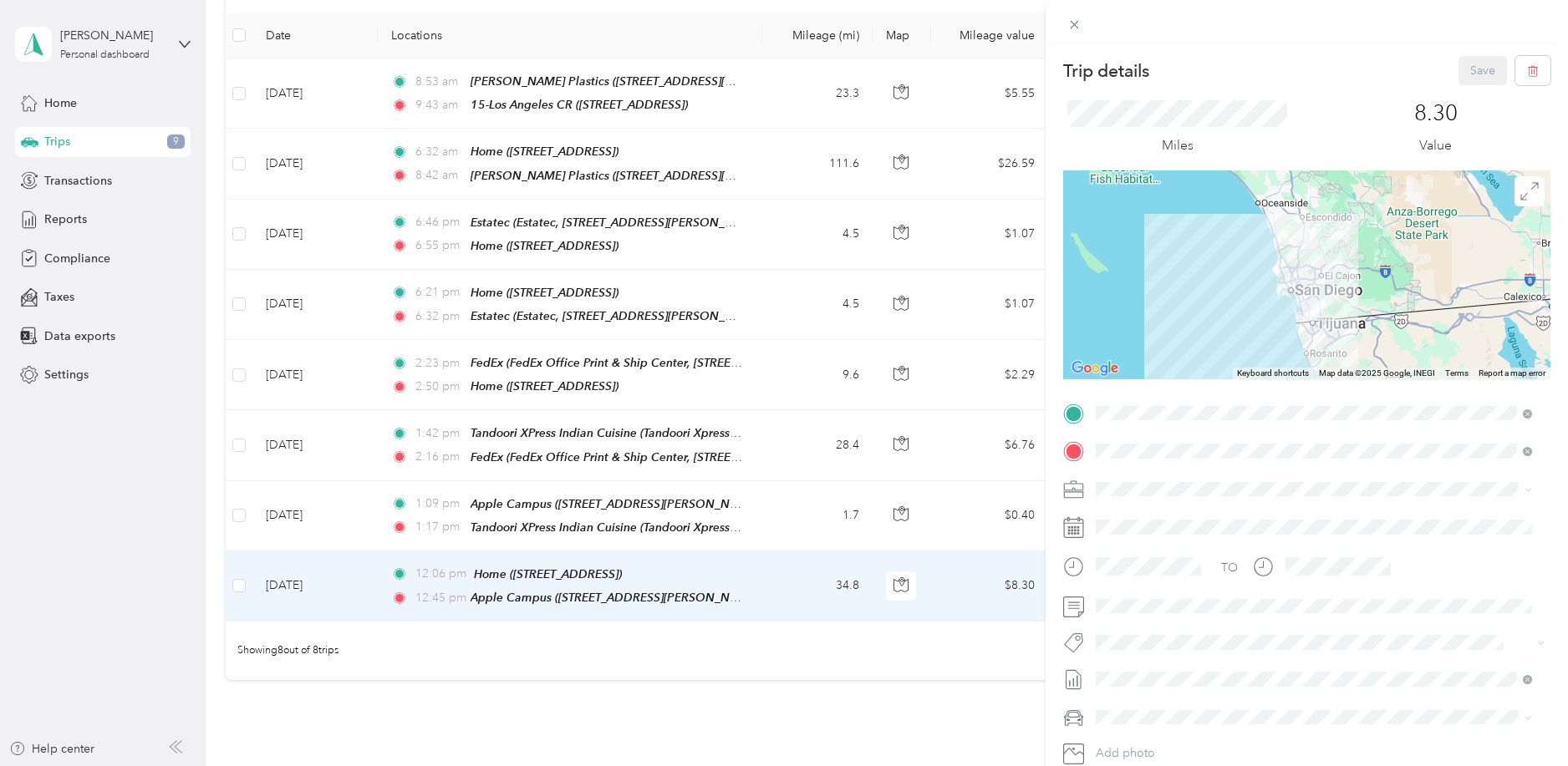
click at [764, 502] on div "Trip details Save This trip cannot be edited because it is either under review,…" at bounding box center [784, 383] width 1568 height 766
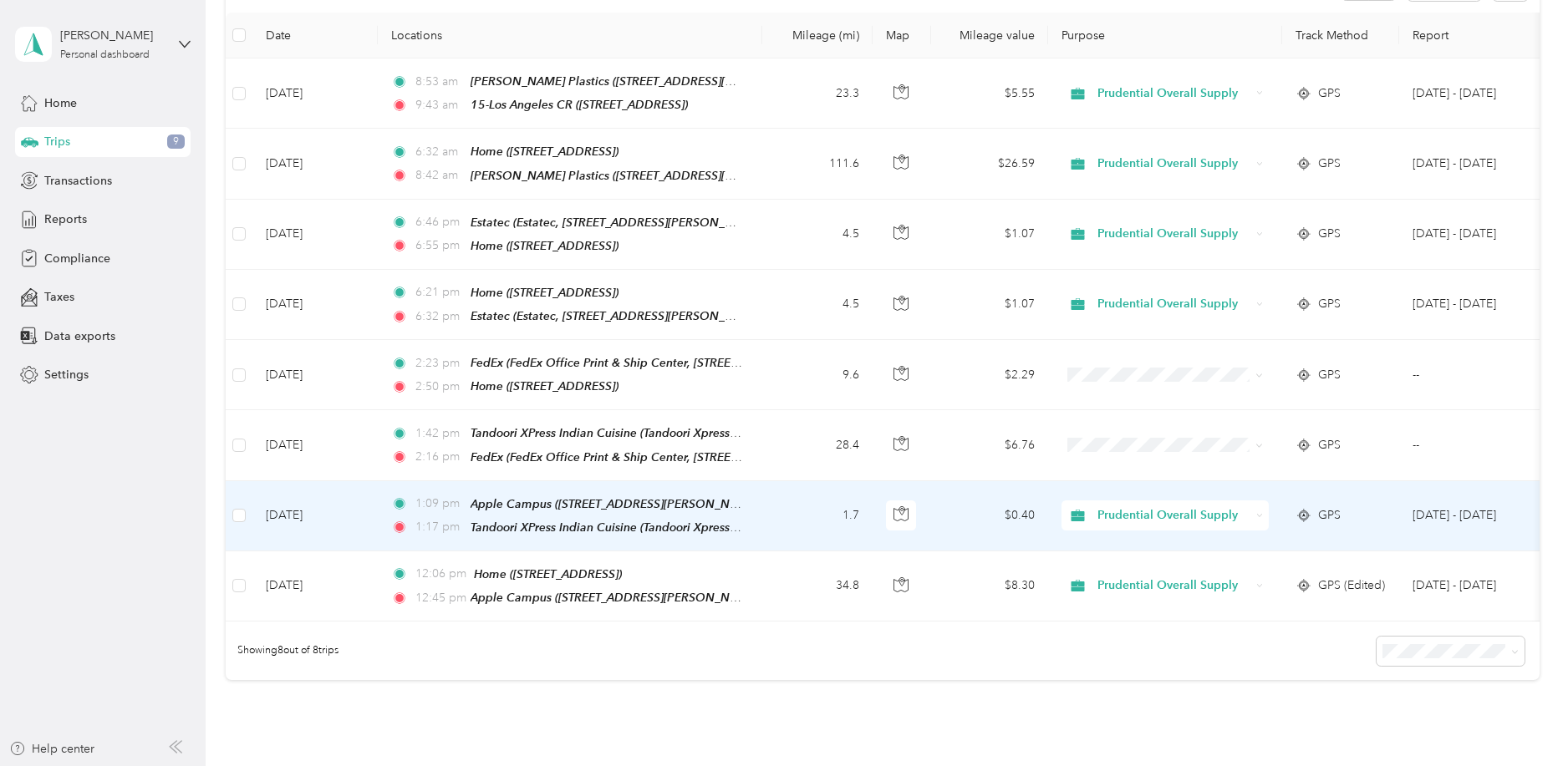
click at [764, 502] on td "1.7" at bounding box center [818, 517] width 111 height 71
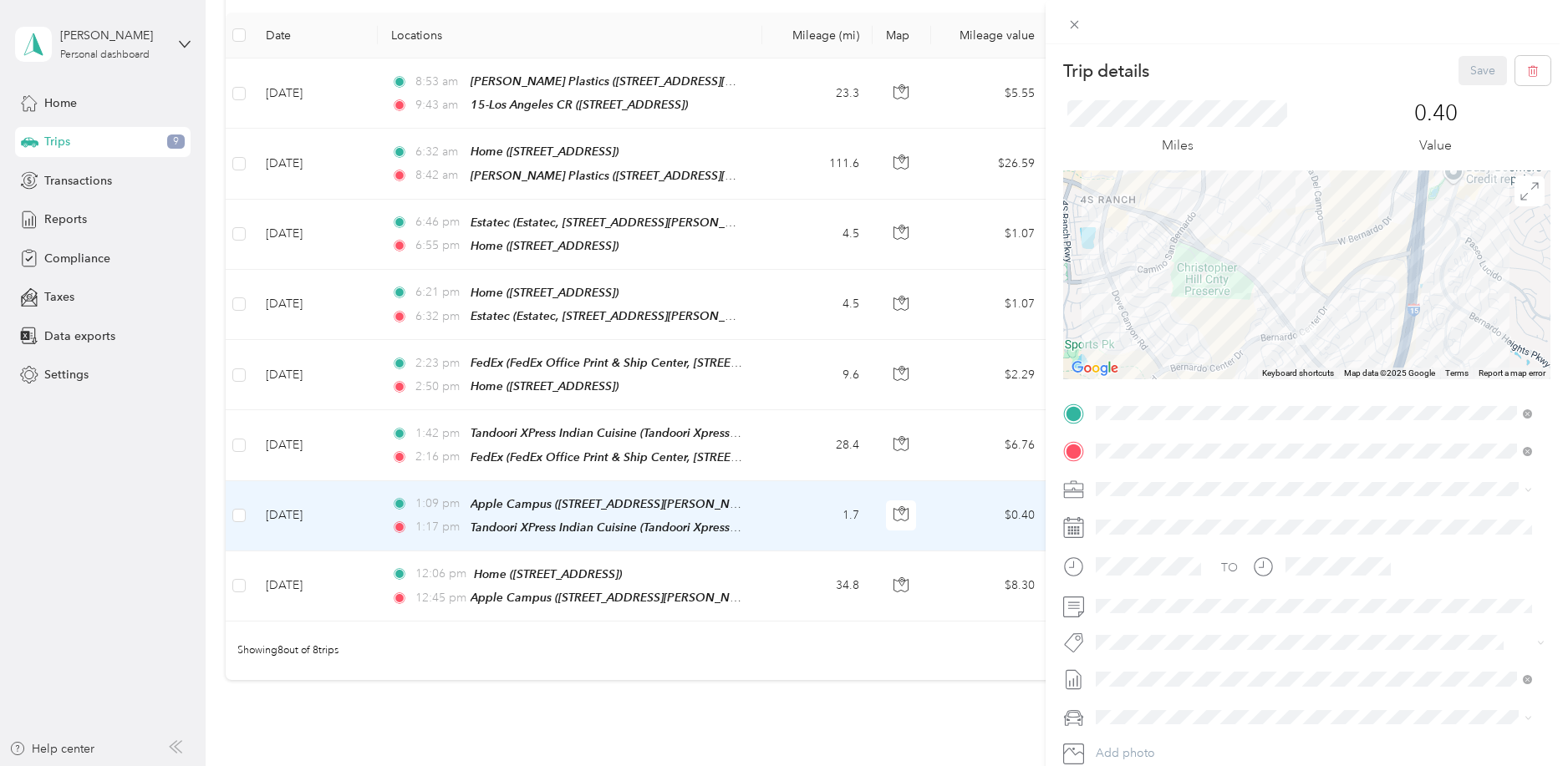
click at [782, 426] on div "Trip details Save This trip cannot be edited because it is either under review,…" at bounding box center [784, 383] width 1568 height 766
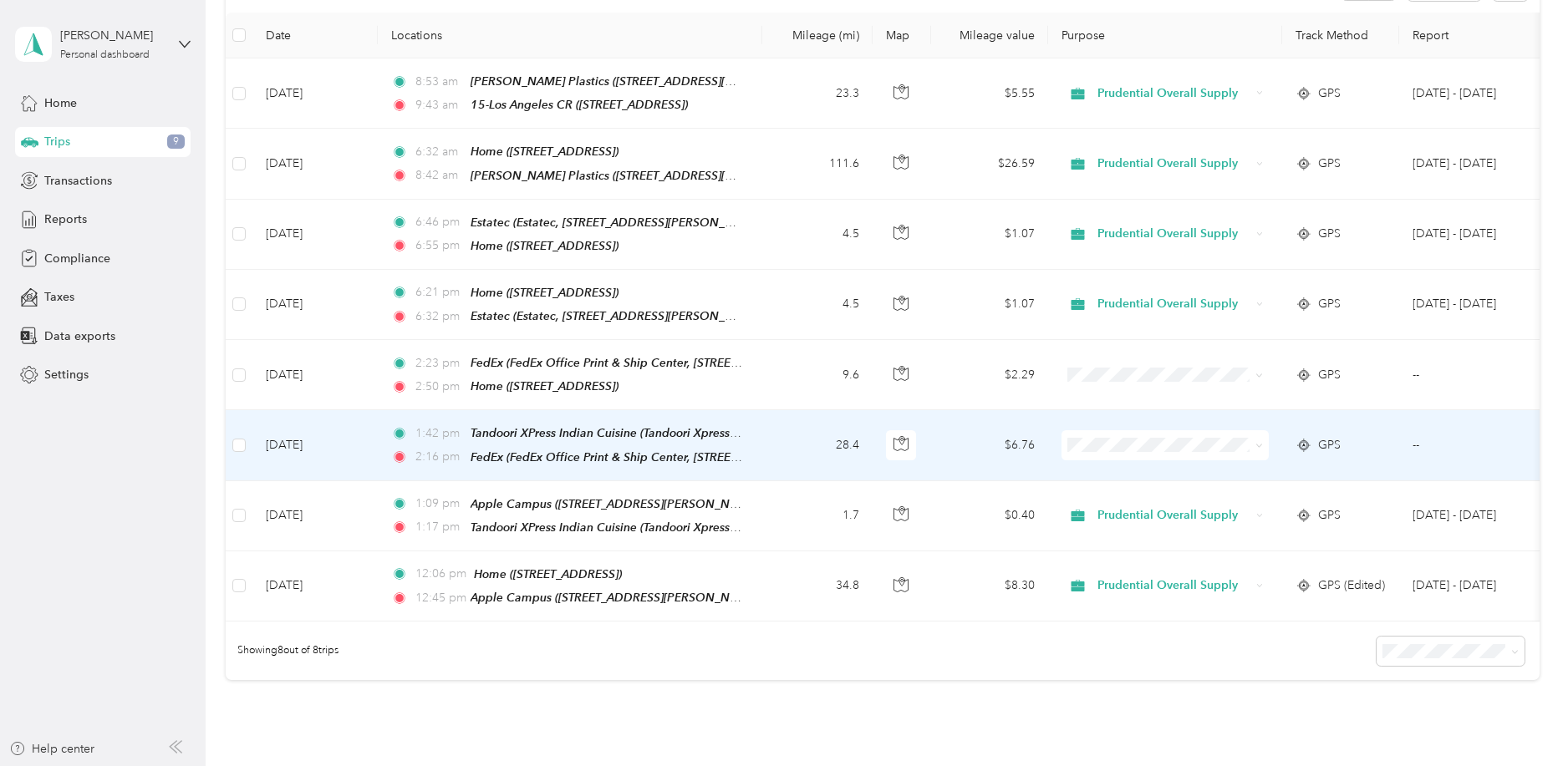
click at [782, 426] on td "28.4" at bounding box center [818, 445] width 111 height 71
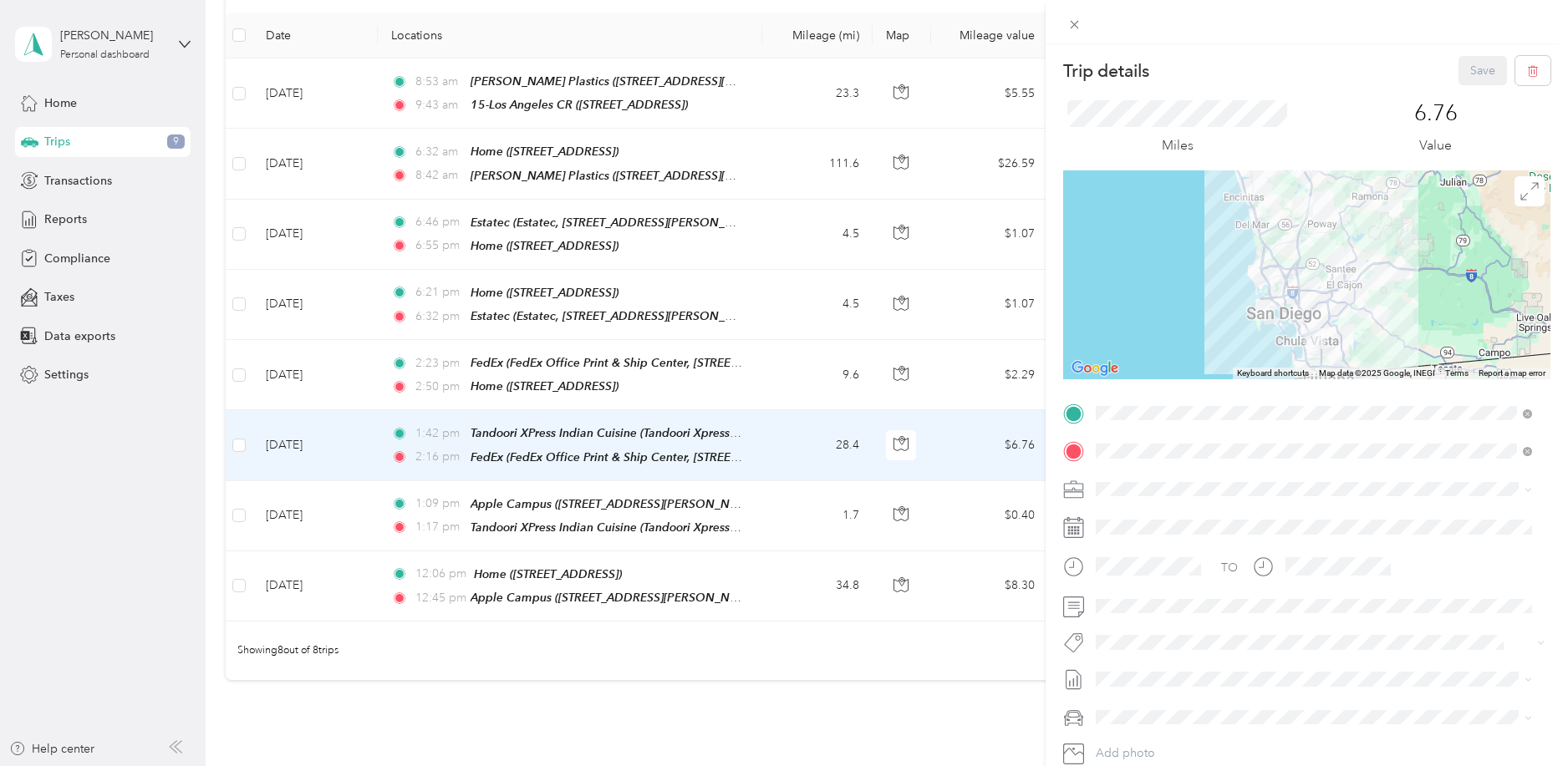
click at [138, 495] on div "Trip details Save This trip cannot be edited because it is either under review,…" at bounding box center [784, 383] width 1568 height 766
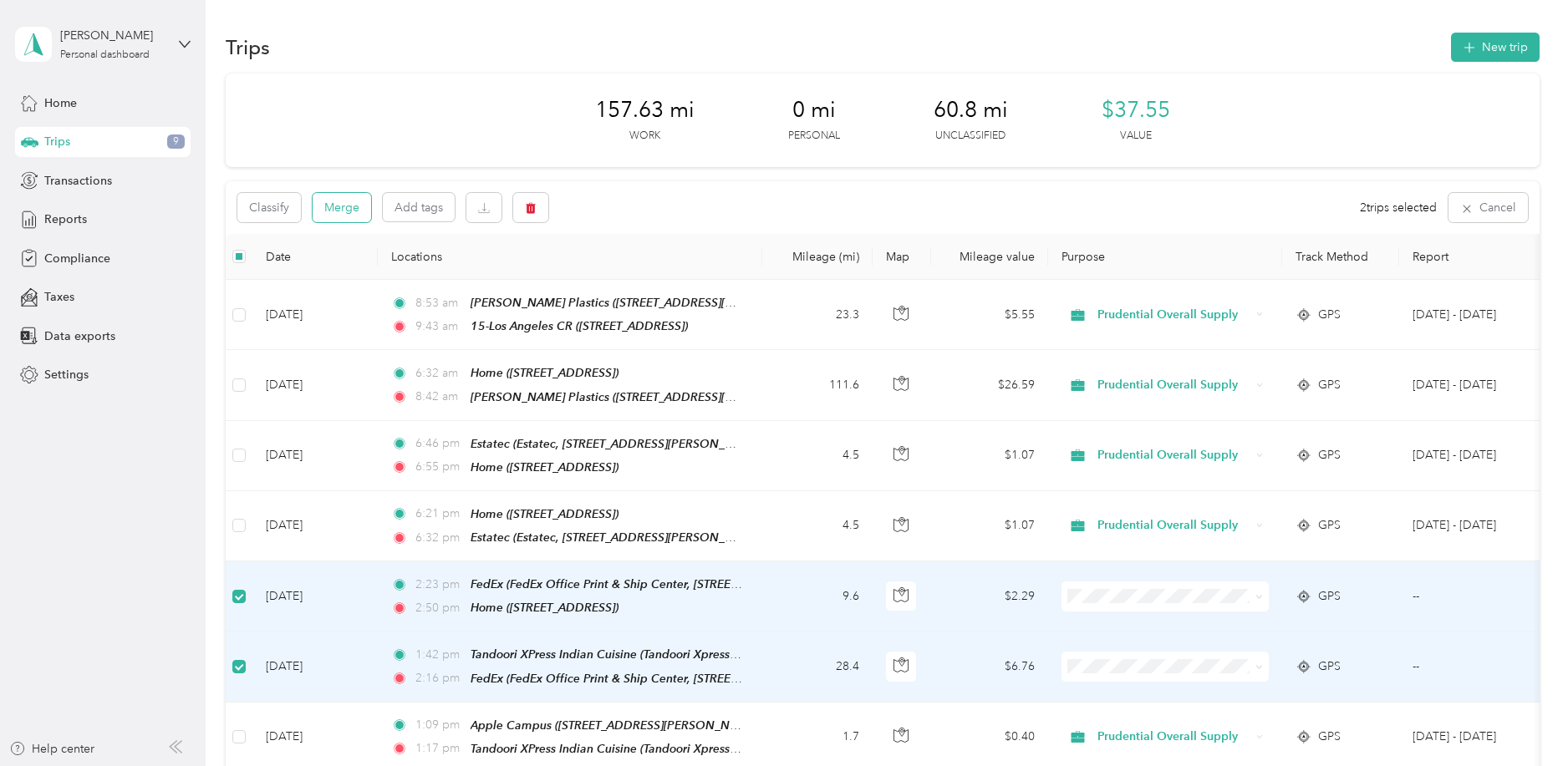
click at [335, 205] on button "Merge" at bounding box center [342, 207] width 58 height 30
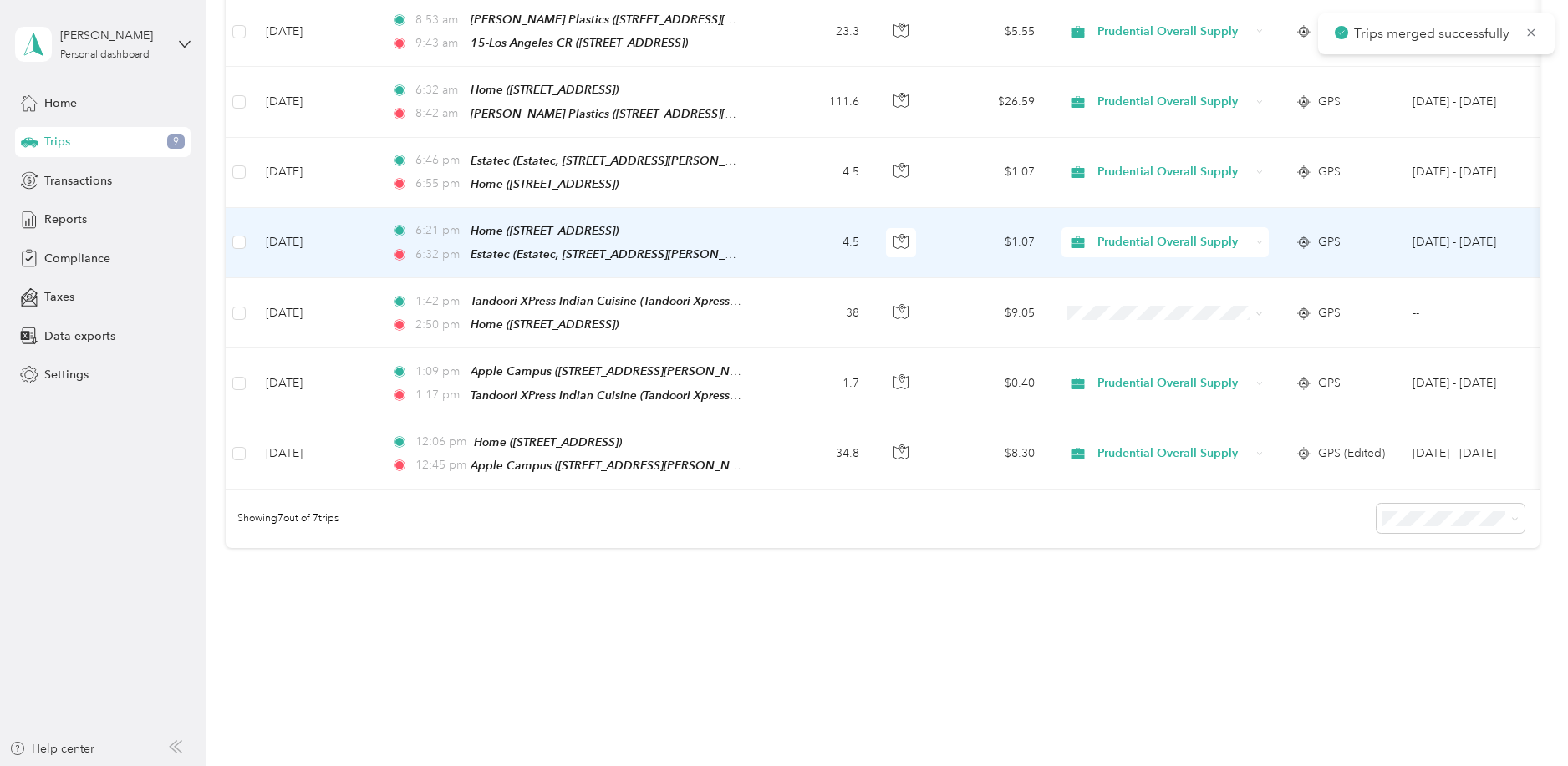
scroll to position [299, 0]
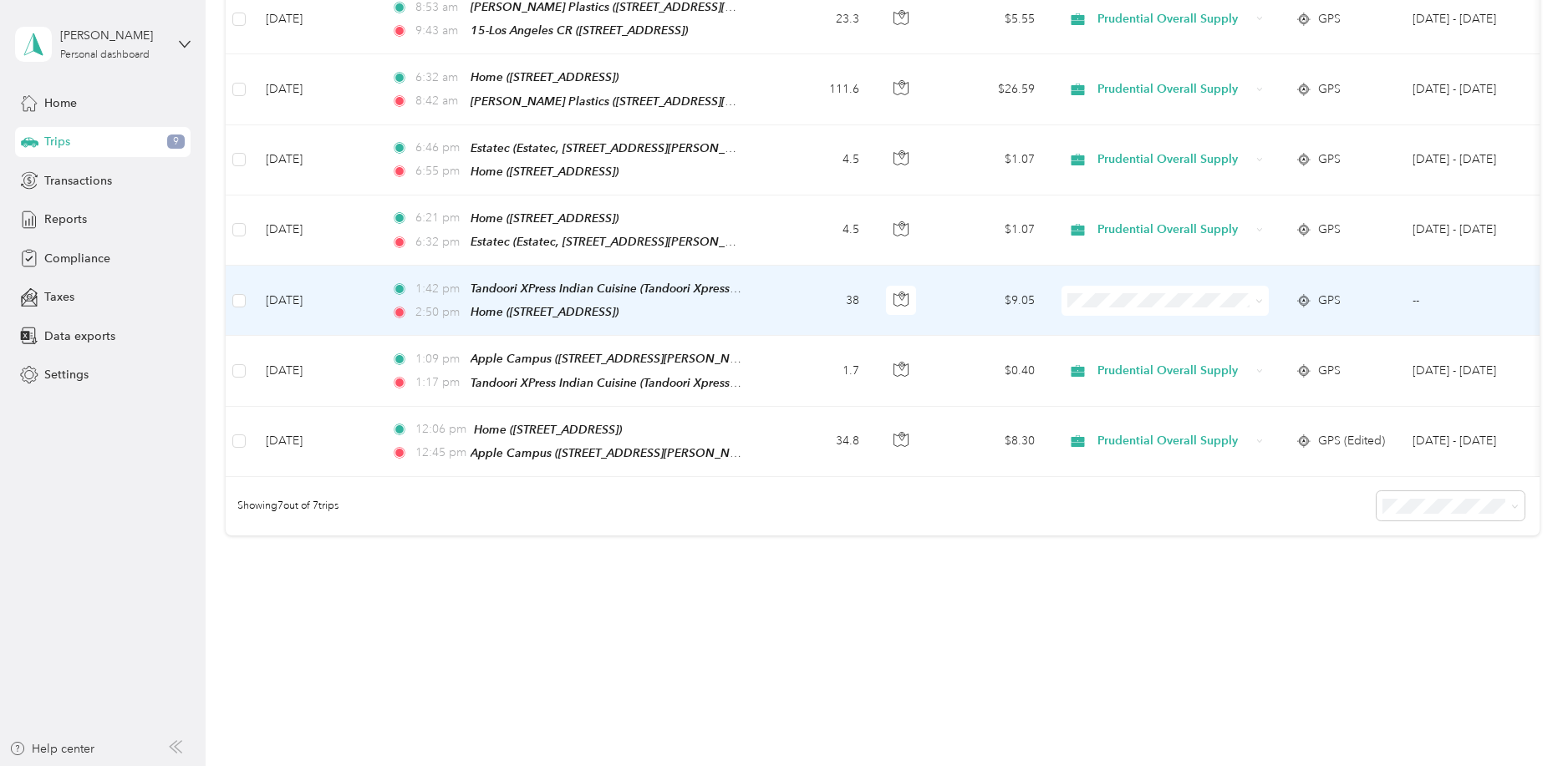
click at [1105, 329] on li "Prudential Overall Supply" at bounding box center [1165, 323] width 207 height 30
click at [797, 299] on td "38" at bounding box center [818, 301] width 111 height 71
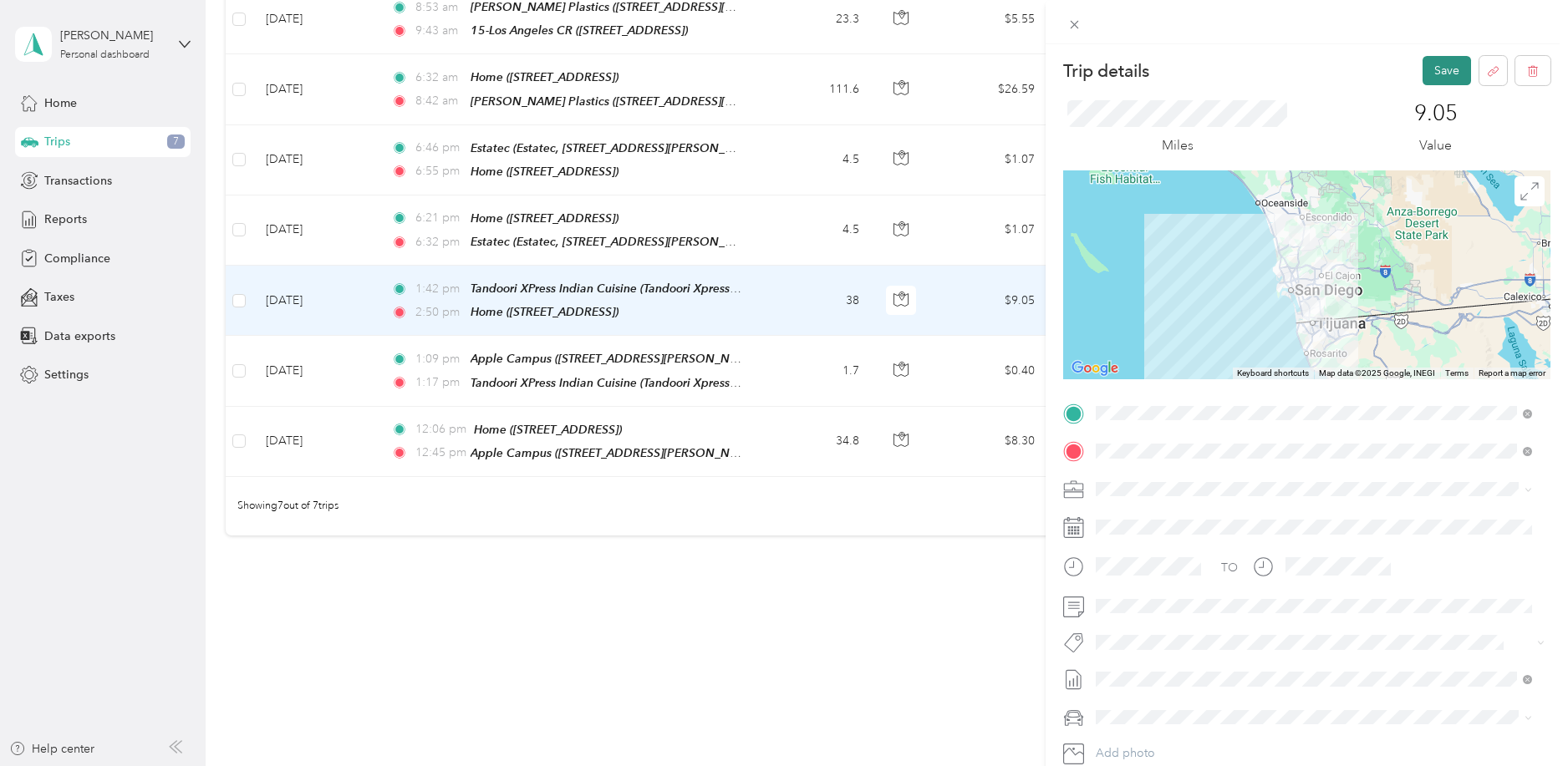
click at [1429, 78] on button "Save" at bounding box center [1447, 71] width 49 height 30
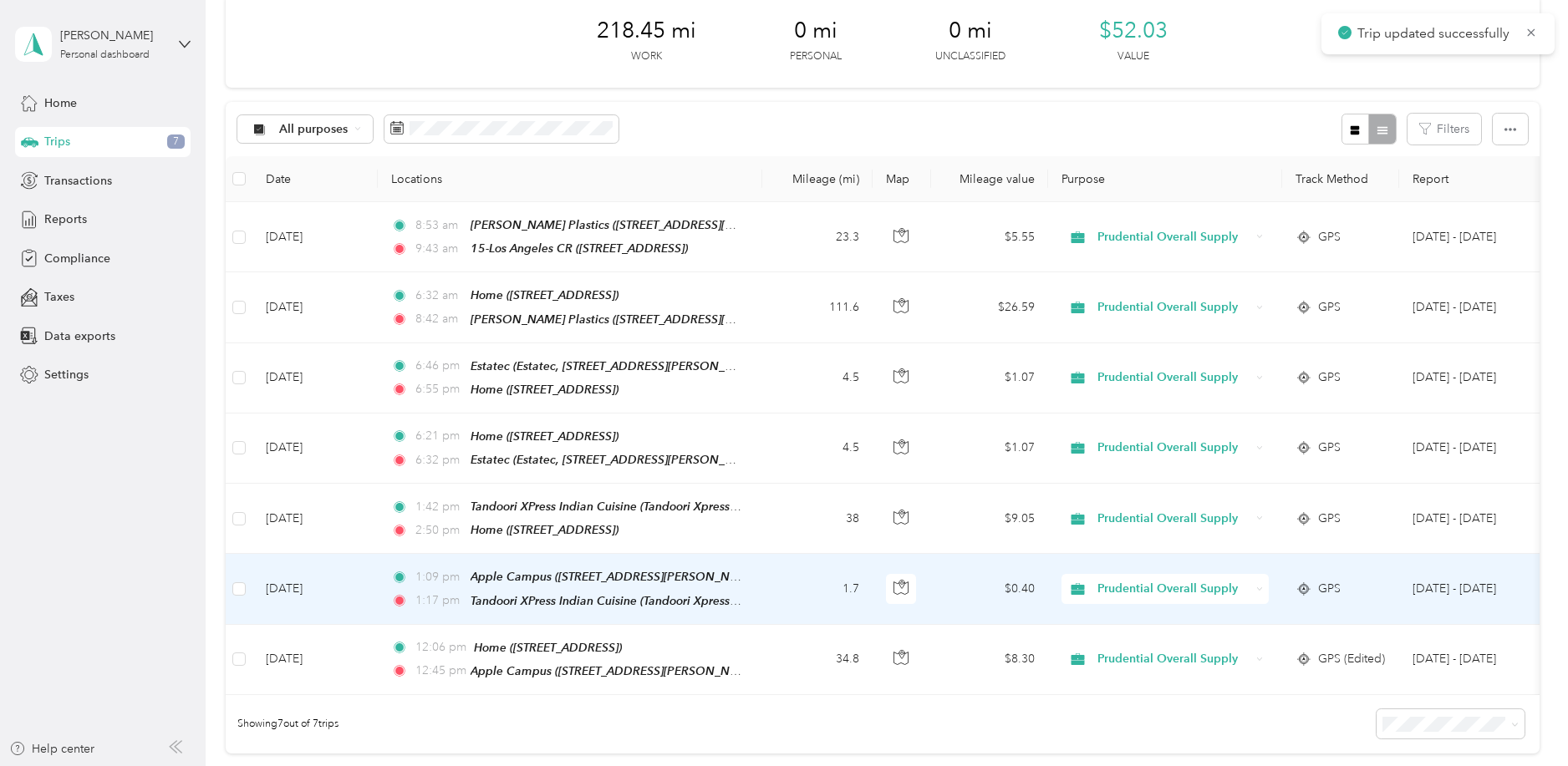
scroll to position [75, 0]
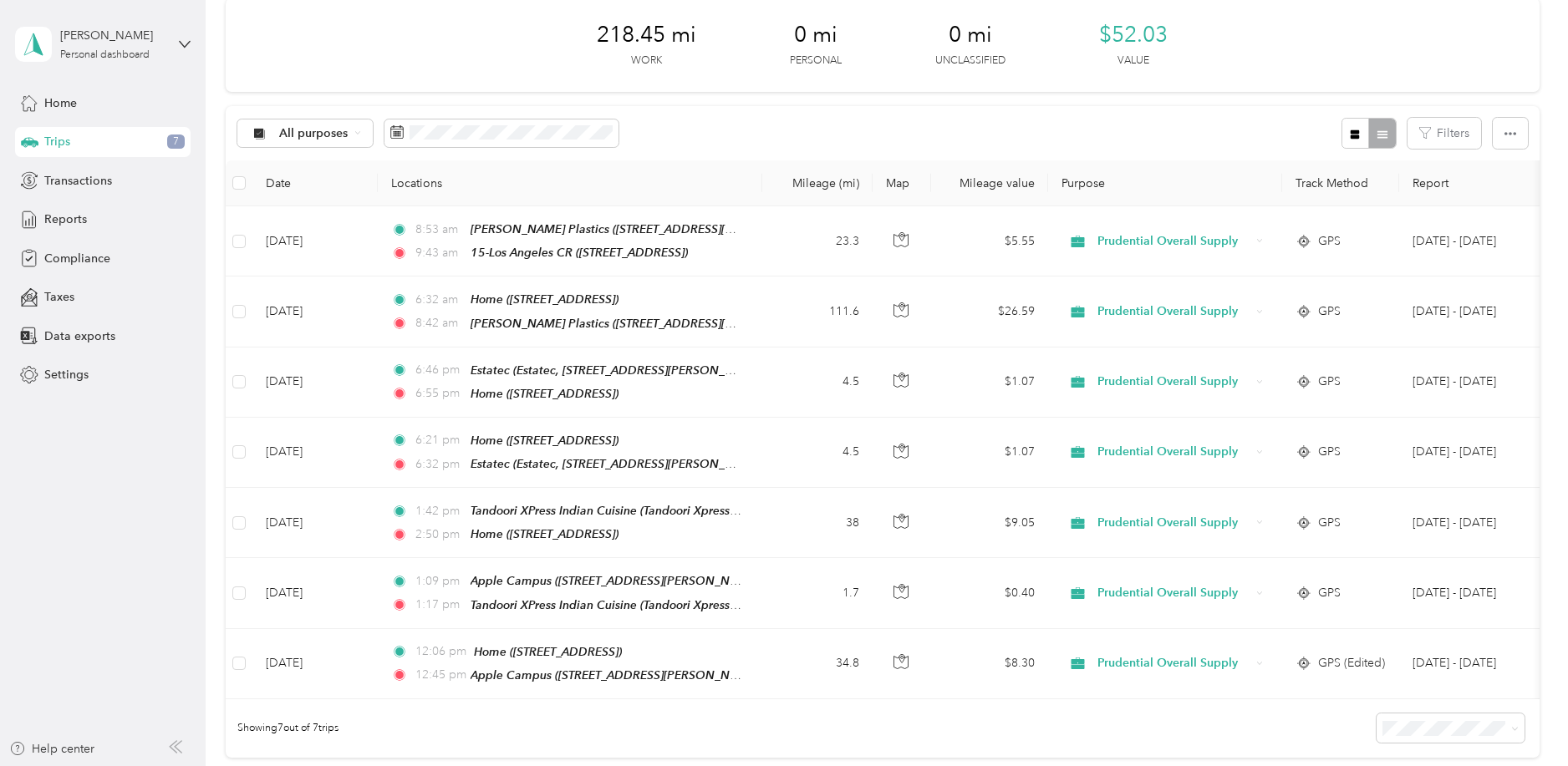
click at [96, 590] on aside "[PERSON_NAME] Personal dashboard Home Trips 7 Transactions Reports Compliance T…" at bounding box center [102, 383] width 205 height 766
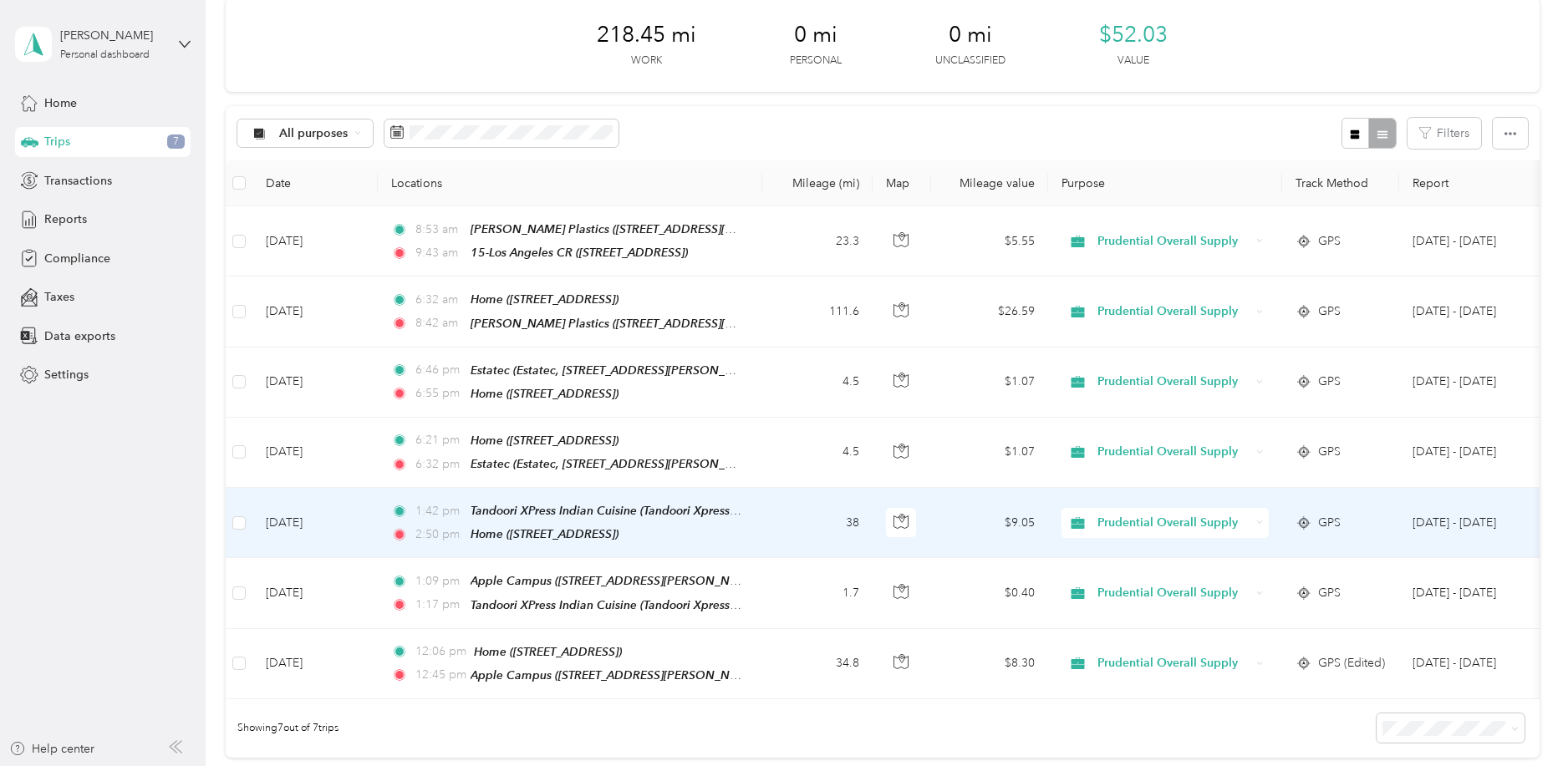
click at [758, 525] on td "1:42 pm Tandoori XPress Indian Cuisine (Tandoori Xpress Indian Cuisine, [STREET…" at bounding box center [570, 524] width 385 height 71
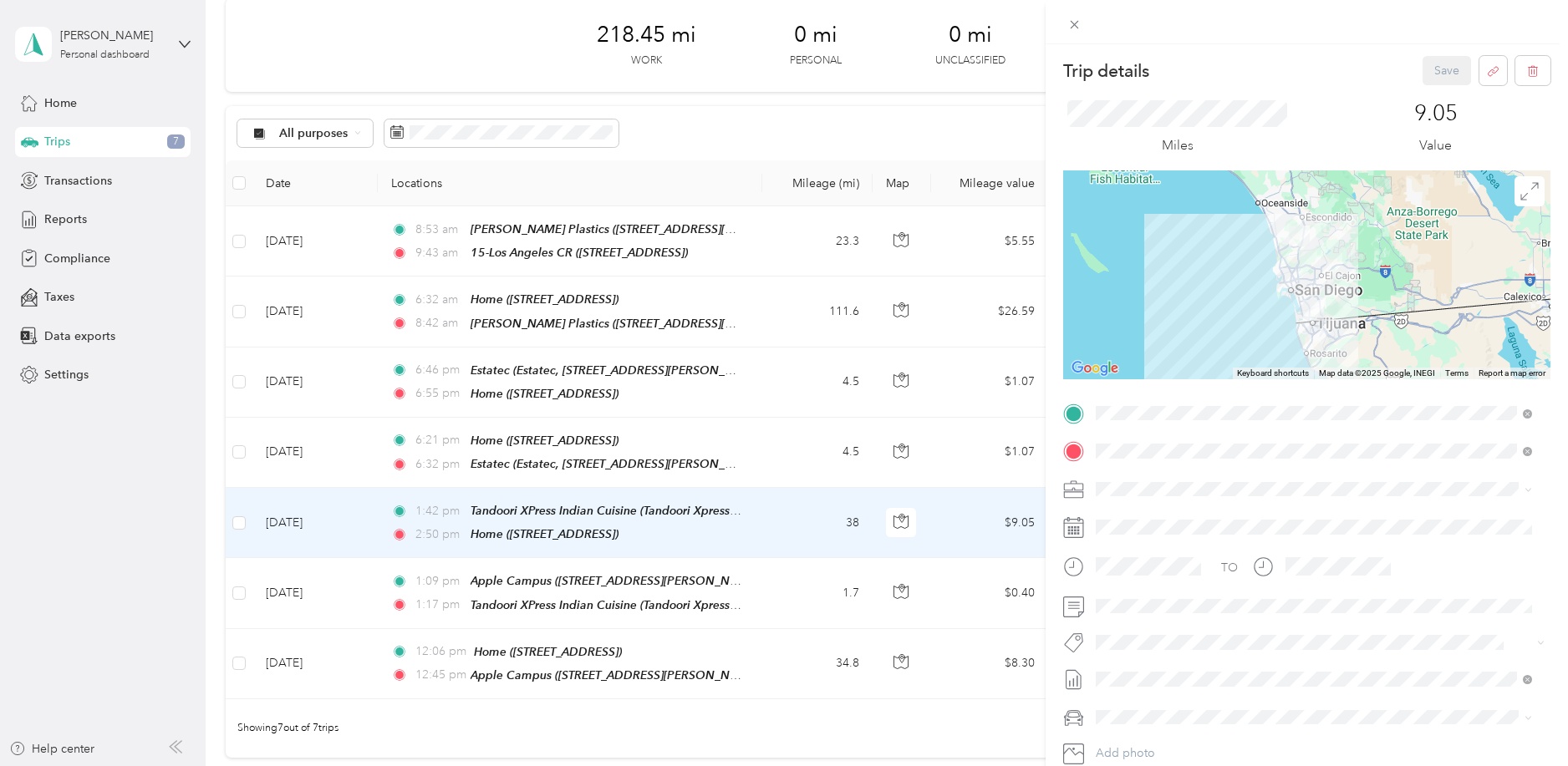
click at [758, 446] on div "Trip details Save This trip cannot be edited because it is either under review,…" at bounding box center [784, 383] width 1568 height 766
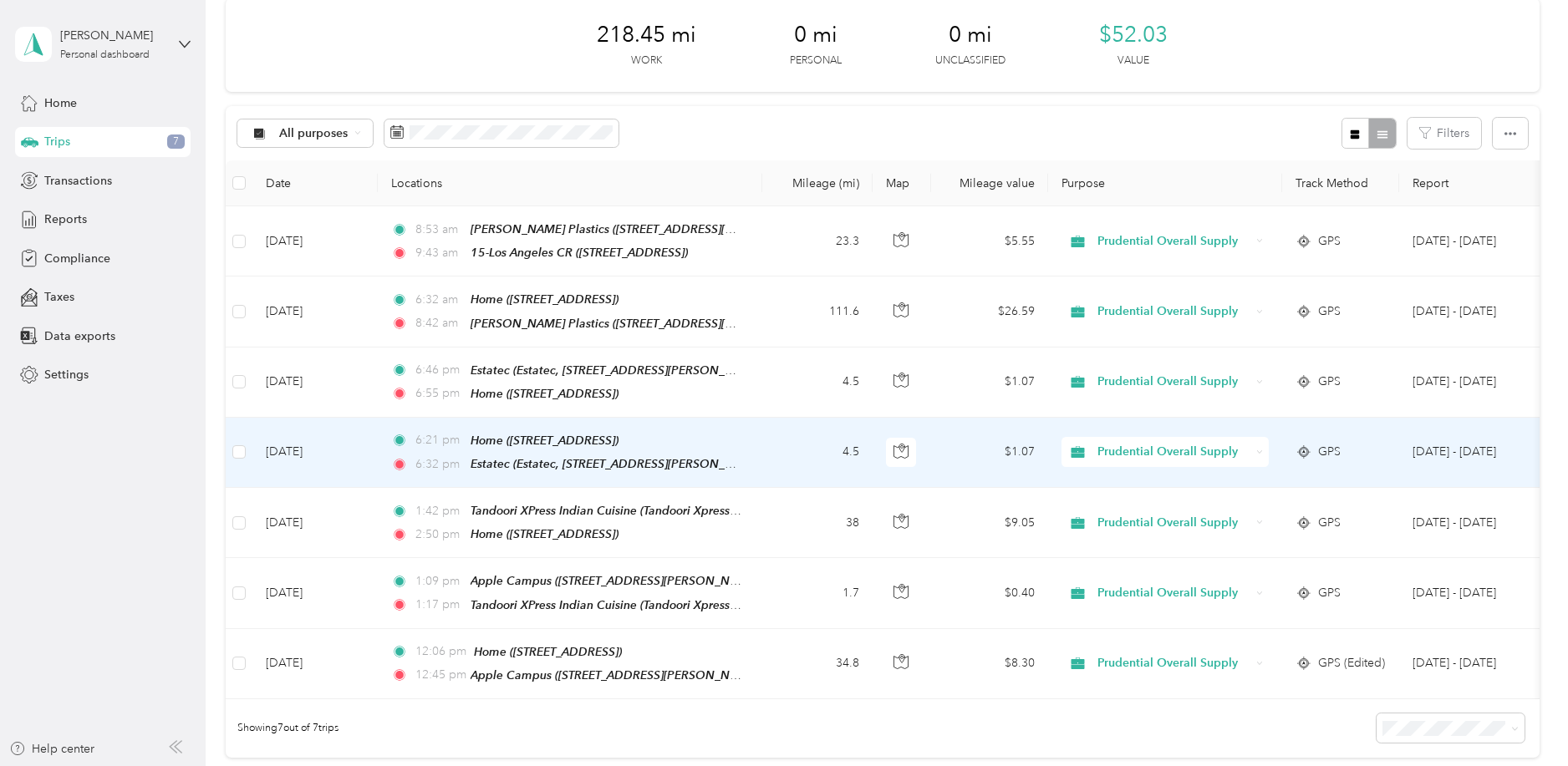
click at [758, 446] on td "6:21 pm Home ([STREET_ADDRESS]) 6:32 pm Estatec (Estatec, [STREET_ADDRESS][PERS…" at bounding box center [570, 453] width 385 height 71
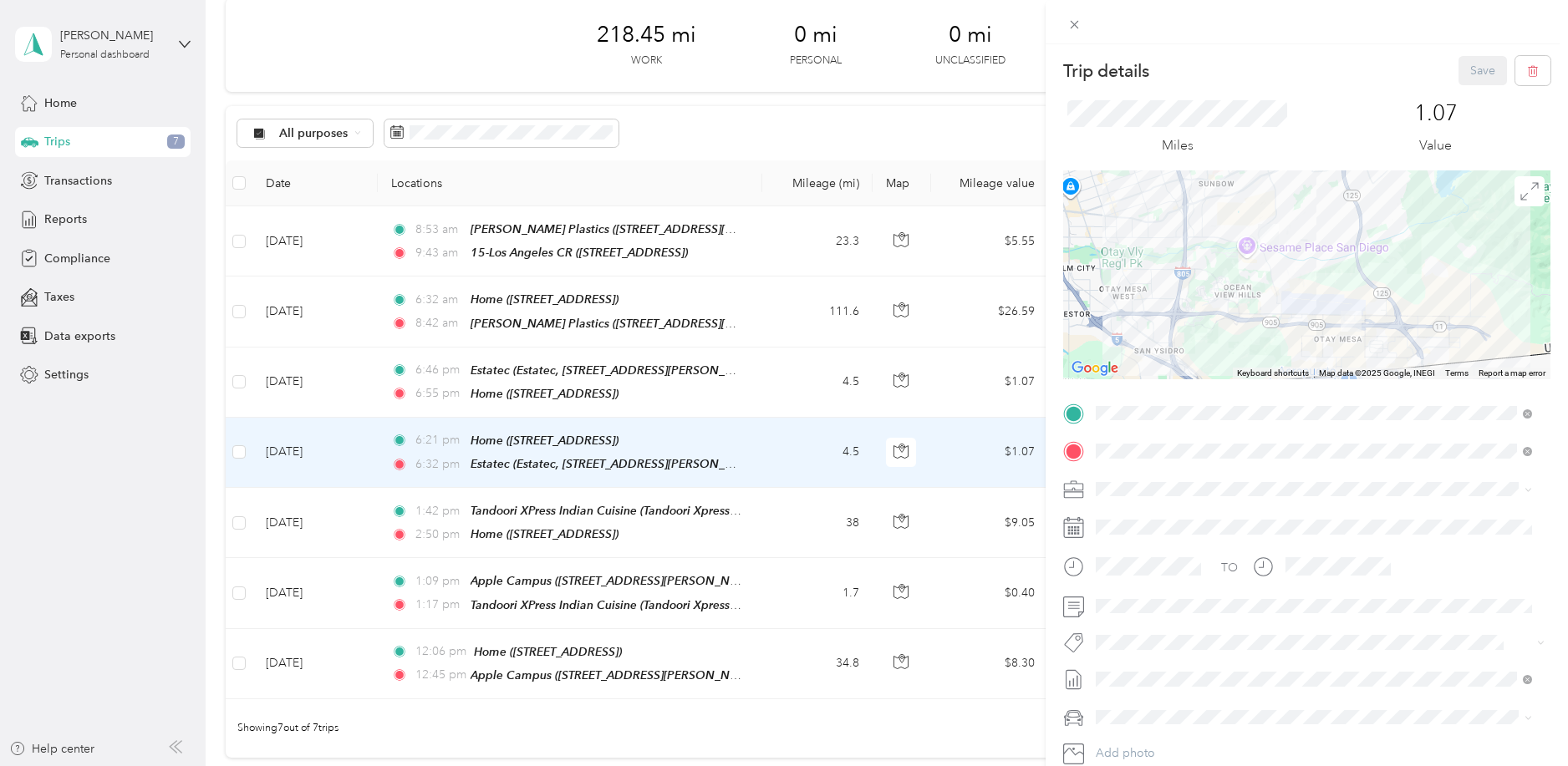
click at [758, 383] on div "Trip details Save This trip cannot be edited because it is either under review,…" at bounding box center [784, 383] width 1568 height 766
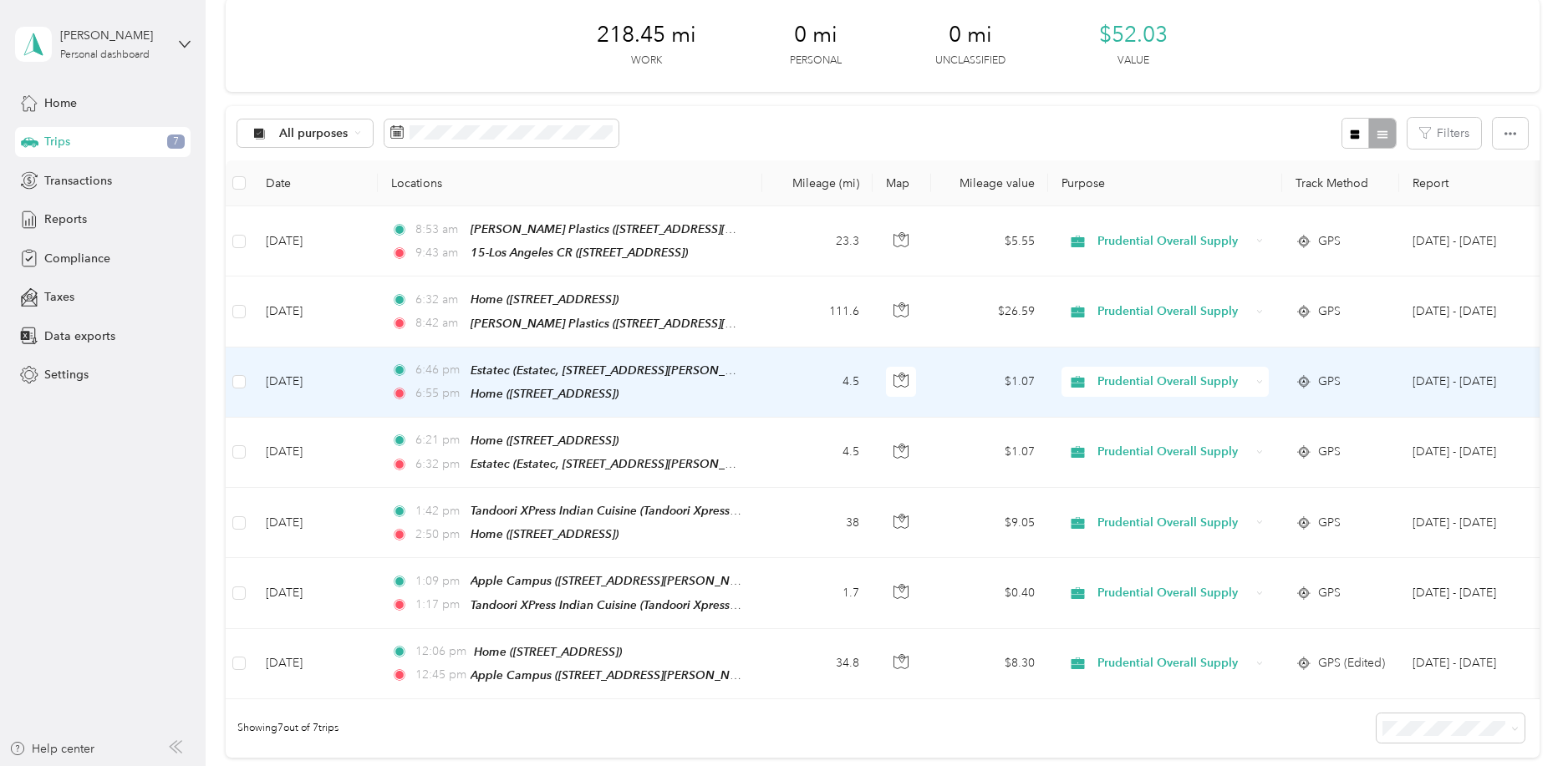
click at [791, 383] on td "4.5" at bounding box center [818, 383] width 111 height 71
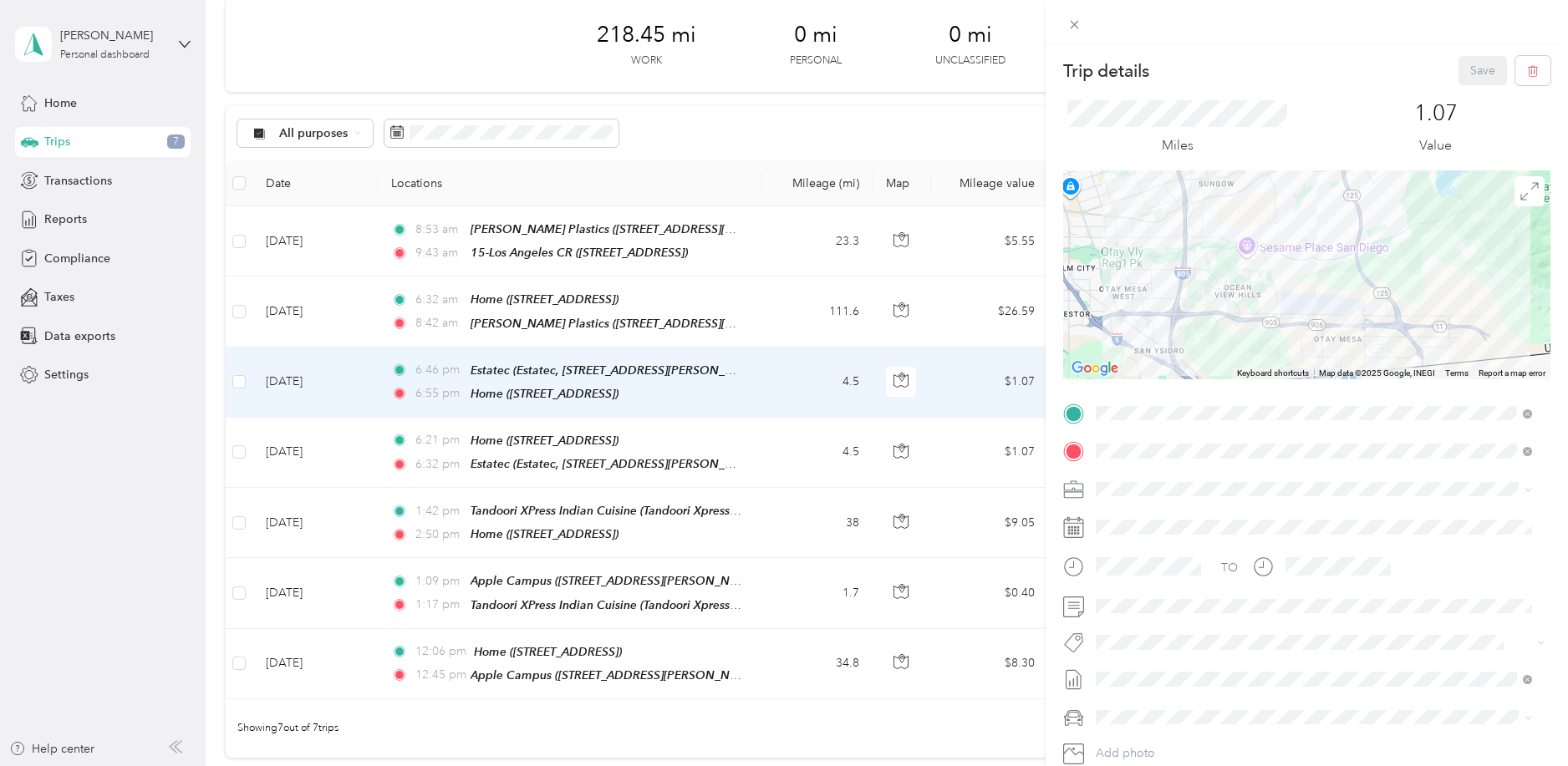
click at [765, 307] on div "Trip details Save This trip cannot be edited because it is either under review,…" at bounding box center [784, 383] width 1568 height 766
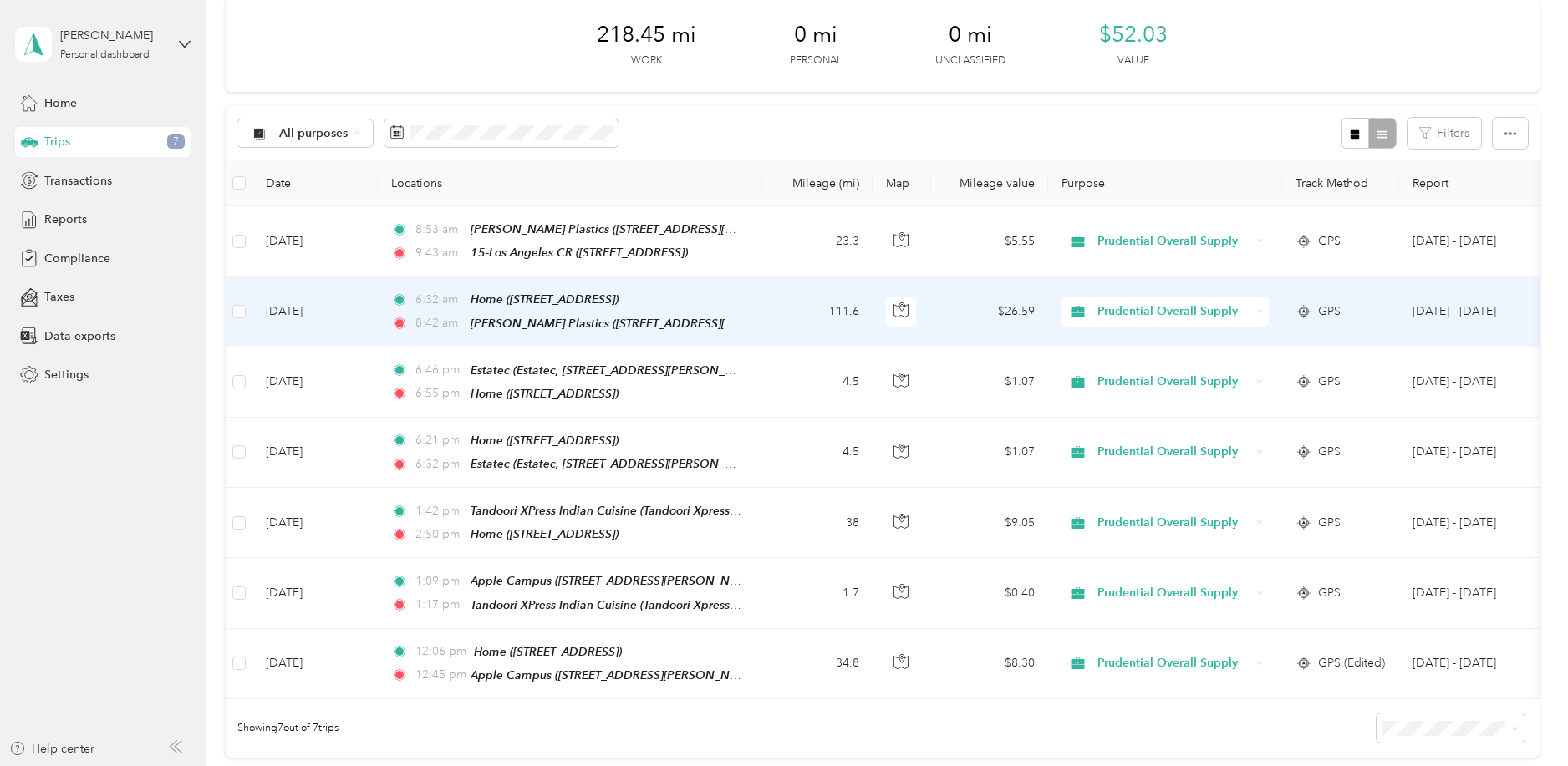
click at [765, 312] on td "111.6" at bounding box center [818, 312] width 111 height 71
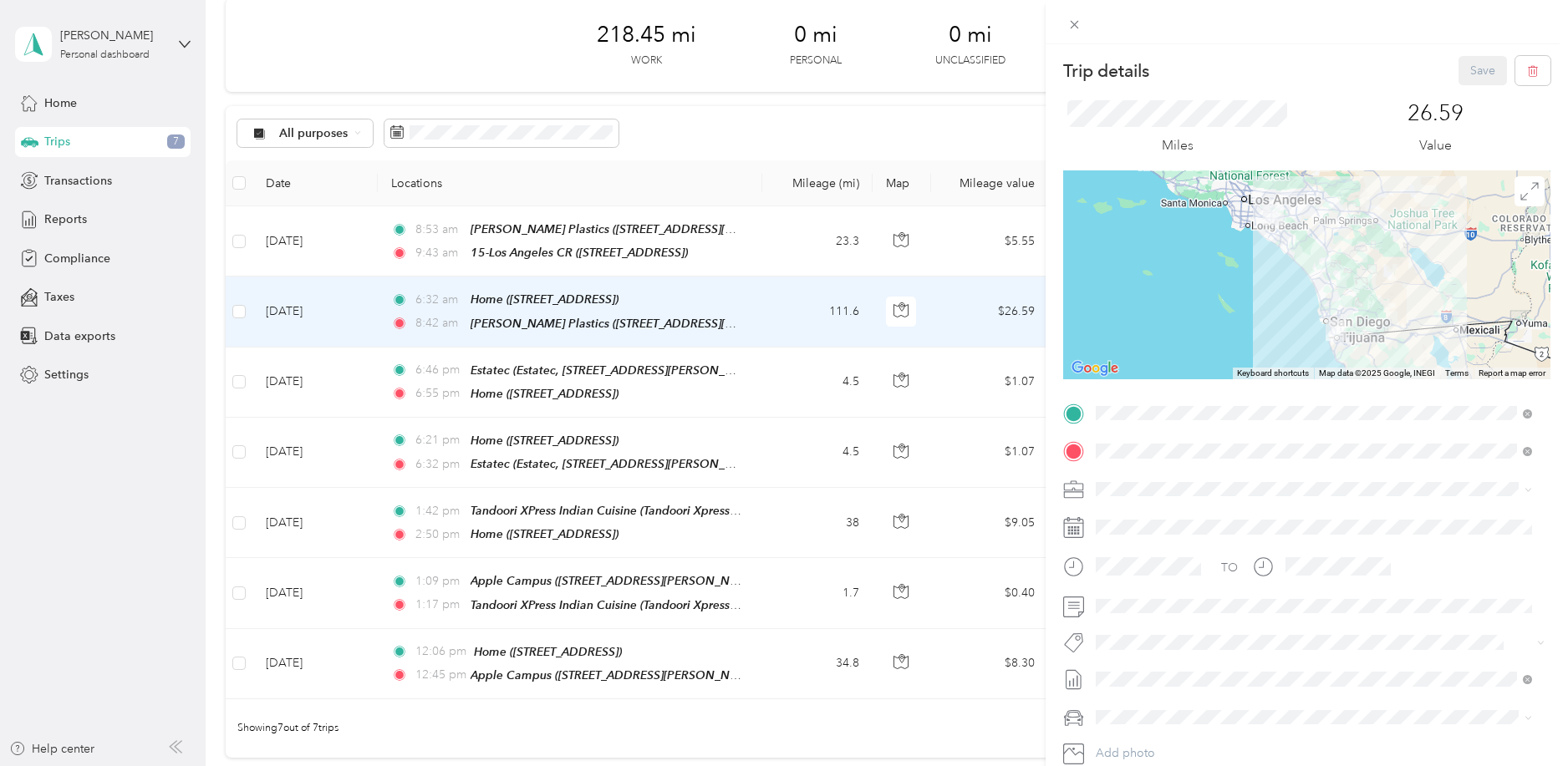
click at [786, 236] on div "Trip details Save This trip cannot be edited because it is either under review,…" at bounding box center [784, 383] width 1568 height 766
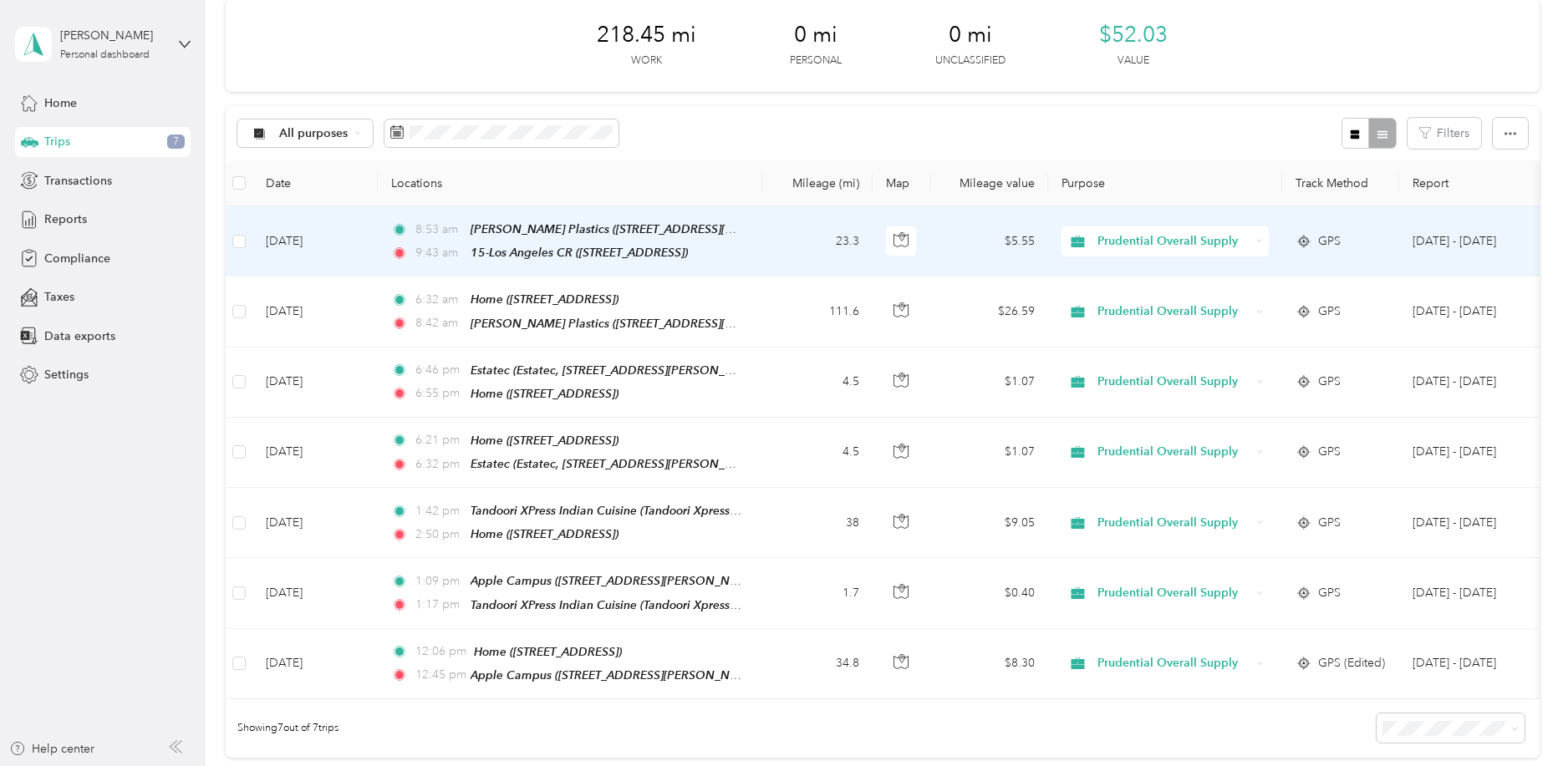
click at [786, 236] on td "23.3" at bounding box center [818, 241] width 111 height 71
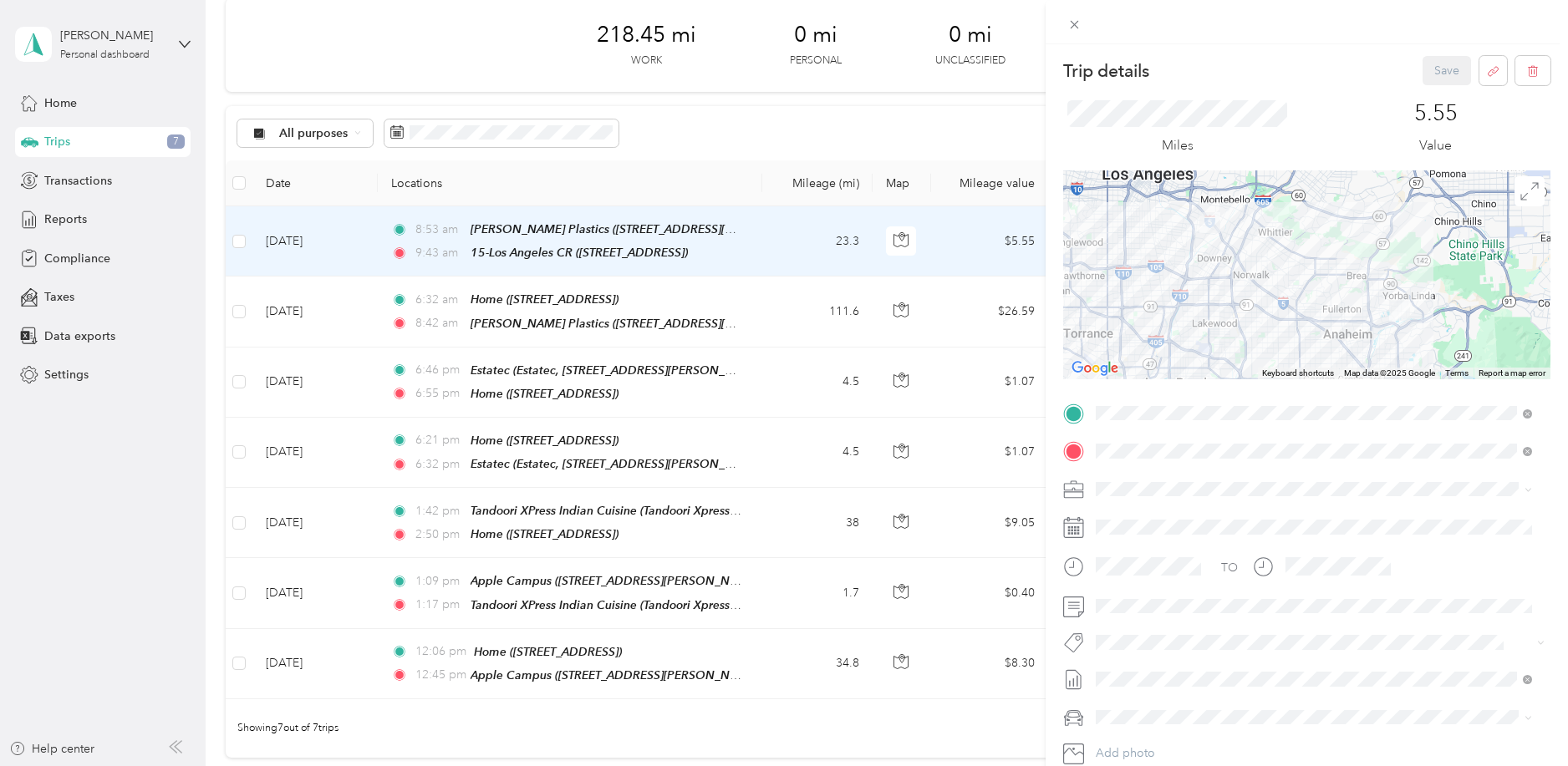
click at [752, 121] on div "Trip details Save This trip cannot be edited because it is either under review,…" at bounding box center [784, 383] width 1568 height 766
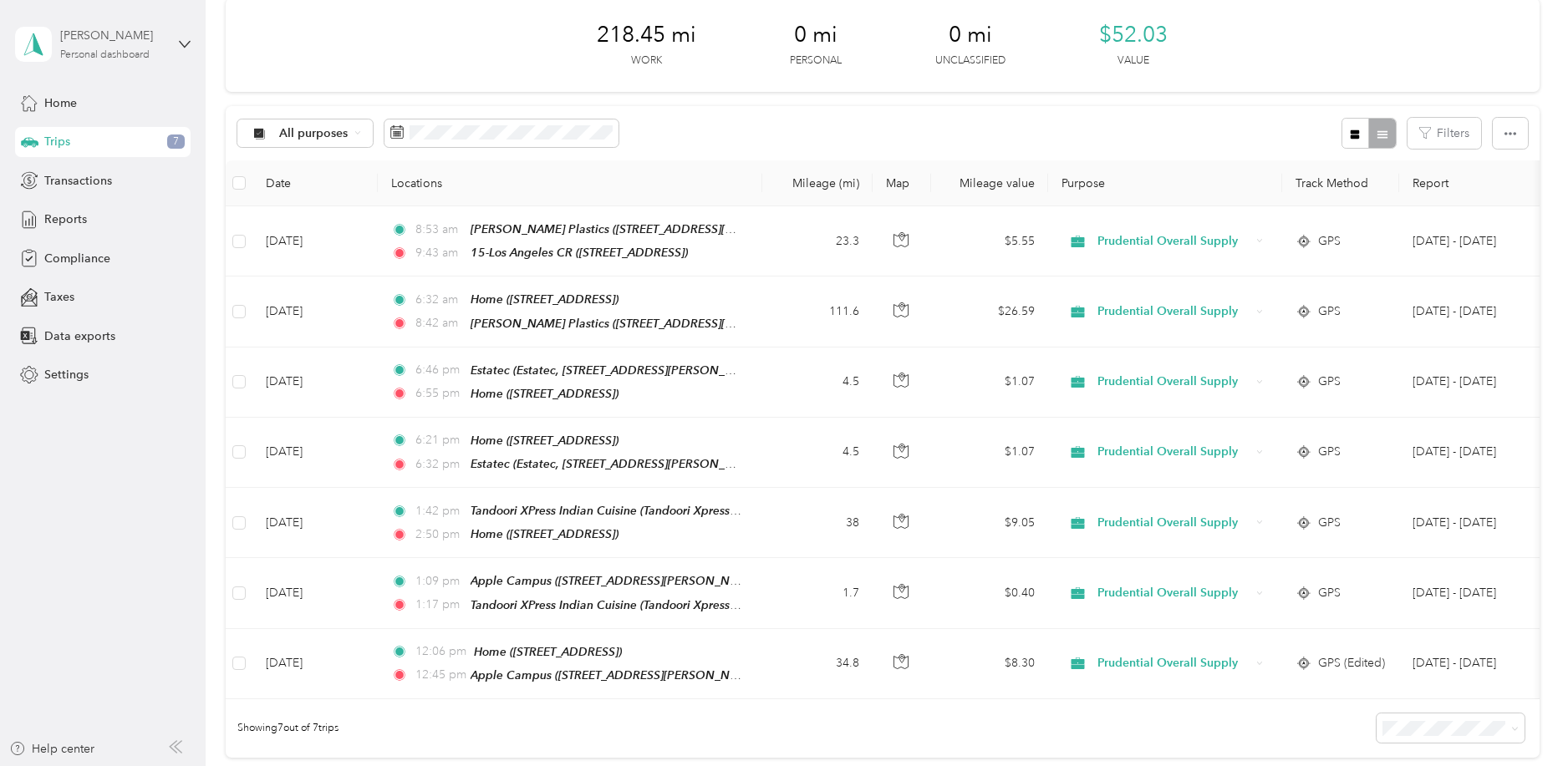
click at [95, 36] on div "[PERSON_NAME]" at bounding box center [112, 35] width 104 height 17
click at [390, 47] on div "218.45 mi Work 0 mi Personal 0 mi Unclassified $52.03 Value" at bounding box center [882, 45] width 1313 height 93
click at [44, 145] on span "Trips" at bounding box center [56, 141] width 26 height 17
click at [51, 111] on span "Home" at bounding box center [60, 103] width 32 height 17
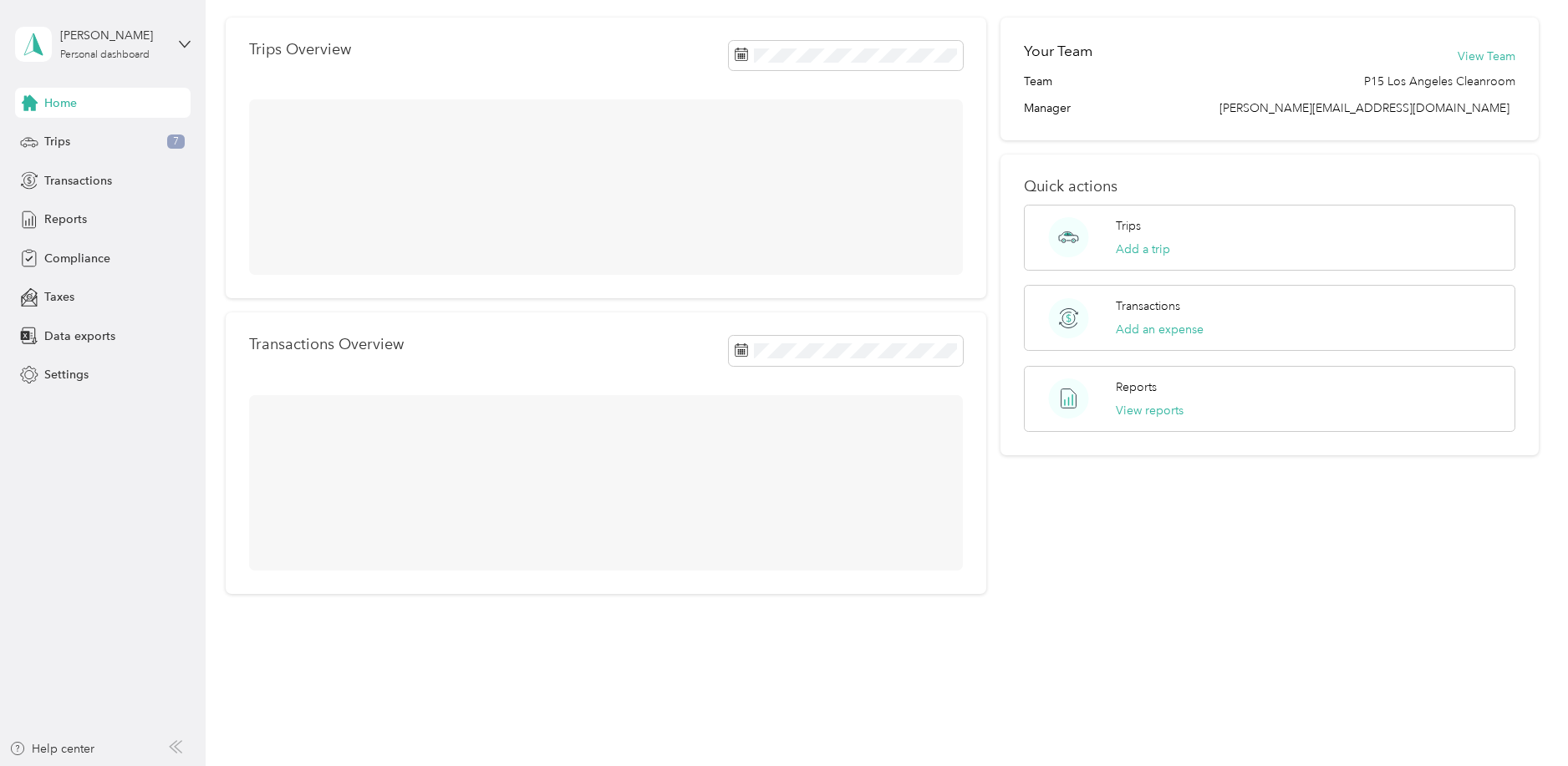
scroll to position [75, 0]
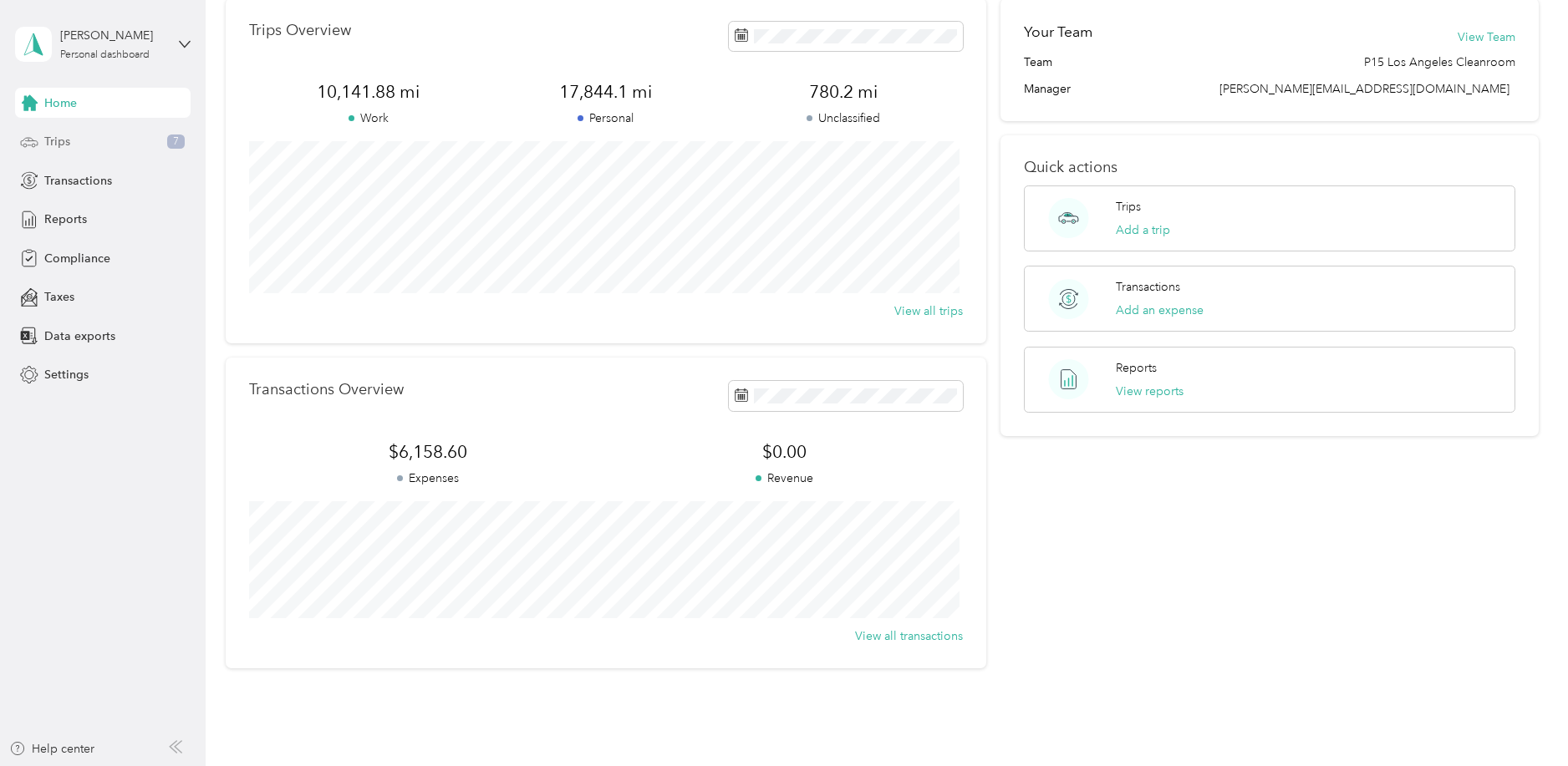
click at [56, 142] on span "Trips" at bounding box center [56, 141] width 26 height 17
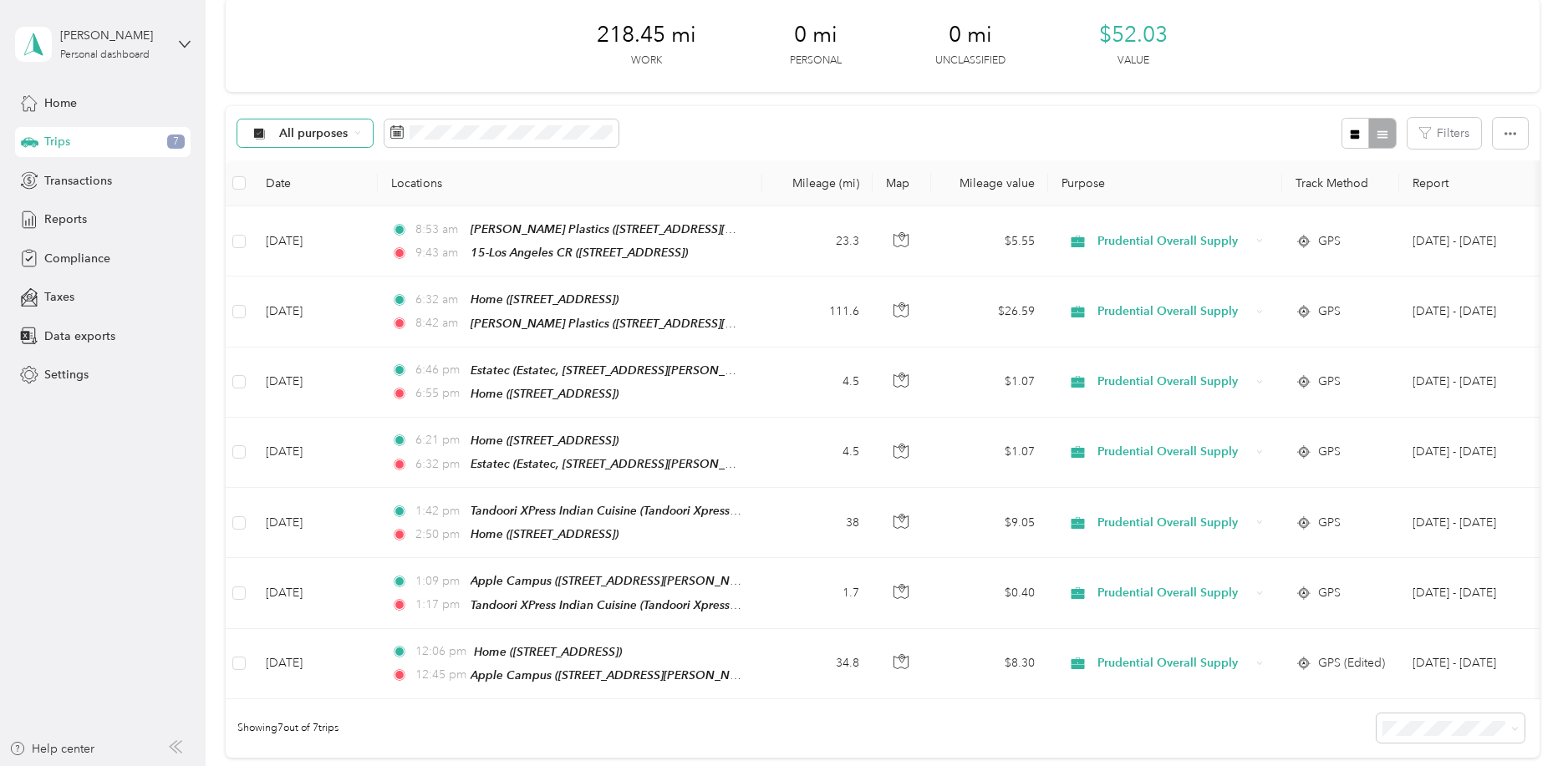
click at [311, 136] on span "All purposes" at bounding box center [314, 134] width 70 height 11
click at [312, 183] on li "Unclassified" at bounding box center [335, 193] width 194 height 30
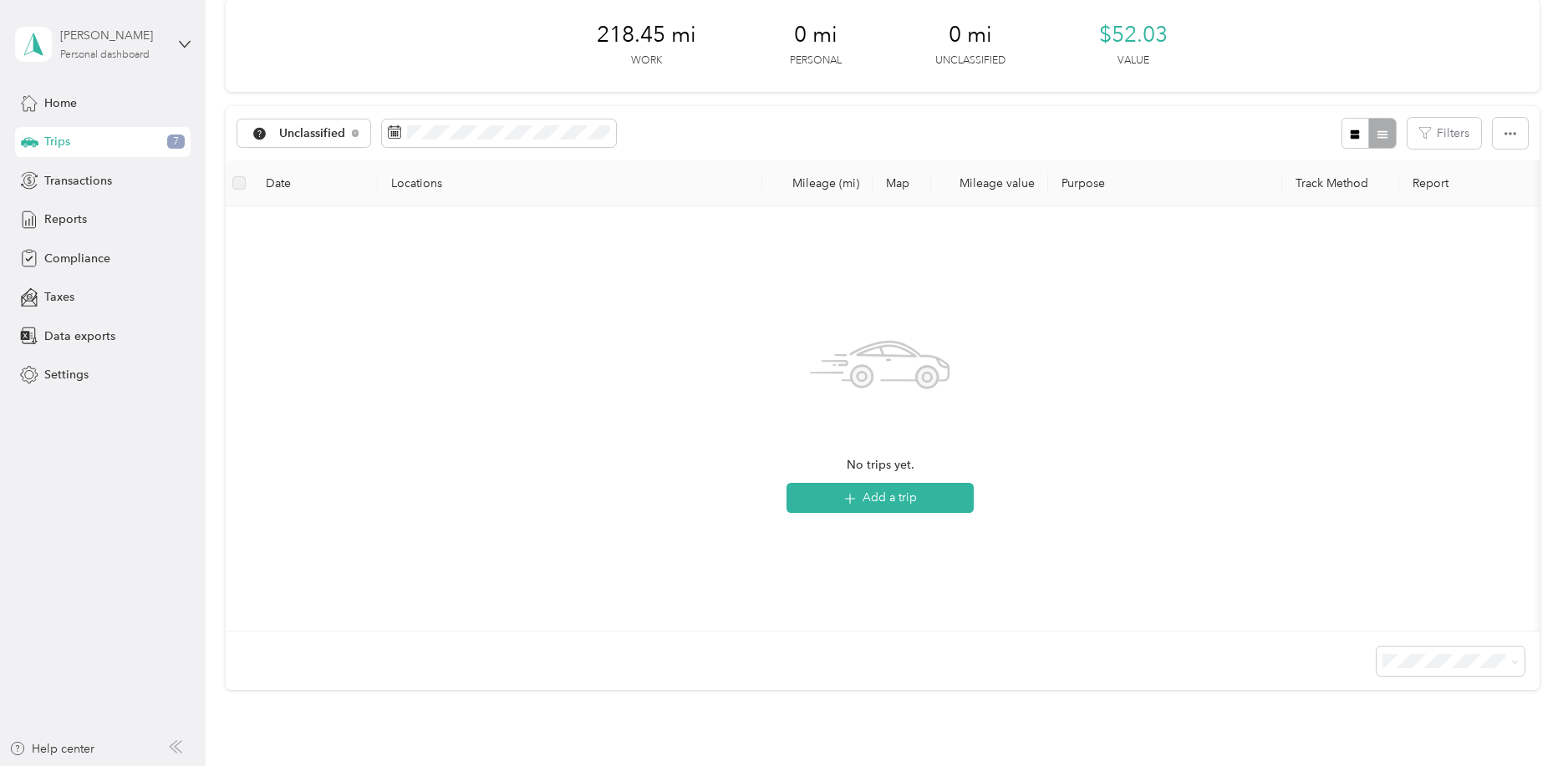
click at [78, 47] on div "[PERSON_NAME] Personal dashboard" at bounding box center [112, 43] width 104 height 33
click at [83, 135] on div "Log out" at bounding box center [62, 137] width 64 height 17
